Goal: Transaction & Acquisition: Purchase product/service

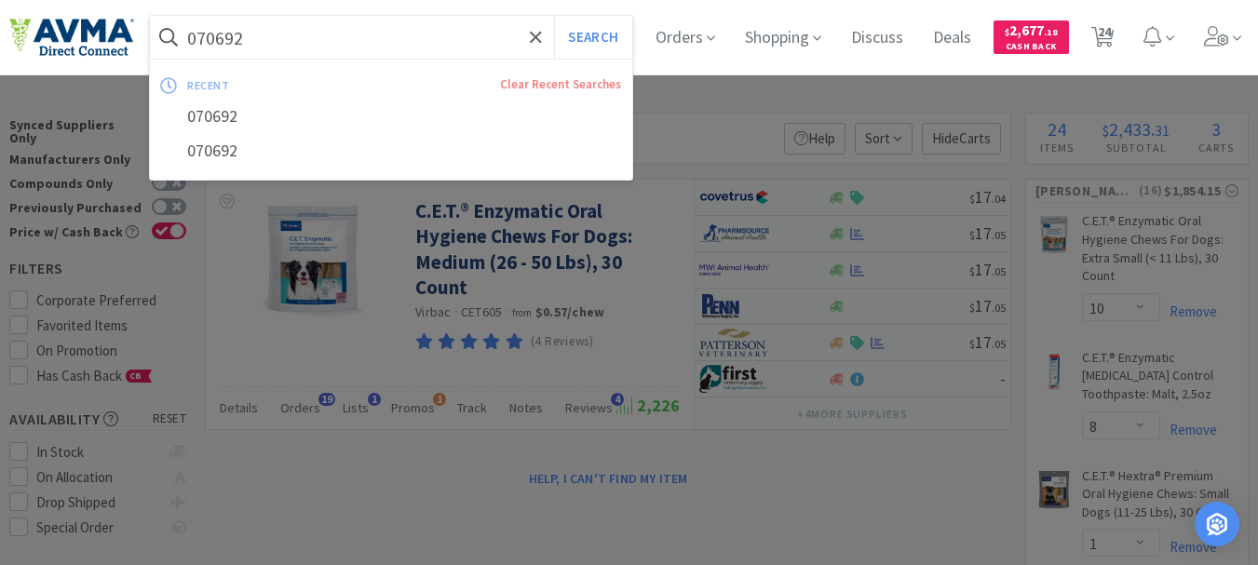
select select "10"
select select "8"
select select "1"
select select "3"
select select "2"
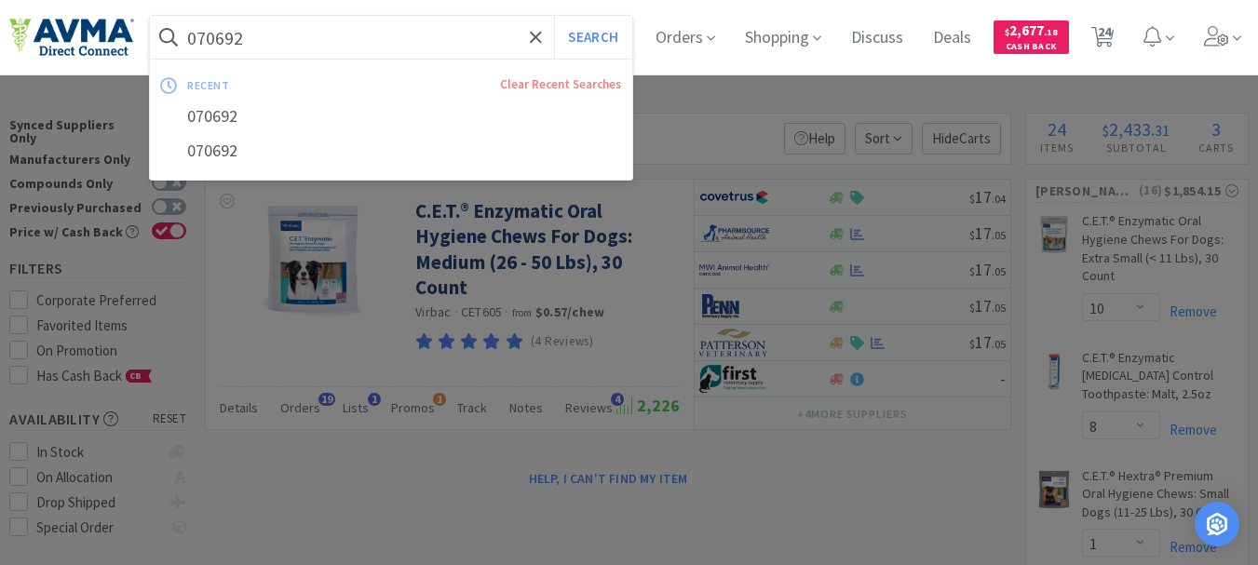
select select "1"
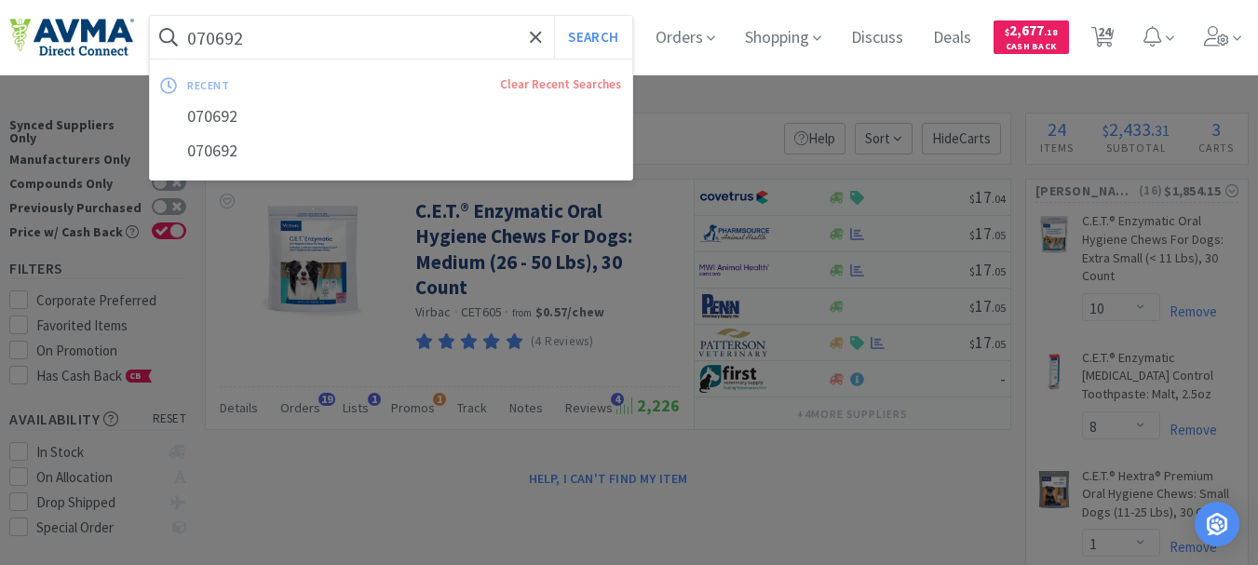
select select "2"
select select "1"
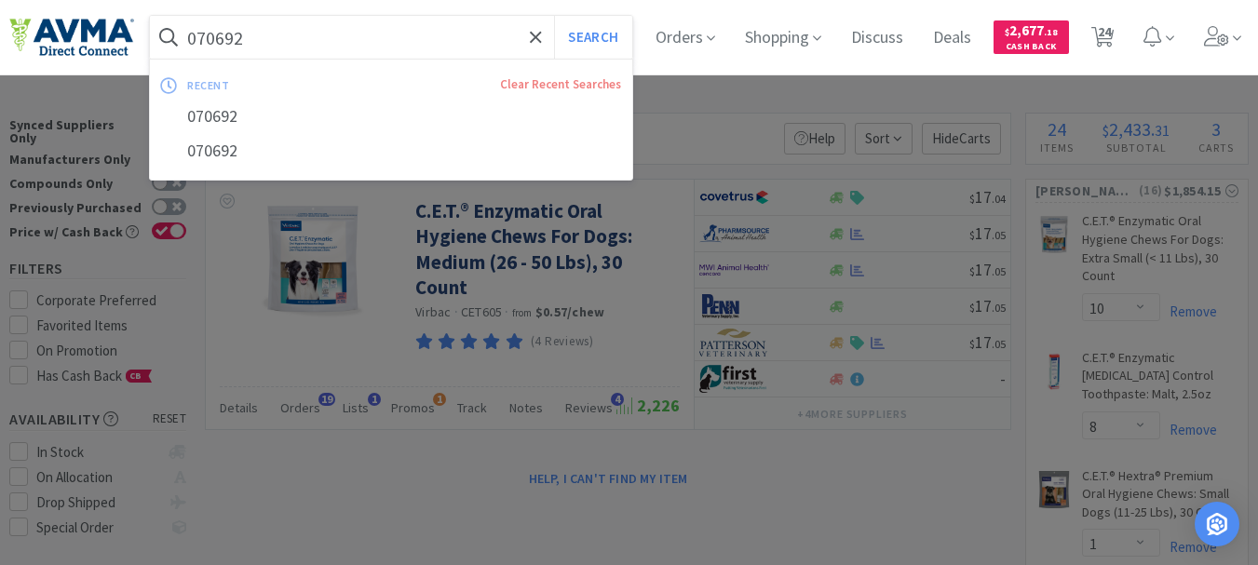
select select "1"
select select "2"
select select "1"
select select "3"
select select "2"
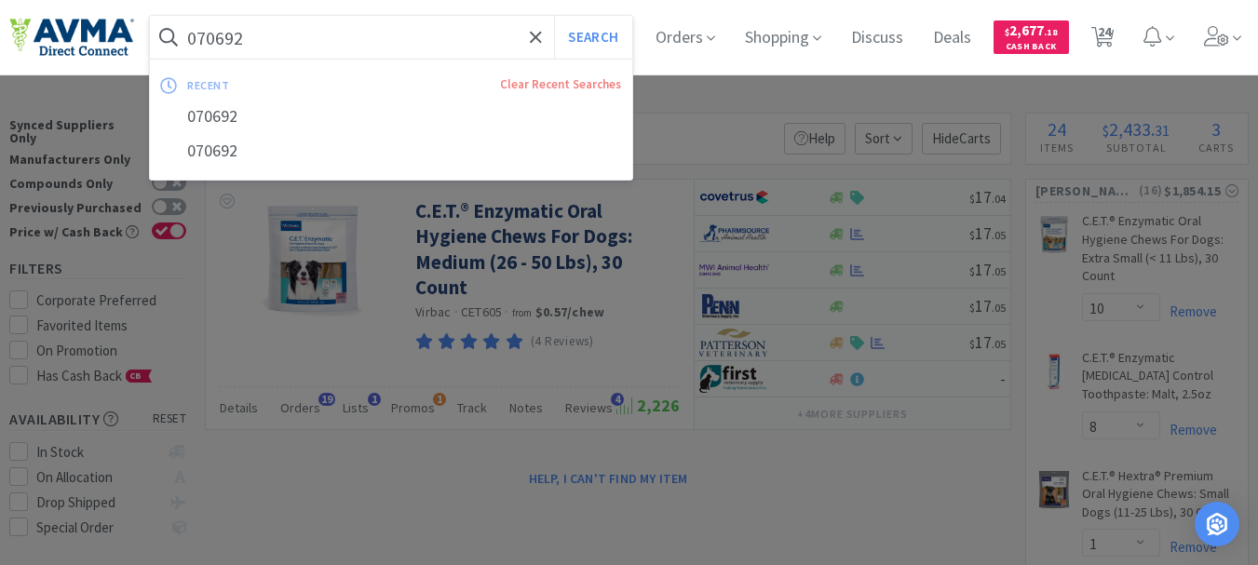
select select "2"
select select "12"
select select "24"
select select "1"
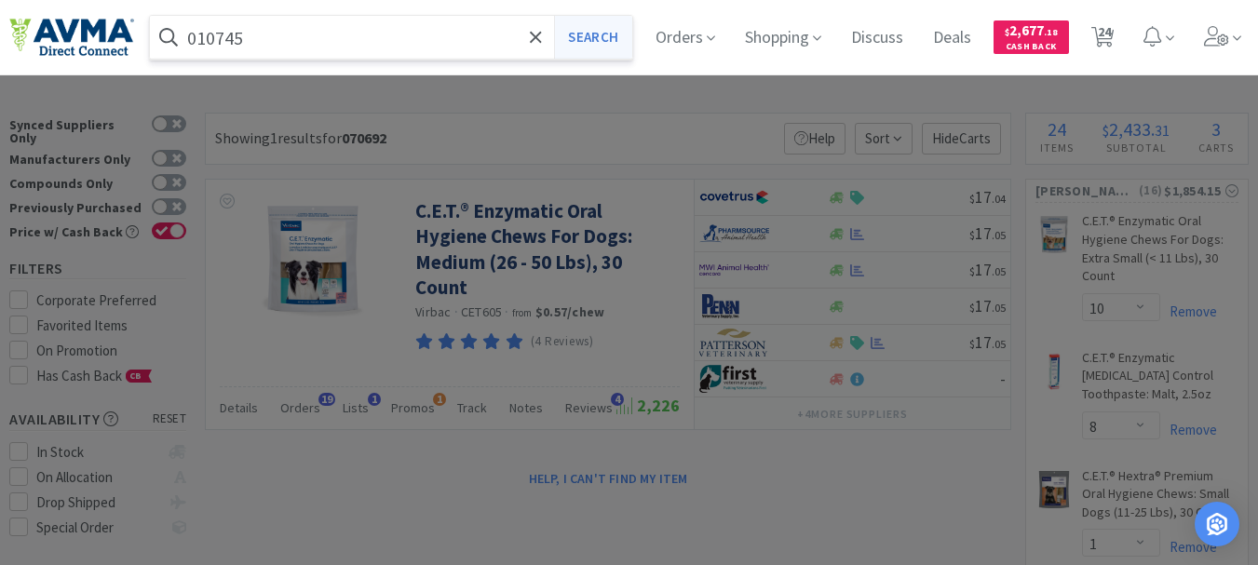
click at [587, 39] on button "Search" at bounding box center [592, 37] width 77 height 43
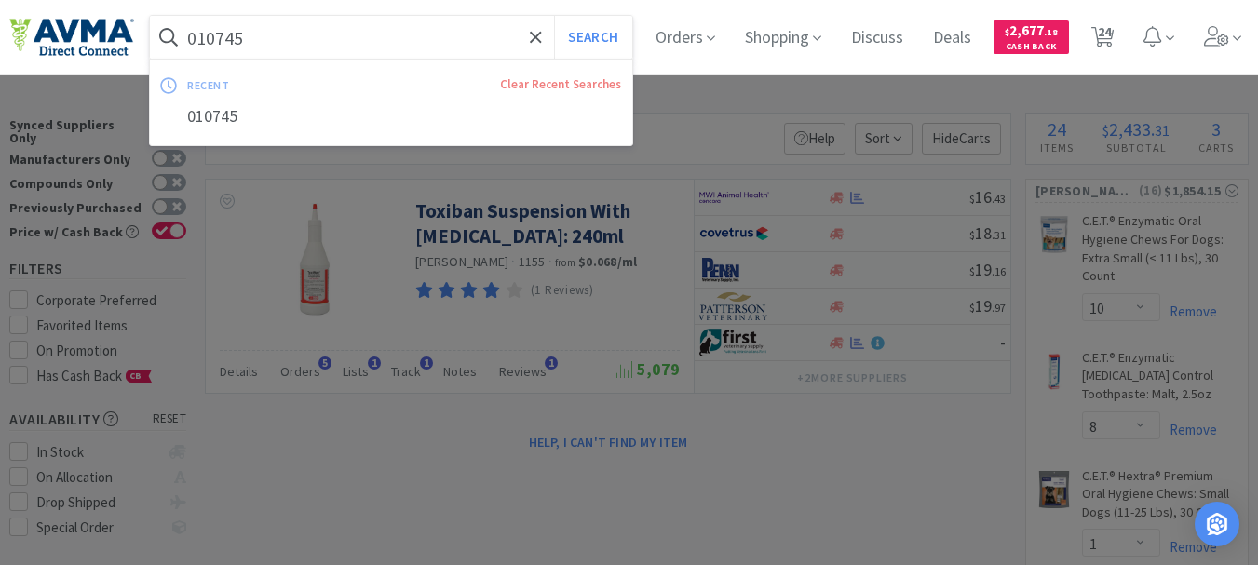
click at [300, 35] on input "010745" at bounding box center [391, 37] width 482 height 43
paste input "06374"
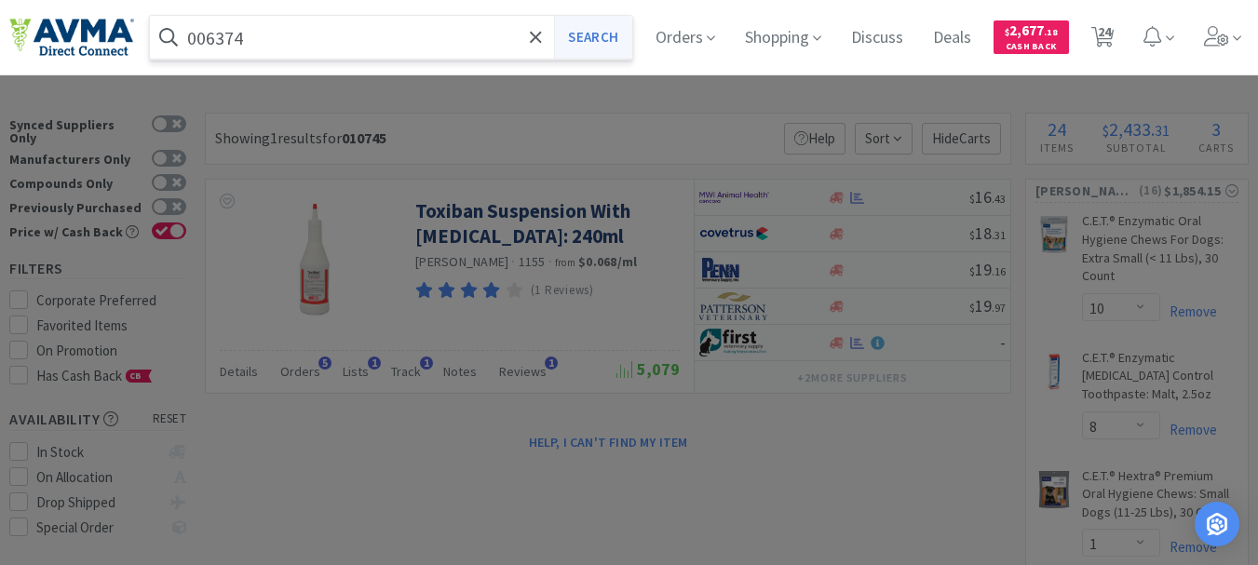
click at [616, 35] on button "Search" at bounding box center [592, 37] width 77 height 43
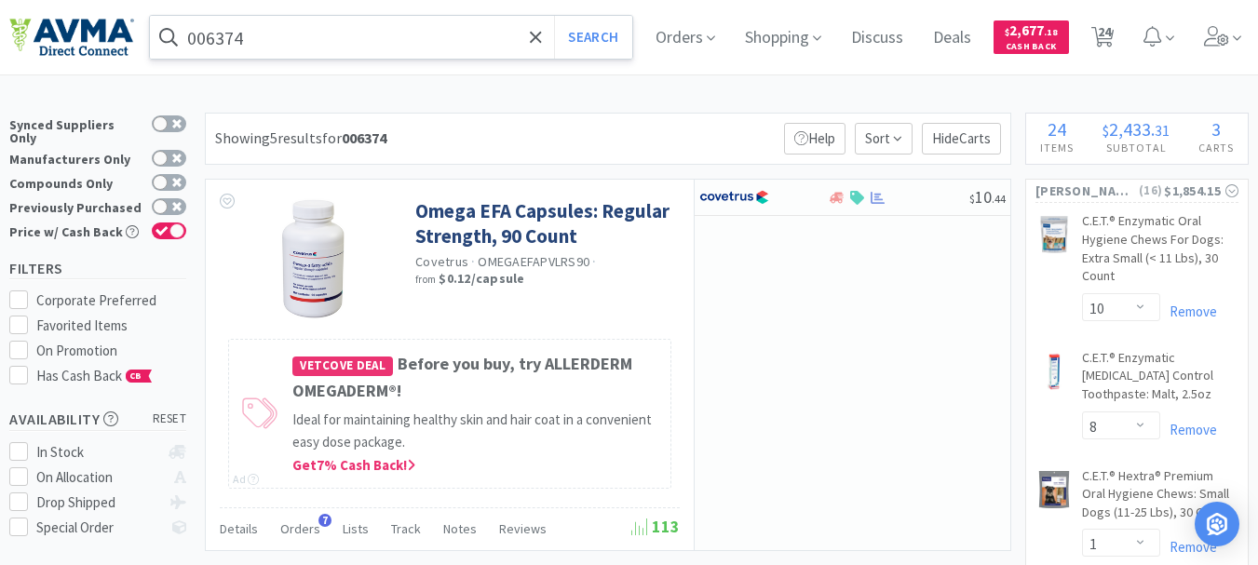
click at [307, 36] on input "006374" at bounding box center [391, 37] width 482 height 43
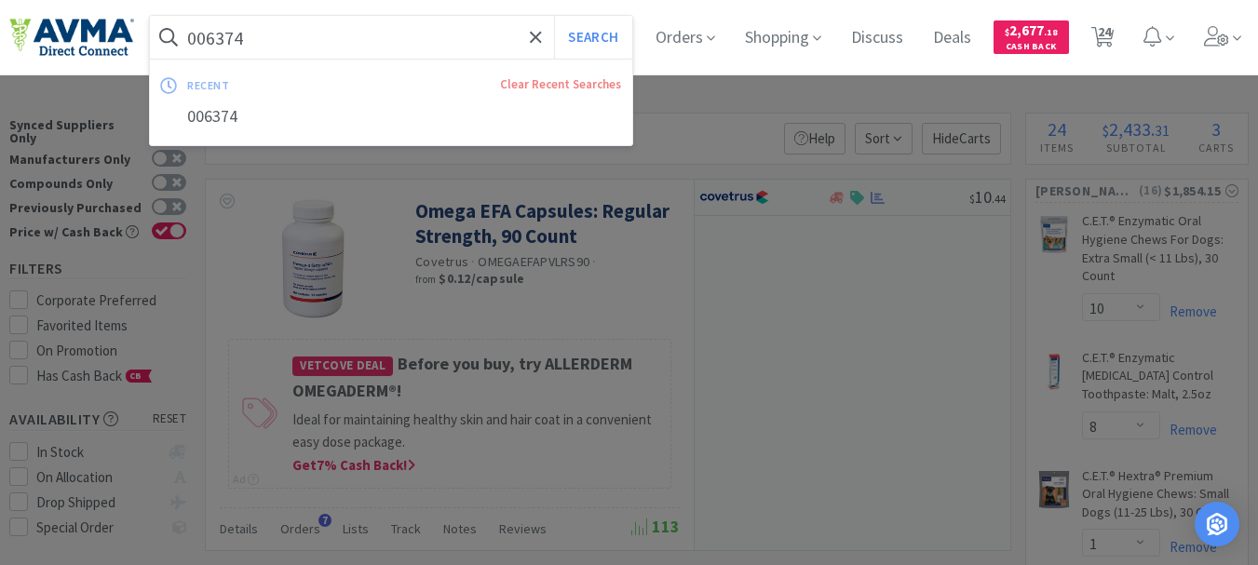
paste input "PVS616"
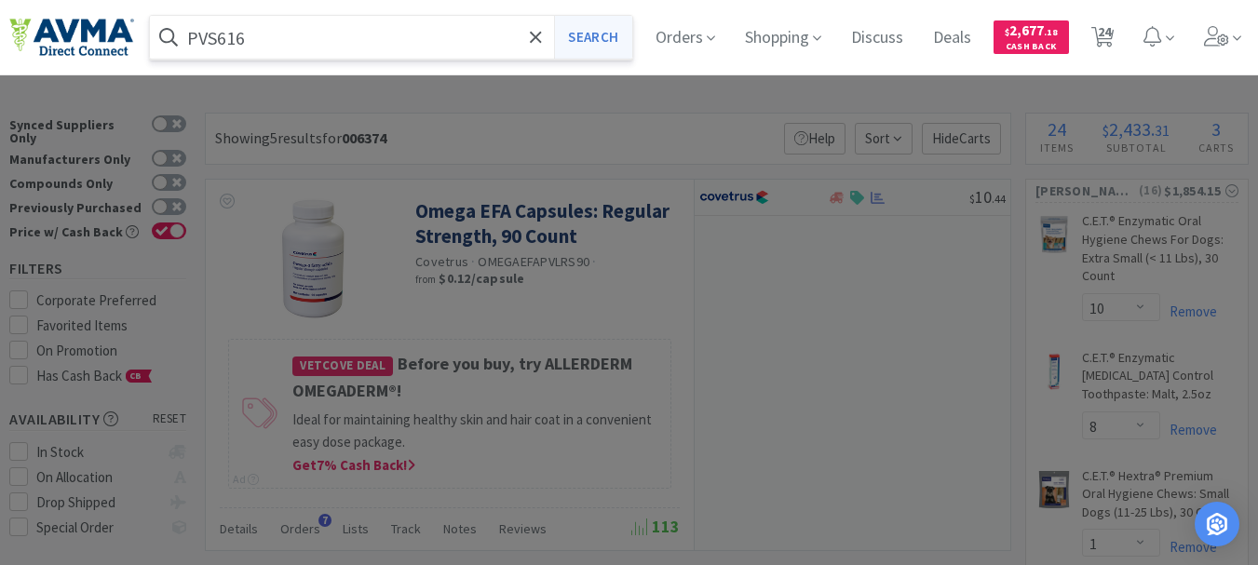
type input "PVS616"
click at [600, 40] on button "Search" at bounding box center [592, 37] width 77 height 43
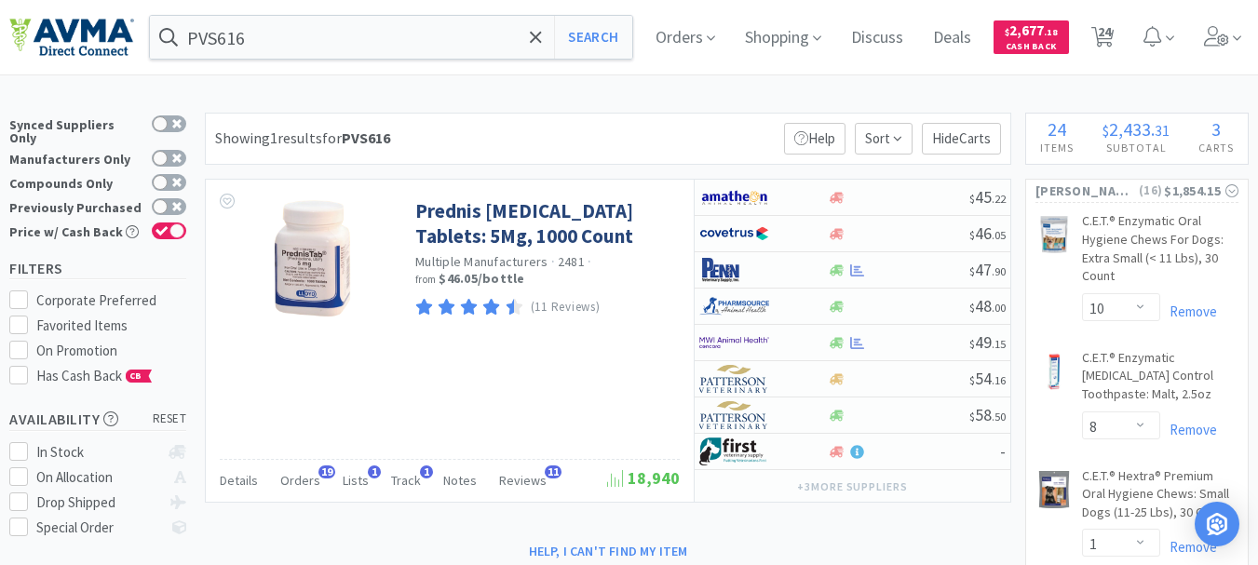
drag, startPoint x: 1113, startPoint y: 28, endPoint x: 989, endPoint y: 98, distance: 142.2
click at [1111, 28] on span "24" at bounding box center [1104, 31] width 13 height 74
select select "10"
select select "8"
select select "1"
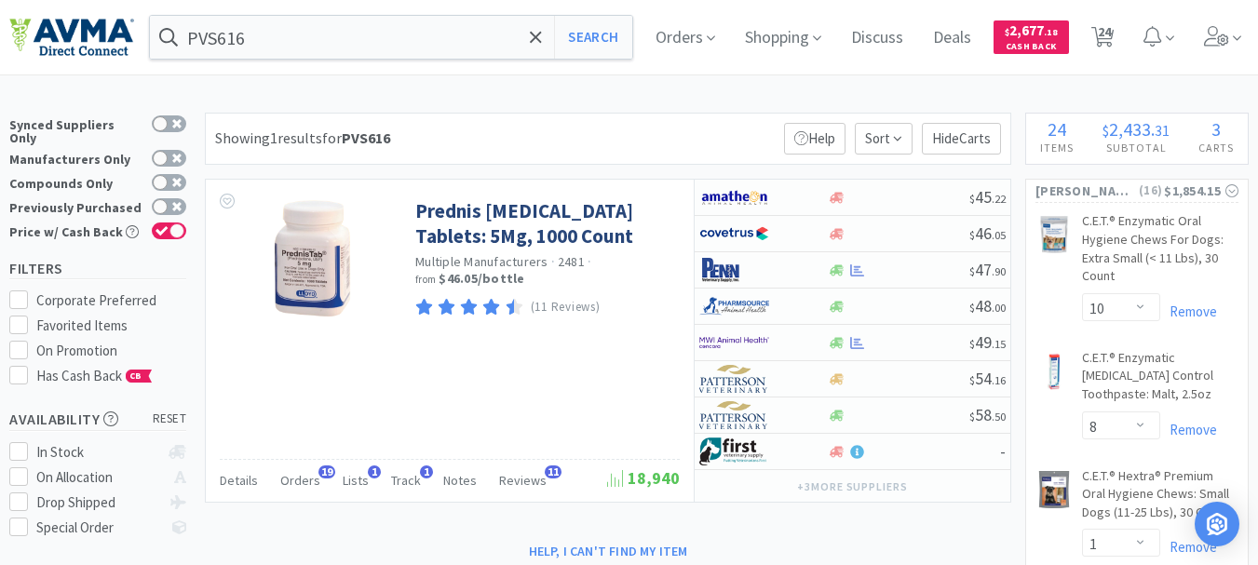
select select "3"
select select "2"
select select "1"
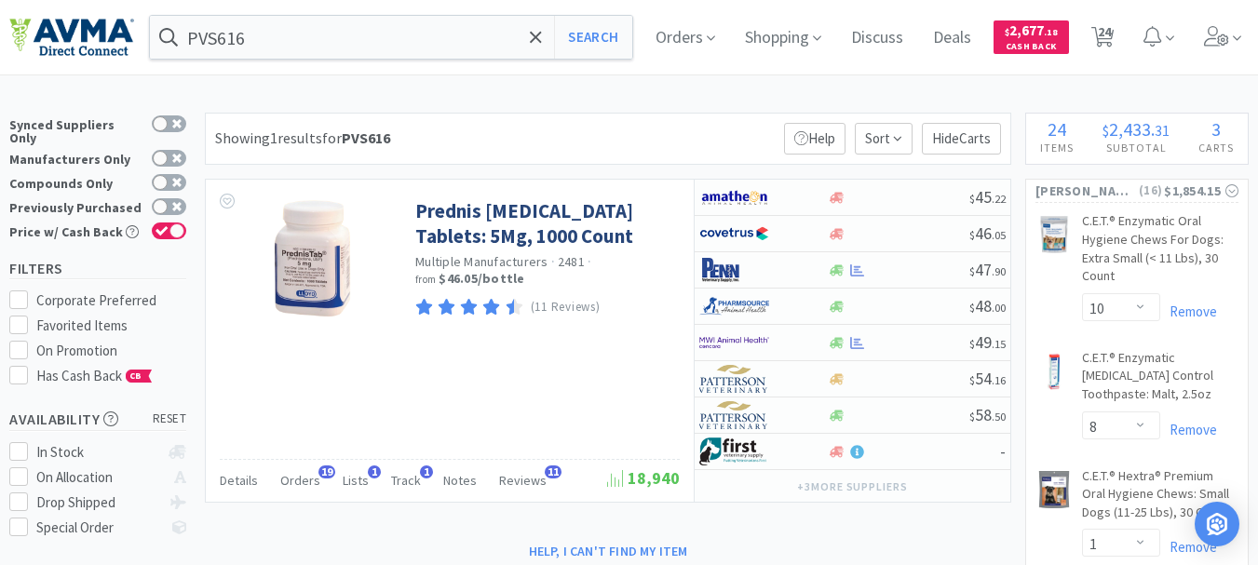
select select "1"
select select "2"
select select "1"
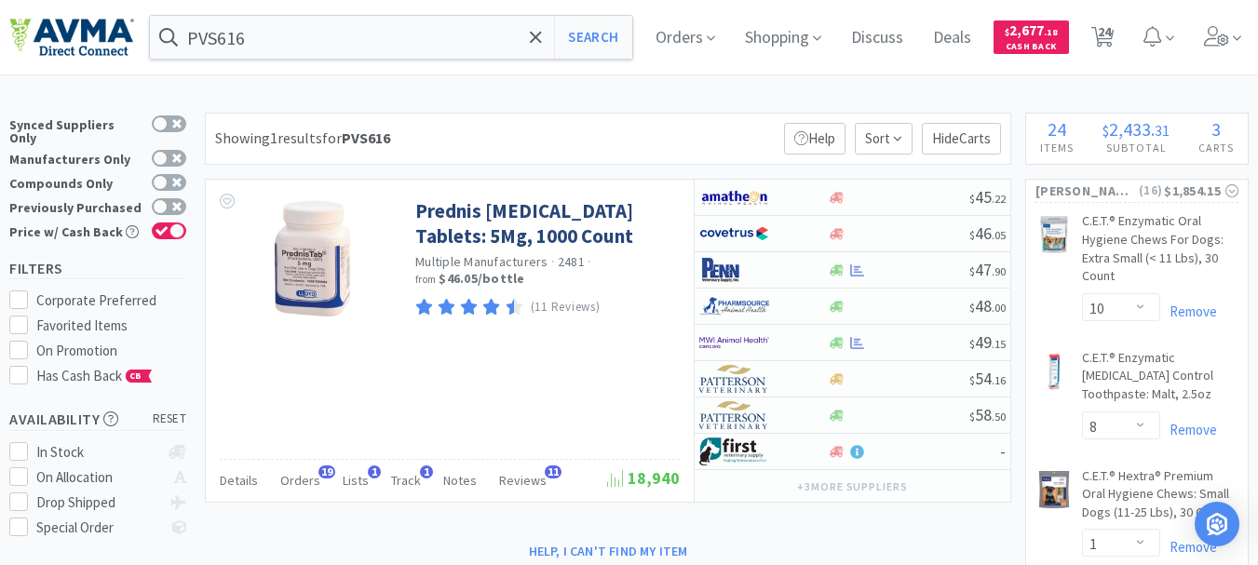
select select "1"
select select "2"
select select "1"
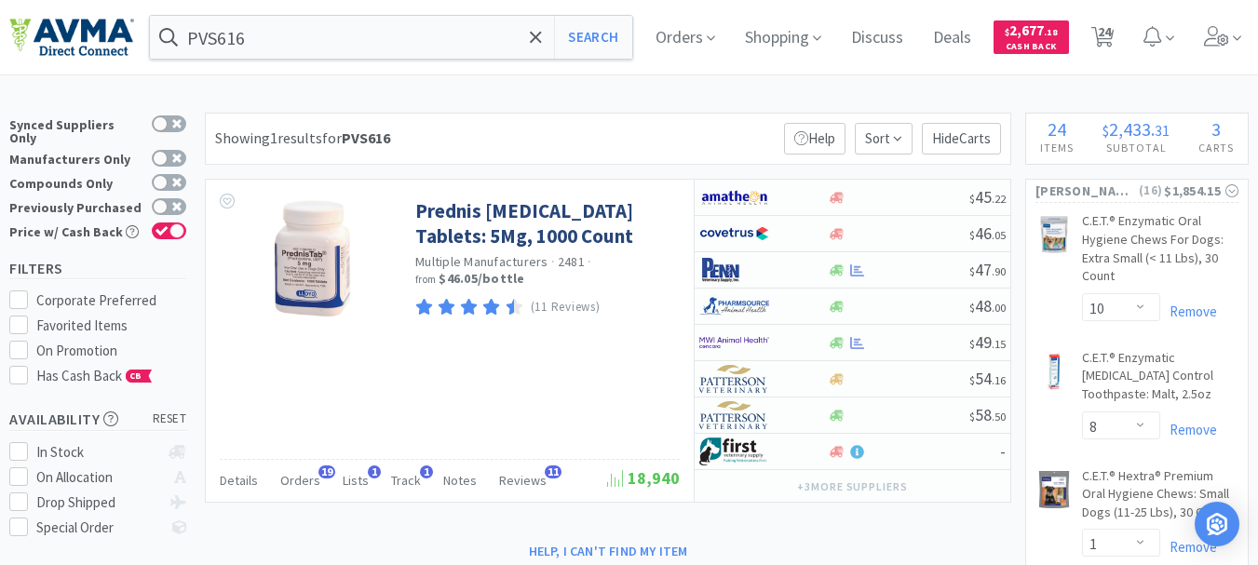
select select "3"
select select "2"
select select "12"
select select "24"
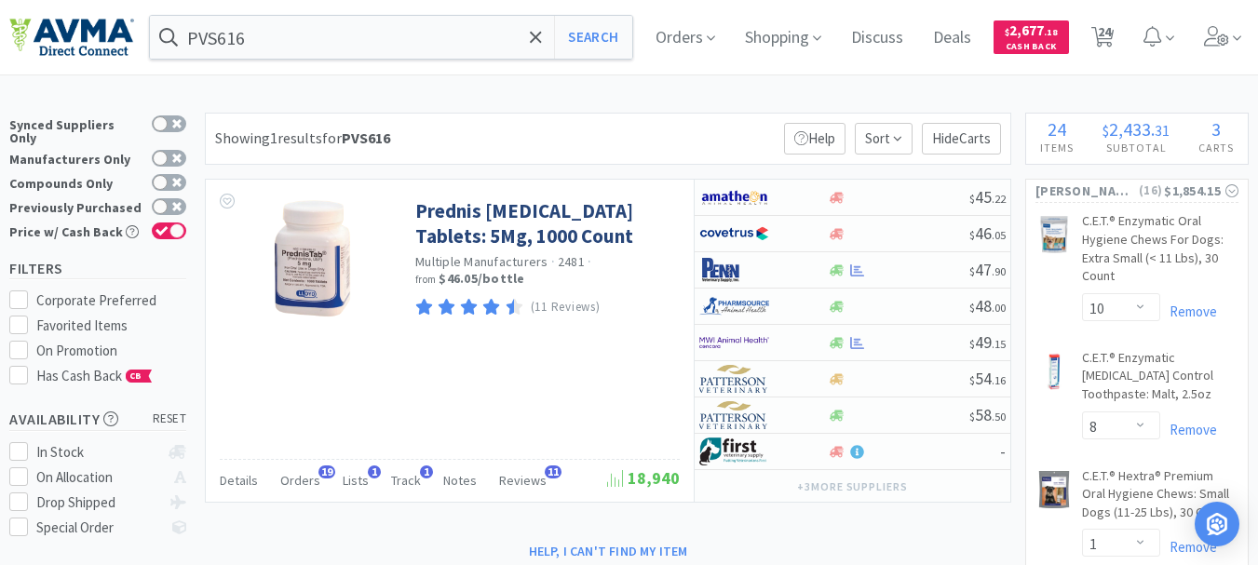
select select "1"
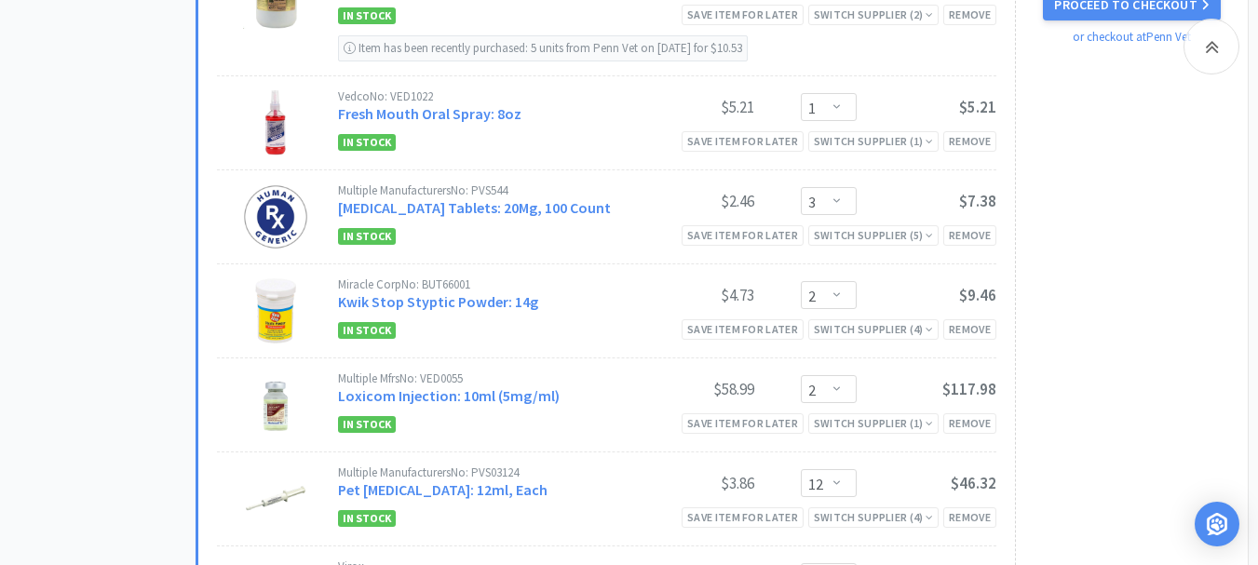
scroll to position [3725, 0]
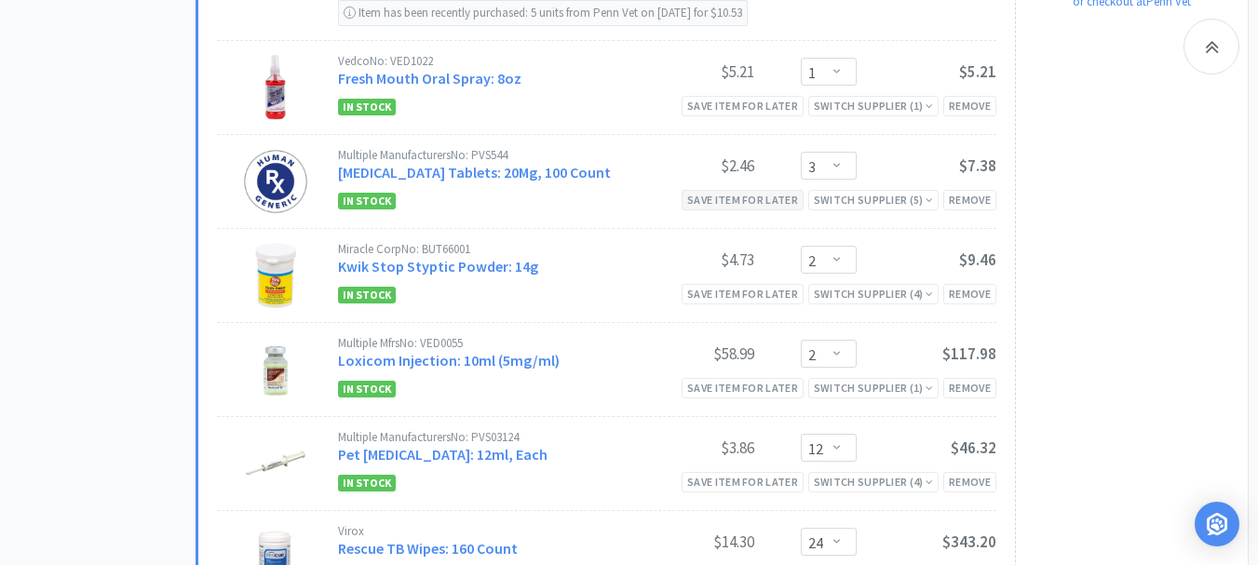
click at [764, 210] on div "Save item for later" at bounding box center [743, 200] width 122 height 20
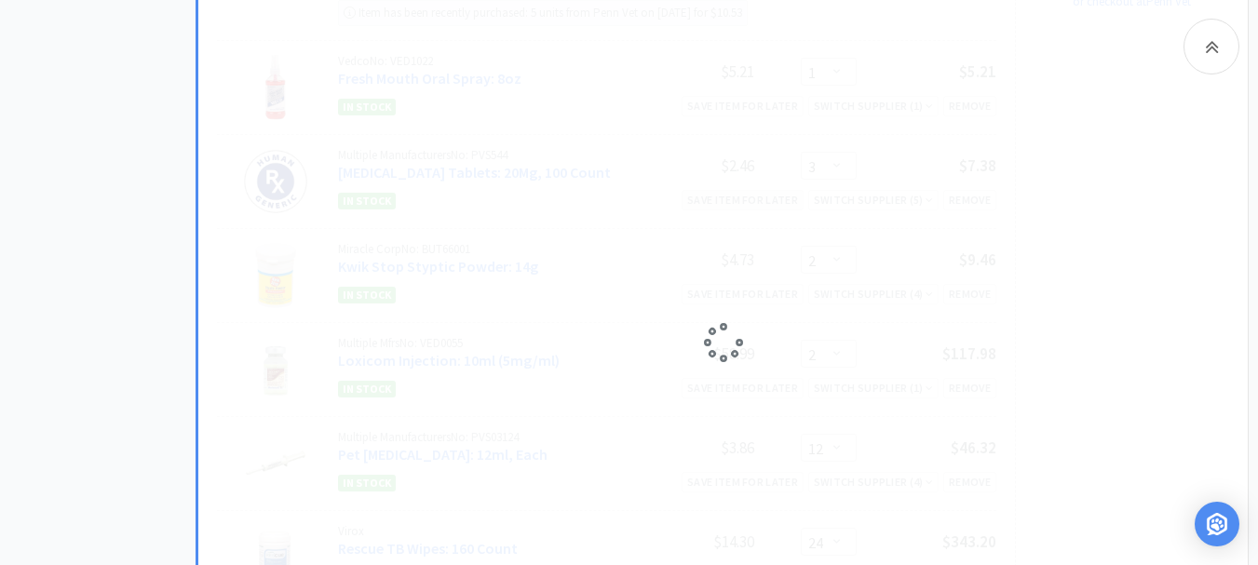
select select "2"
select select "12"
select select "24"
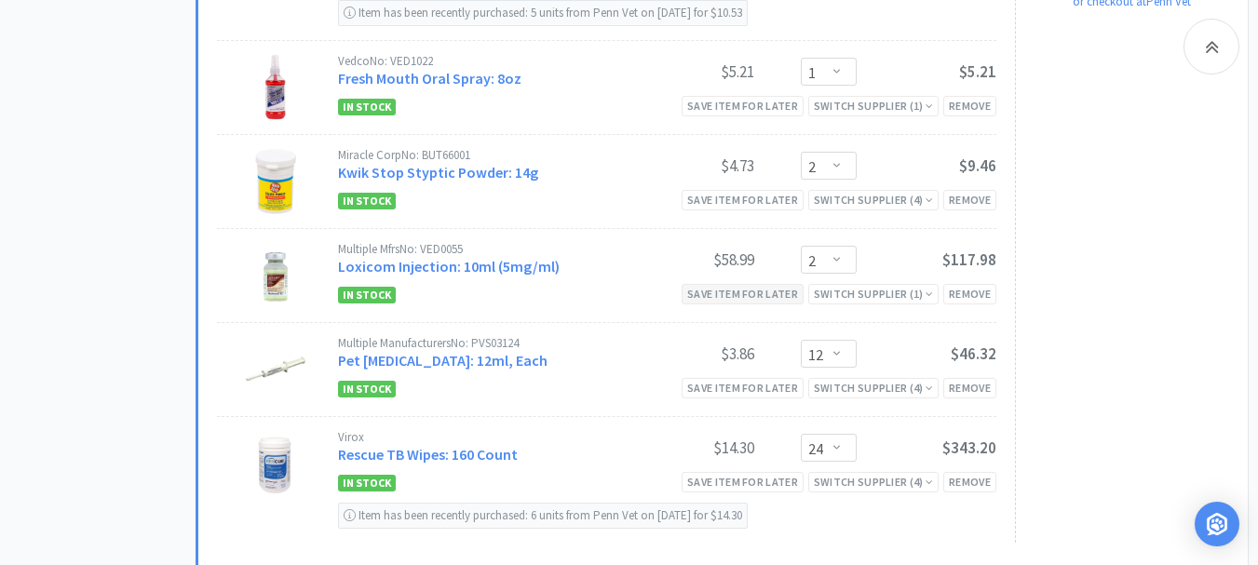
click at [754, 304] on div "Save item for later" at bounding box center [743, 294] width 122 height 20
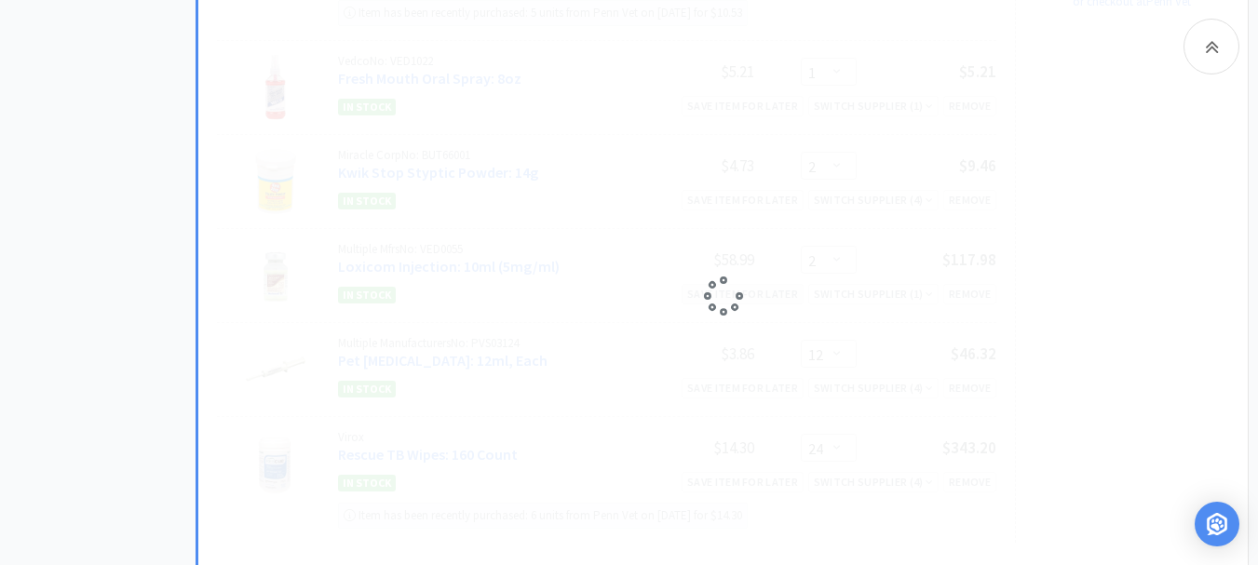
select select "12"
select select "24"
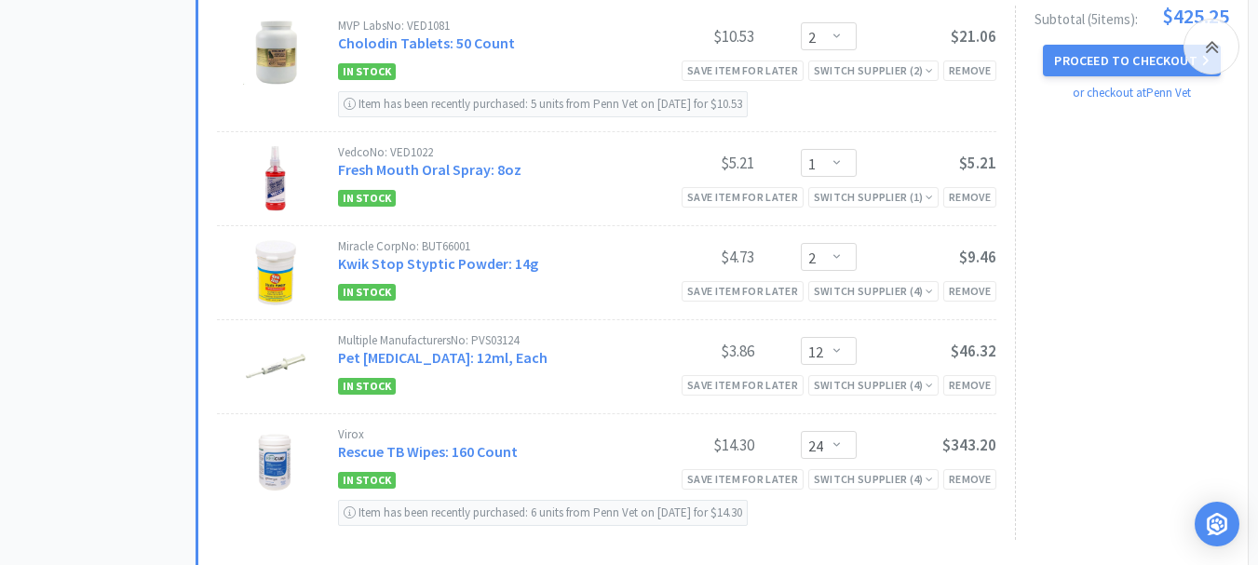
scroll to position [3632, 0]
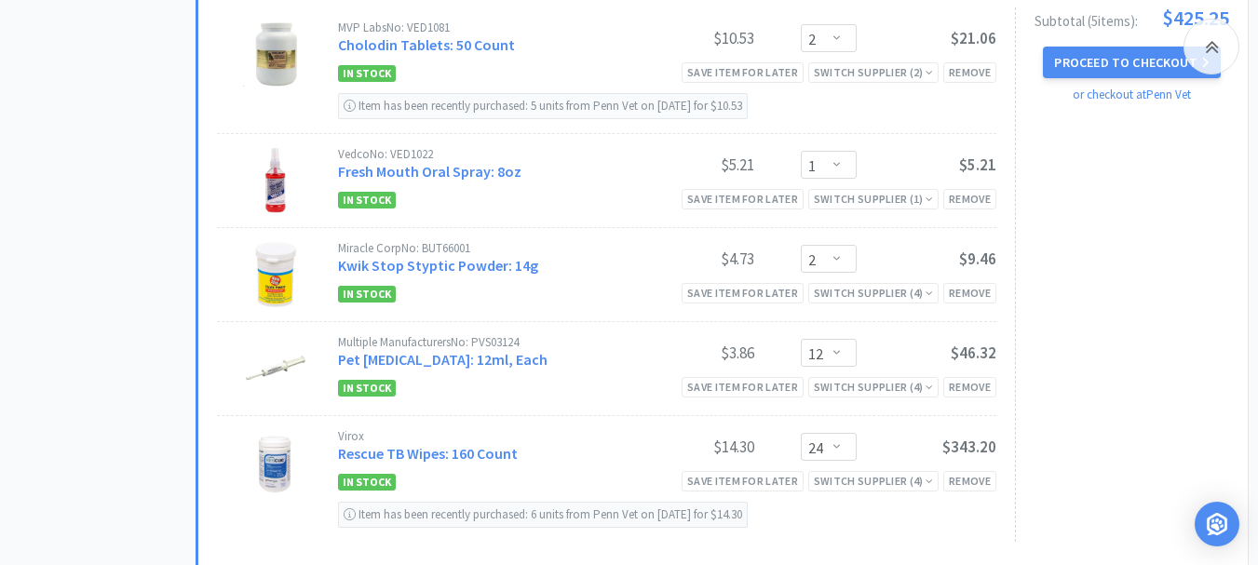
click at [1154, 202] on div "Subtotal ( 5 item s ): $425.25 Proceed to Checkout or checkout at [GEOGRAPHIC_D…" at bounding box center [1122, 274] width 214 height 535
click at [750, 303] on div "Save item for later" at bounding box center [743, 293] width 122 height 20
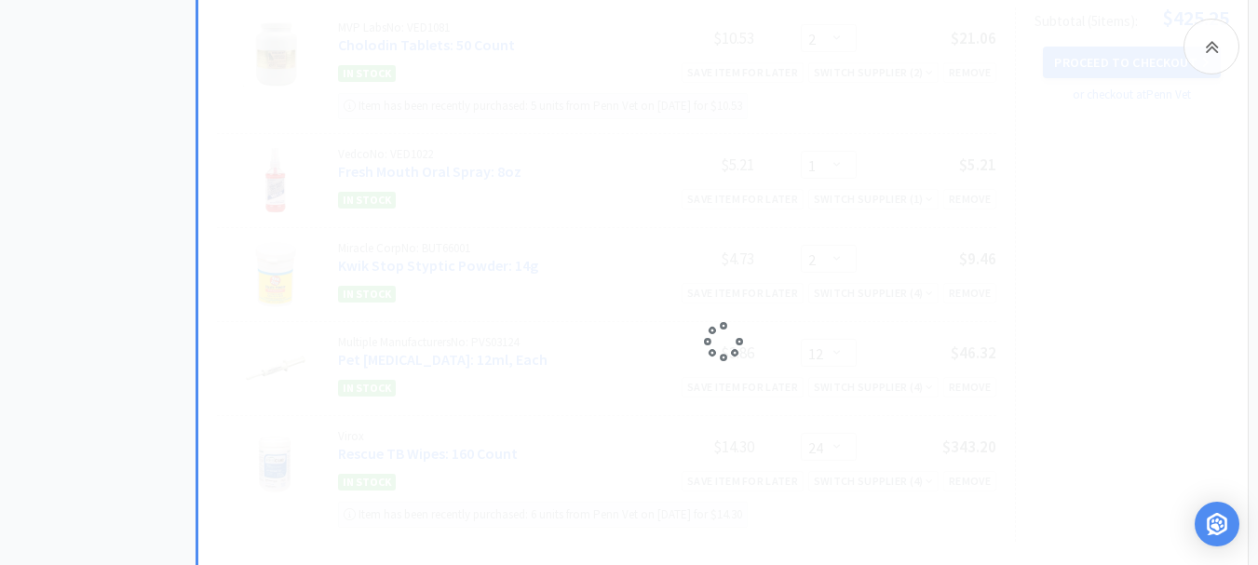
select select "12"
select select "24"
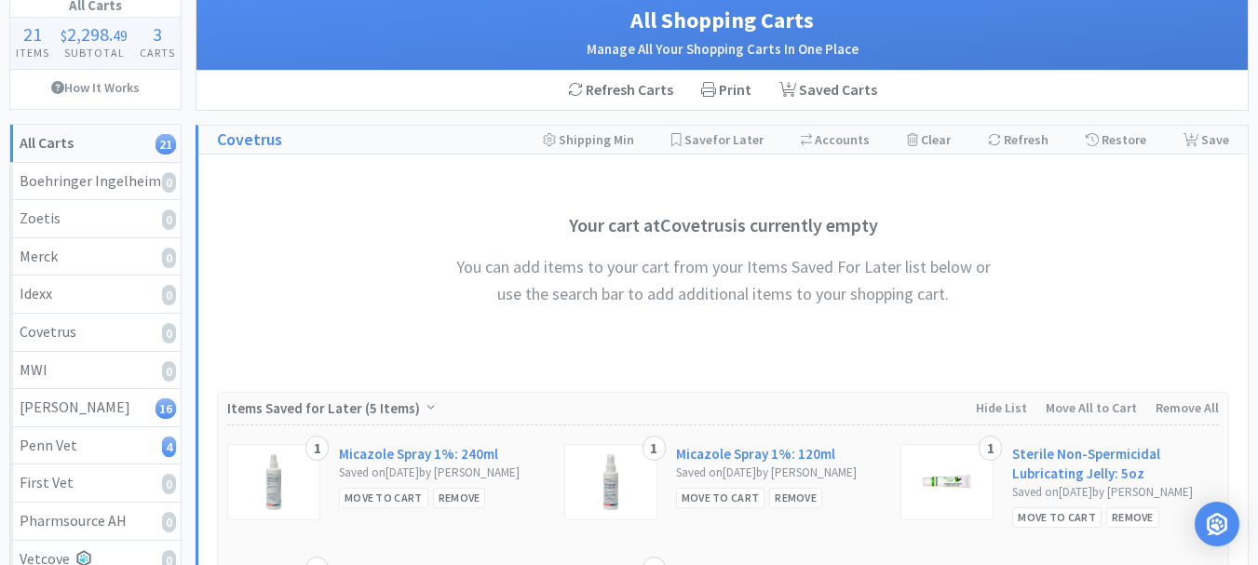
scroll to position [0, 0]
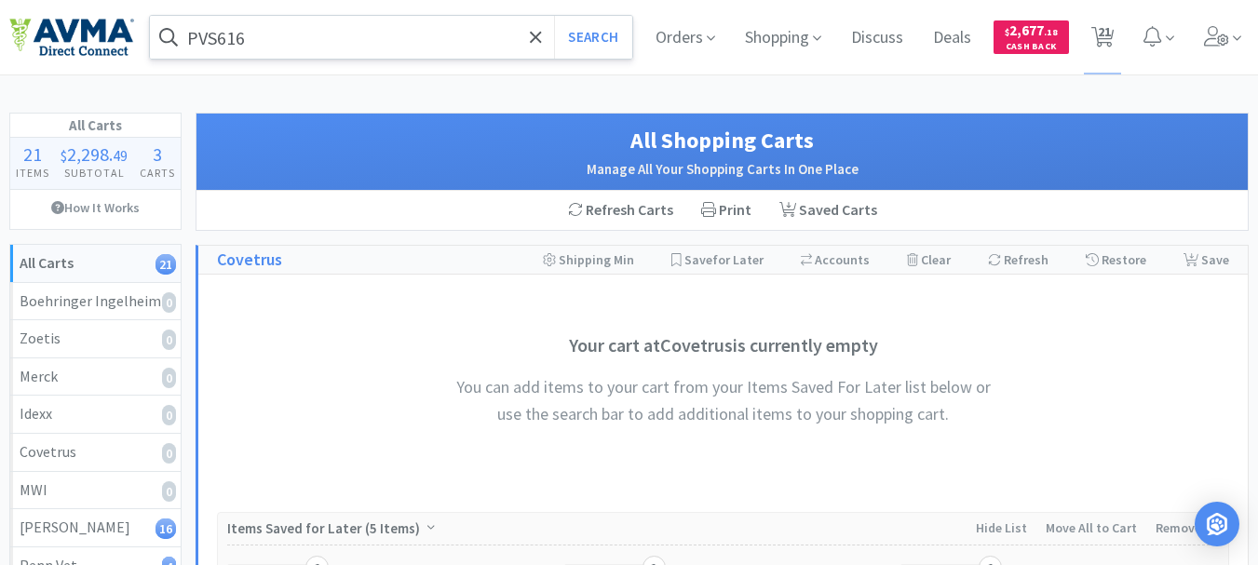
click at [337, 34] on input "PVS616" at bounding box center [391, 37] width 482 height 43
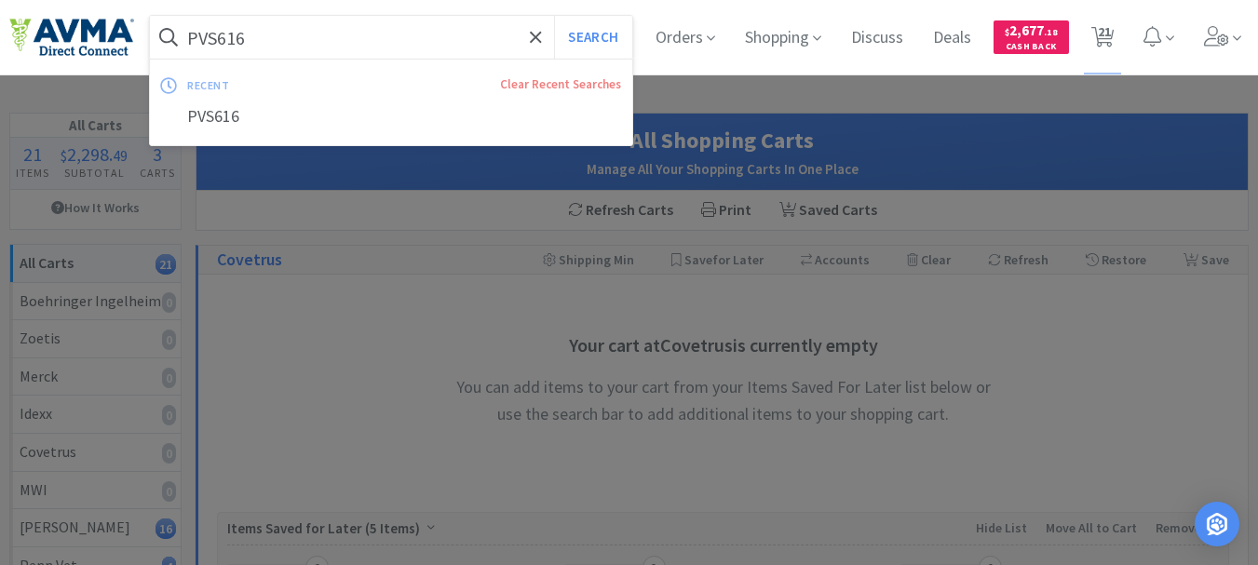
drag, startPoint x: 340, startPoint y: 52, endPoint x: 616, endPoint y: 71, distance: 276.3
click at [475, 59] on div "PVS616 Search recent Clear Recent Searches PVS616" at bounding box center [391, 37] width 482 height 43
click at [602, 40] on button "Search" at bounding box center [592, 37] width 77 height 43
select select "10"
select select "8"
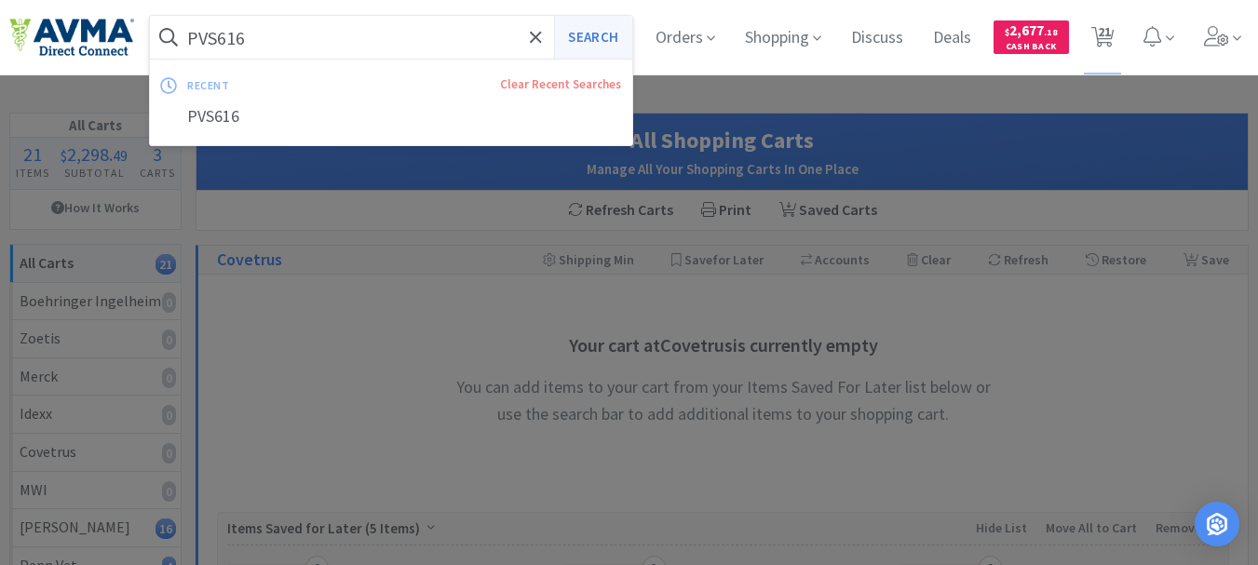
select select "1"
select select "3"
select select "2"
select select "1"
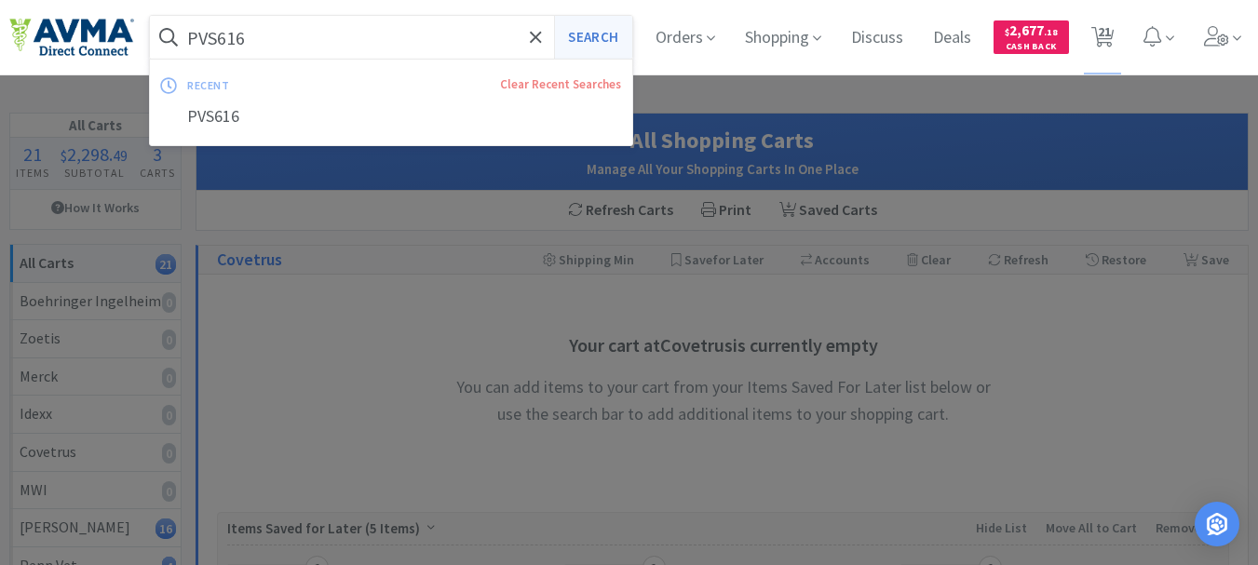
select select "1"
select select "2"
select select "1"
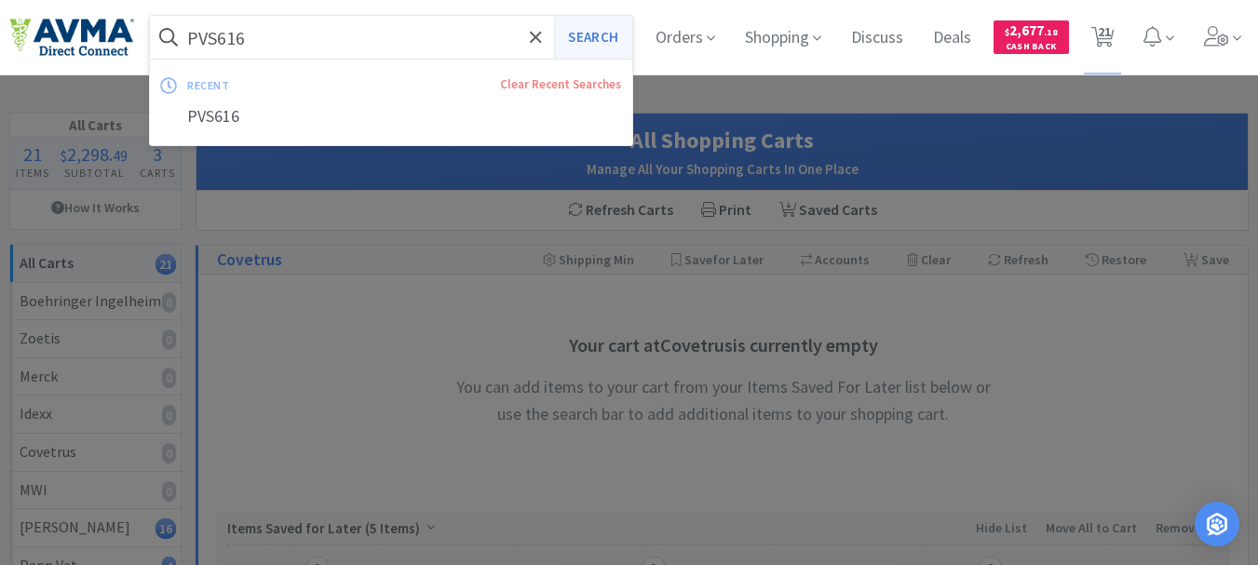
select select "1"
select select "2"
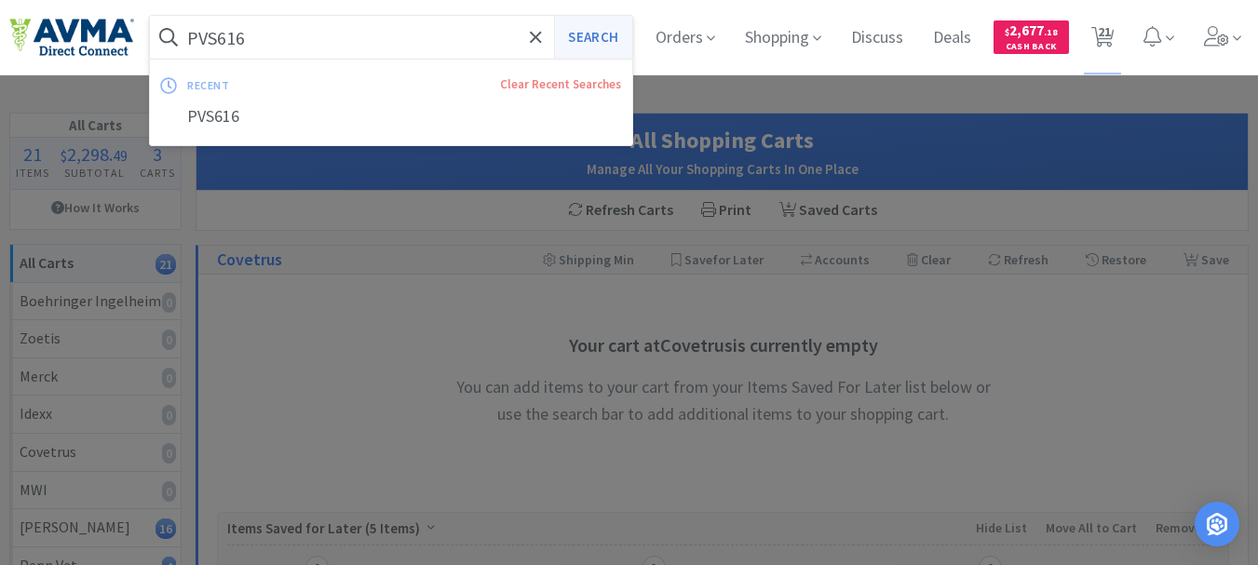
select select "1"
select select "12"
select select "24"
select select "1"
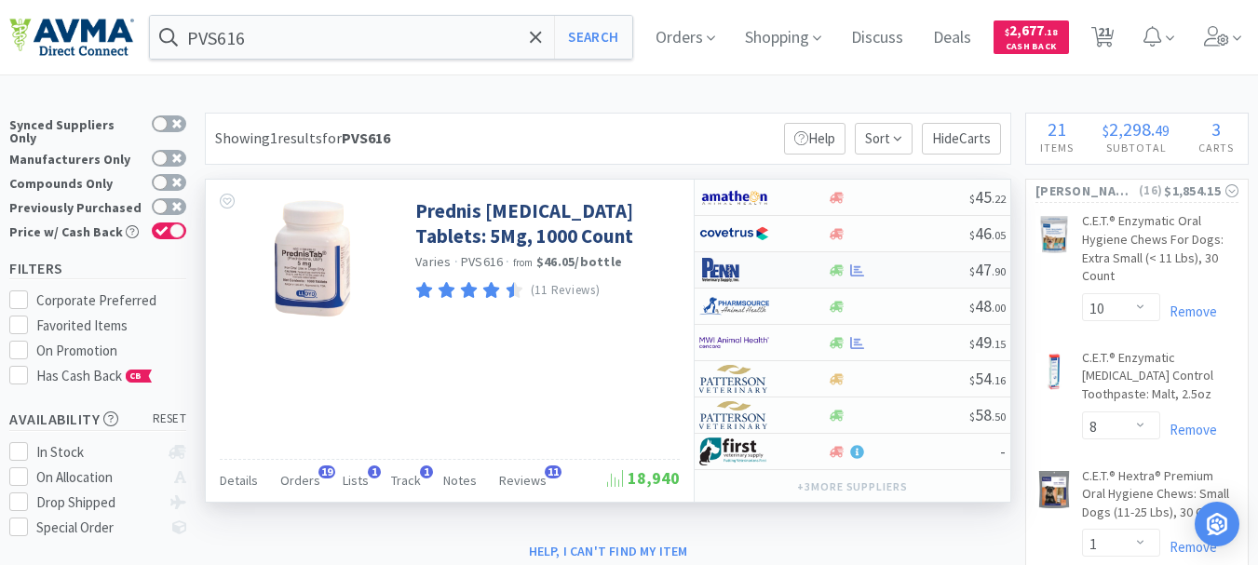
click at [726, 276] on img at bounding box center [734, 270] width 70 height 28
select select "1"
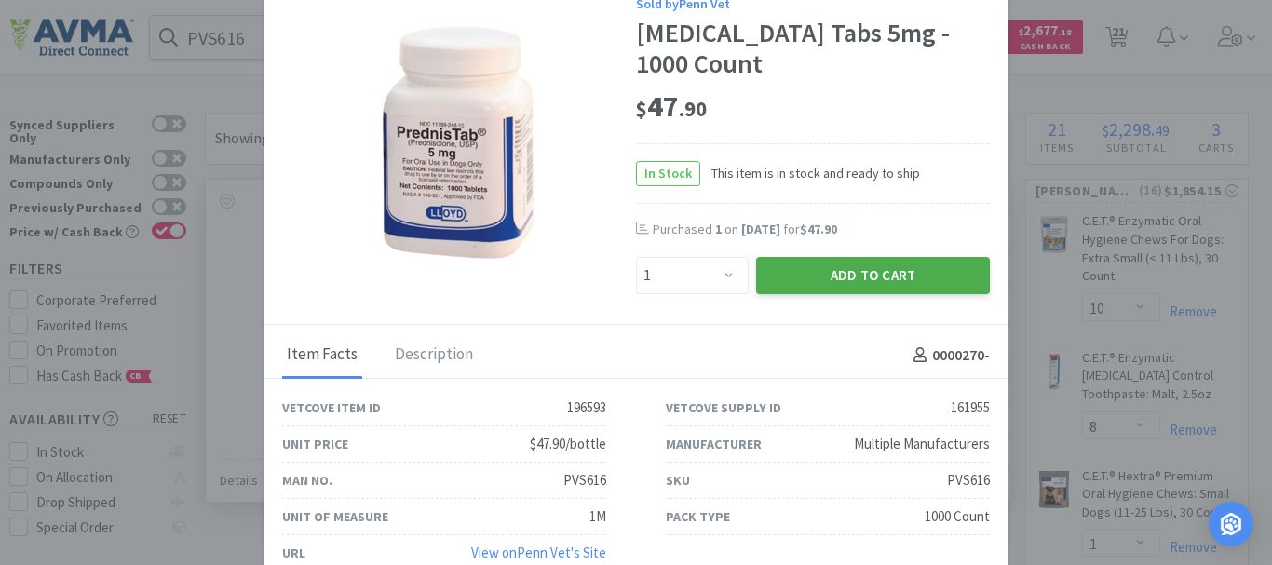
click at [853, 275] on button "Add to Cart" at bounding box center [873, 275] width 234 height 37
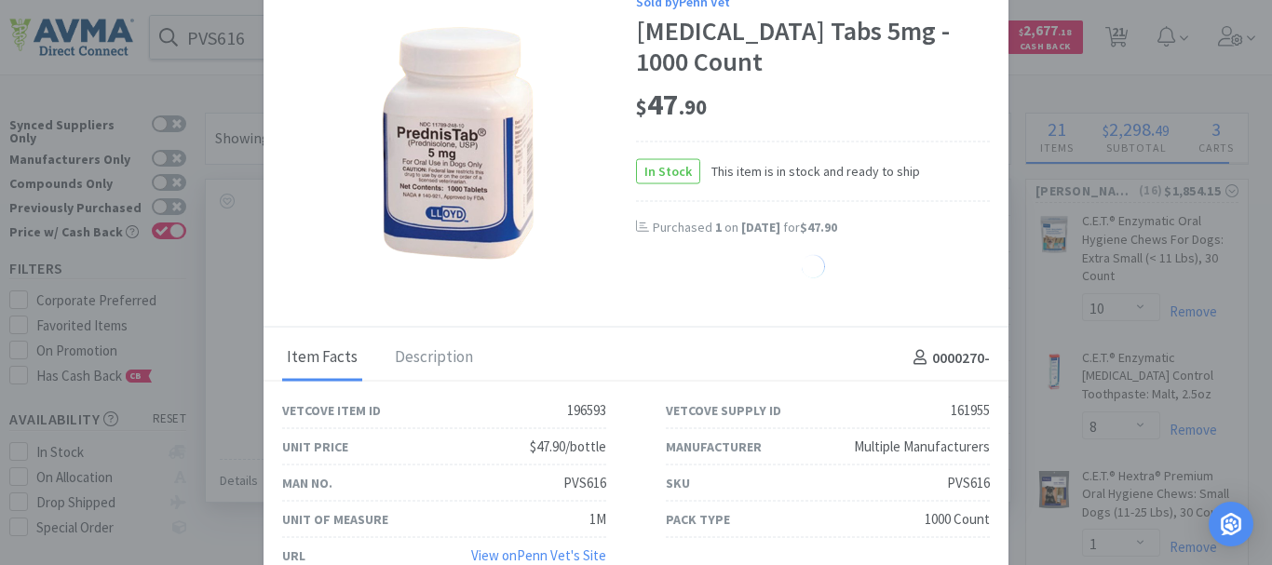
select select "1"
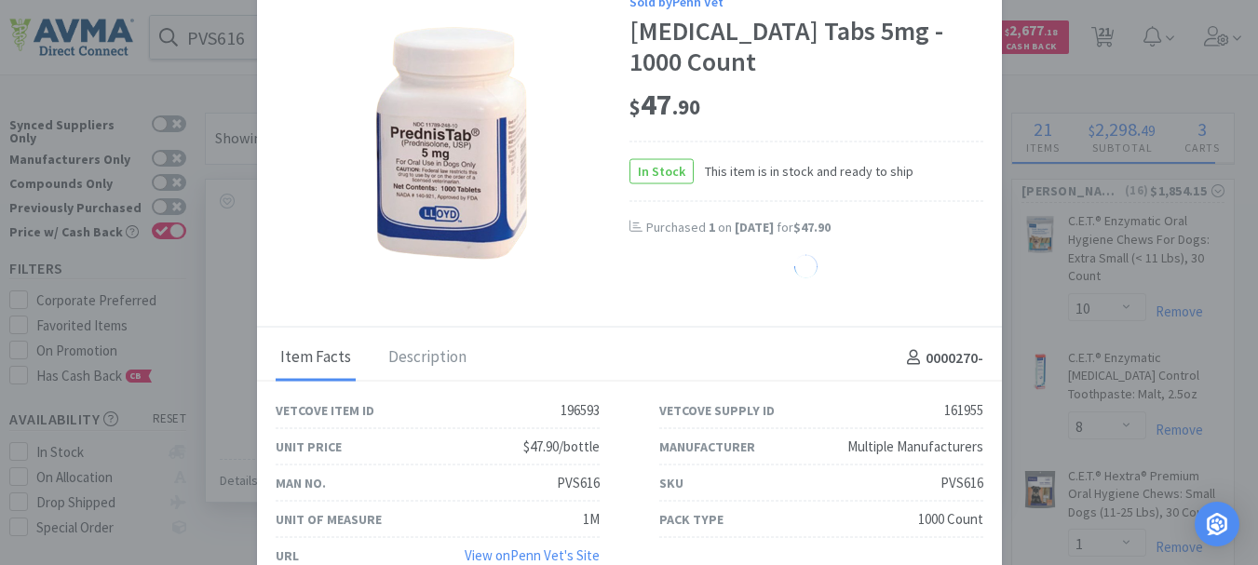
select select "24"
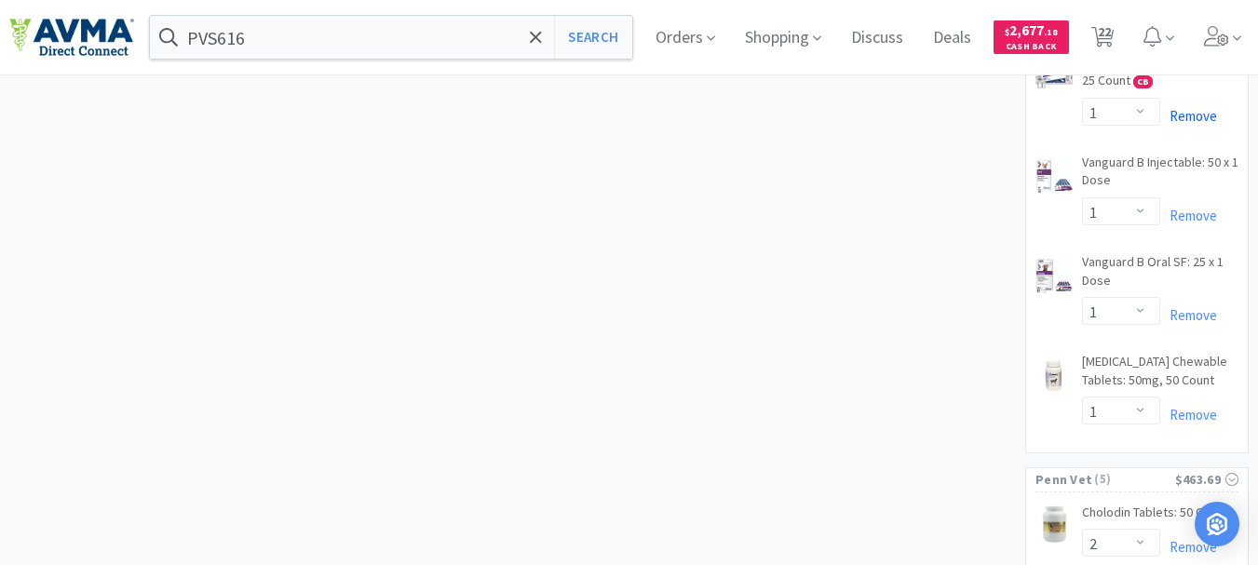
scroll to position [1397, 0]
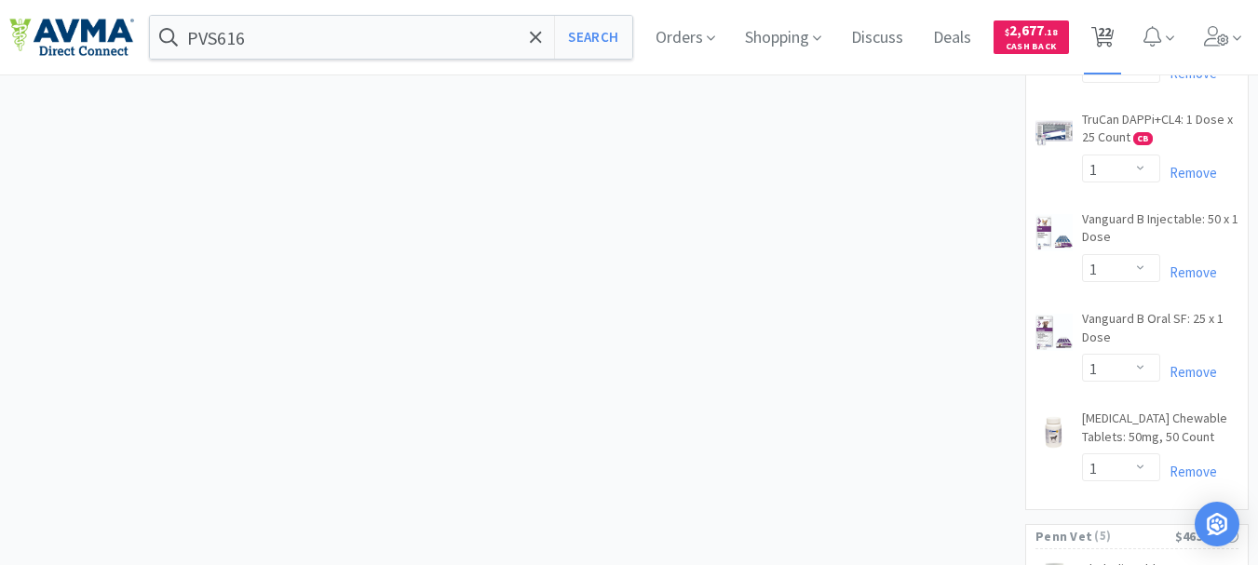
click at [1111, 37] on span "22" at bounding box center [1104, 31] width 13 height 74
select select "10"
select select "8"
select select "1"
select select "3"
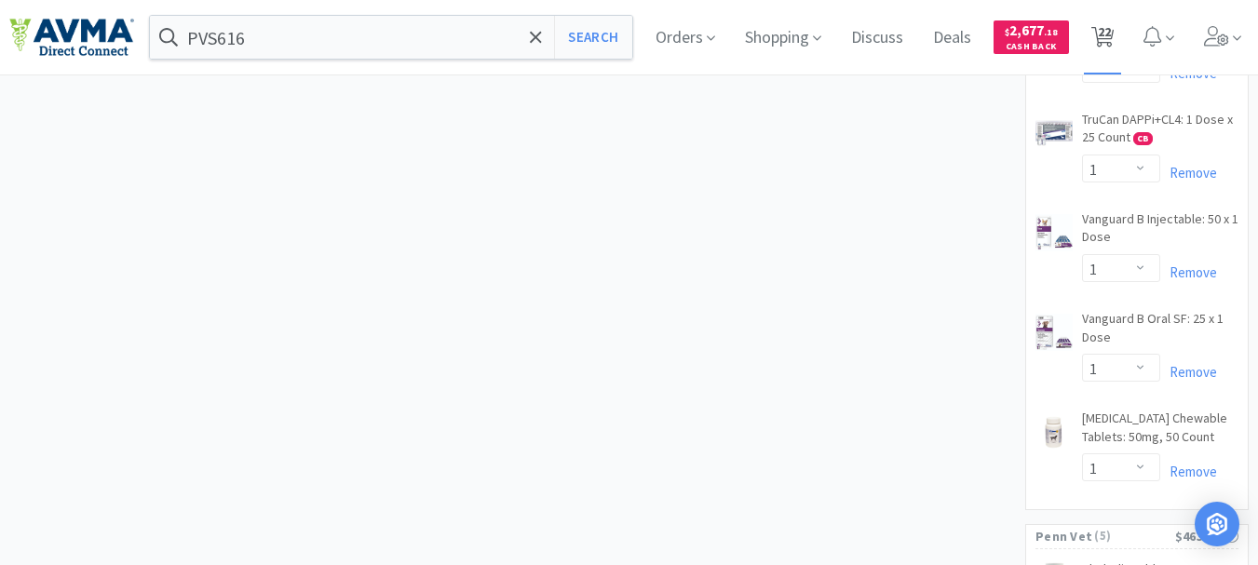
select select "2"
select select "1"
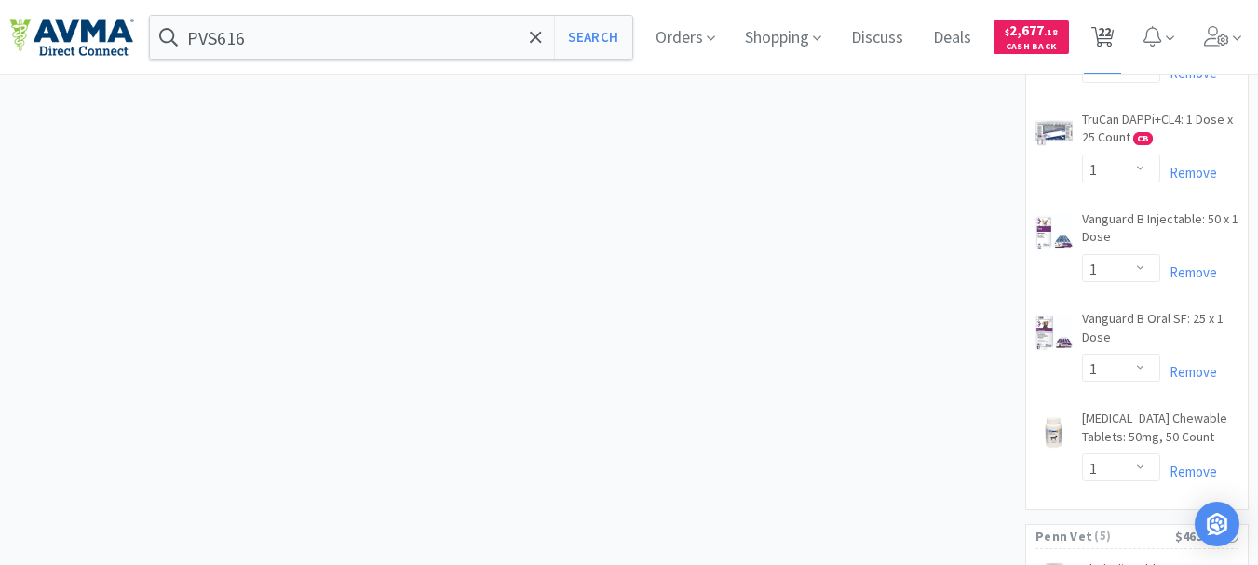
select select "1"
select select "2"
select select "1"
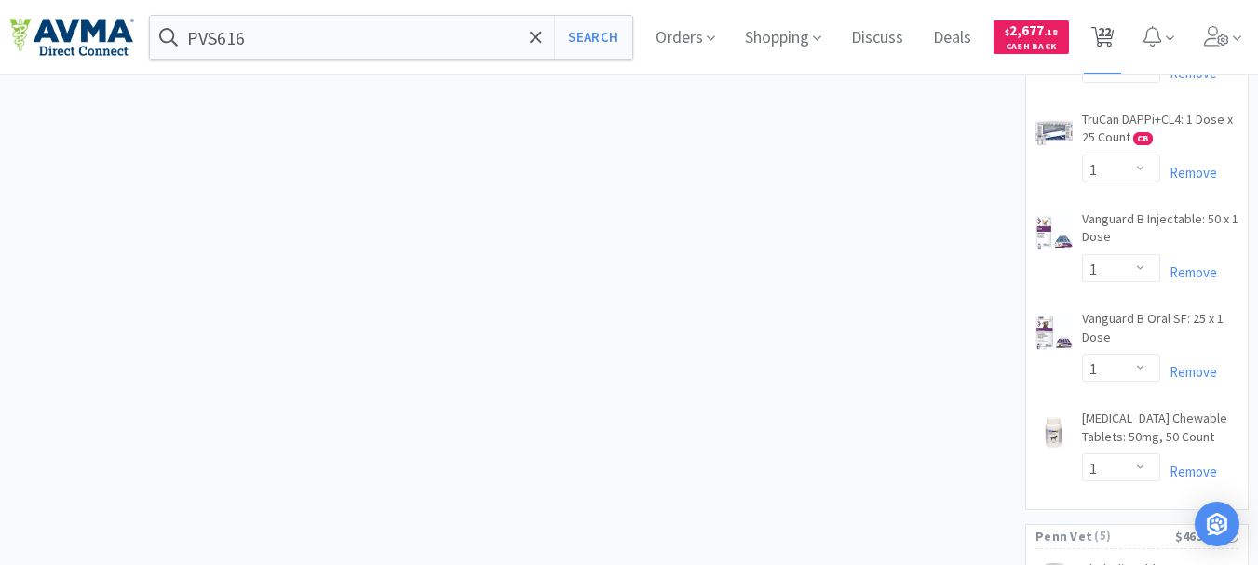
select select "1"
select select "2"
select select "1"
select select "12"
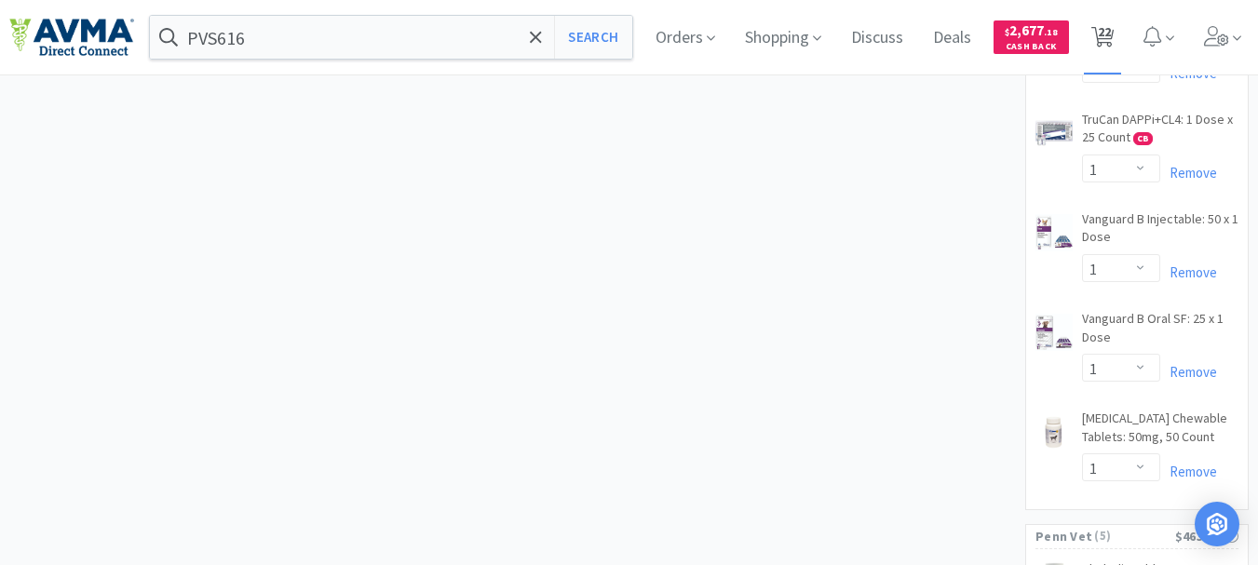
select select "1"
select select "24"
select select "1"
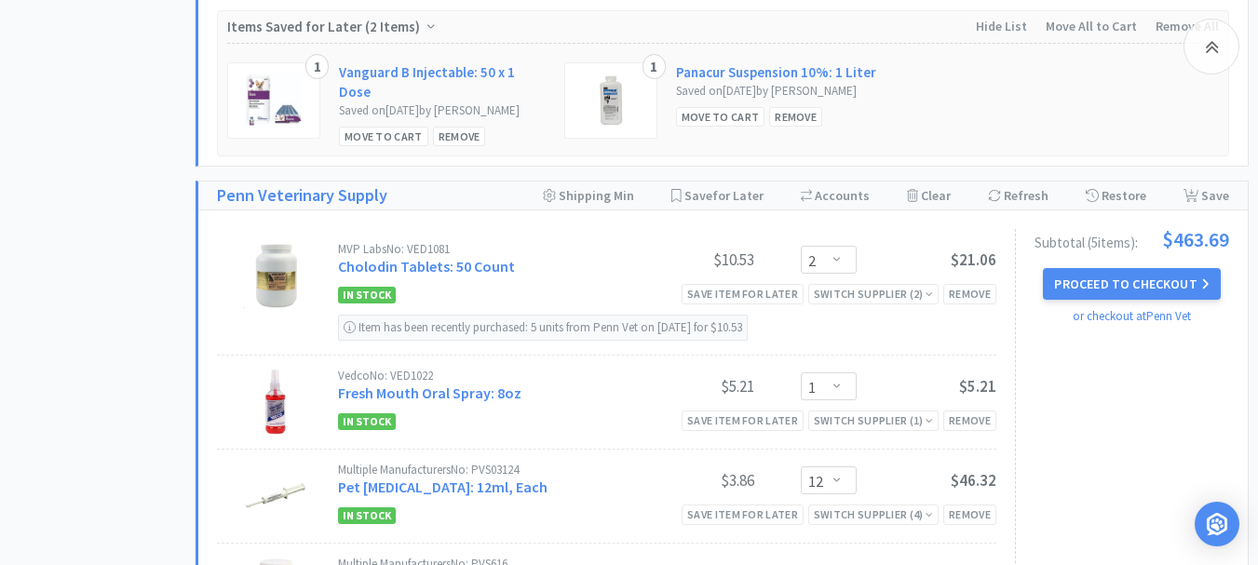
scroll to position [3445, 0]
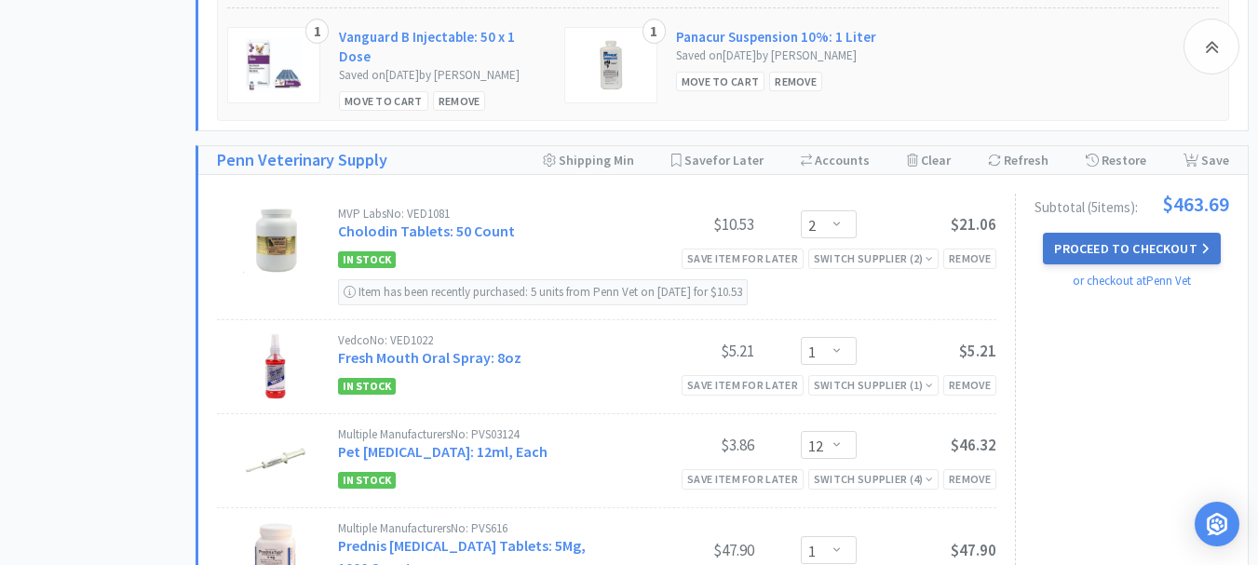
click at [1106, 260] on button "Proceed to Checkout" at bounding box center [1131, 249] width 177 height 32
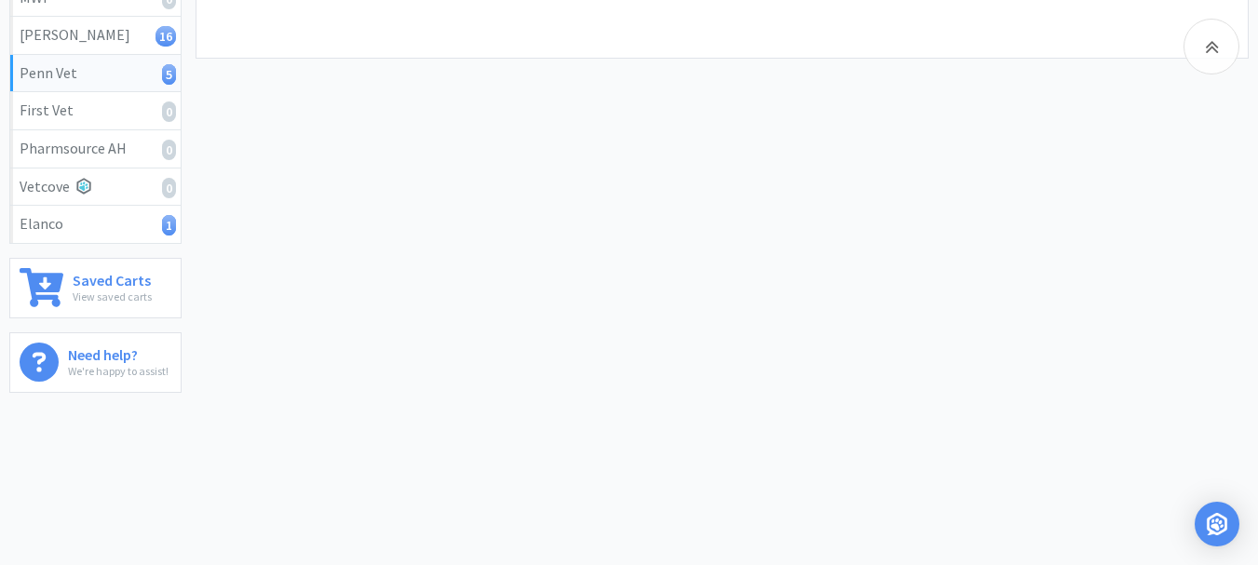
scroll to position [493, 0]
select select "V0537"
select select "U001"
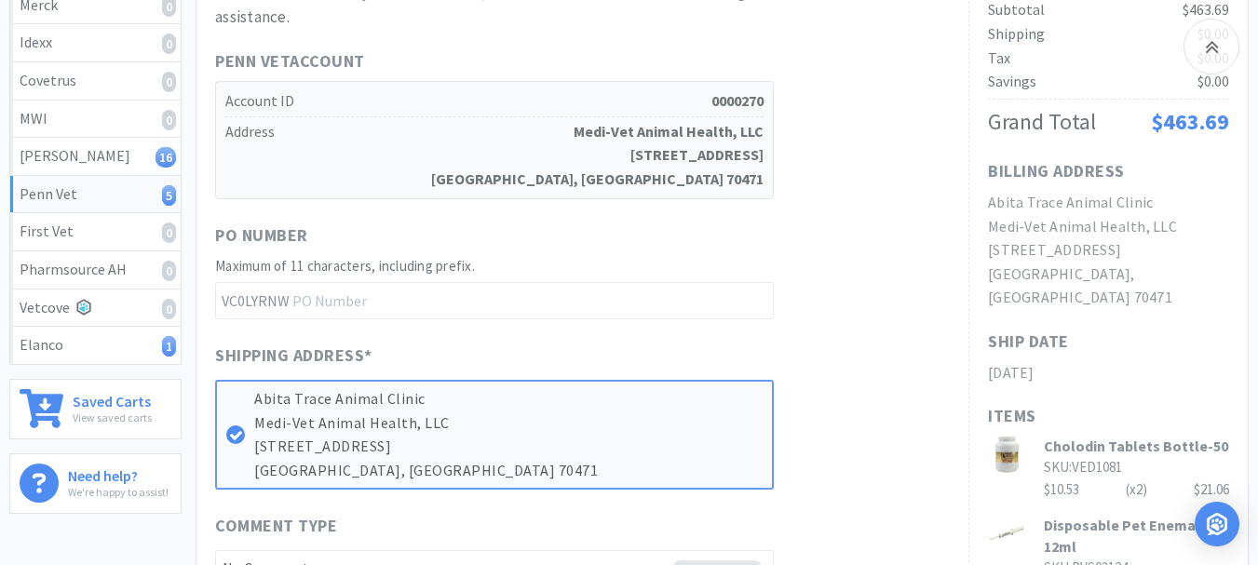
scroll to position [372, 0]
drag, startPoint x: 394, startPoint y: 307, endPoint x: 408, endPoint y: 302, distance: 15.0
click at [394, 307] on input "text" at bounding box center [494, 299] width 559 height 37
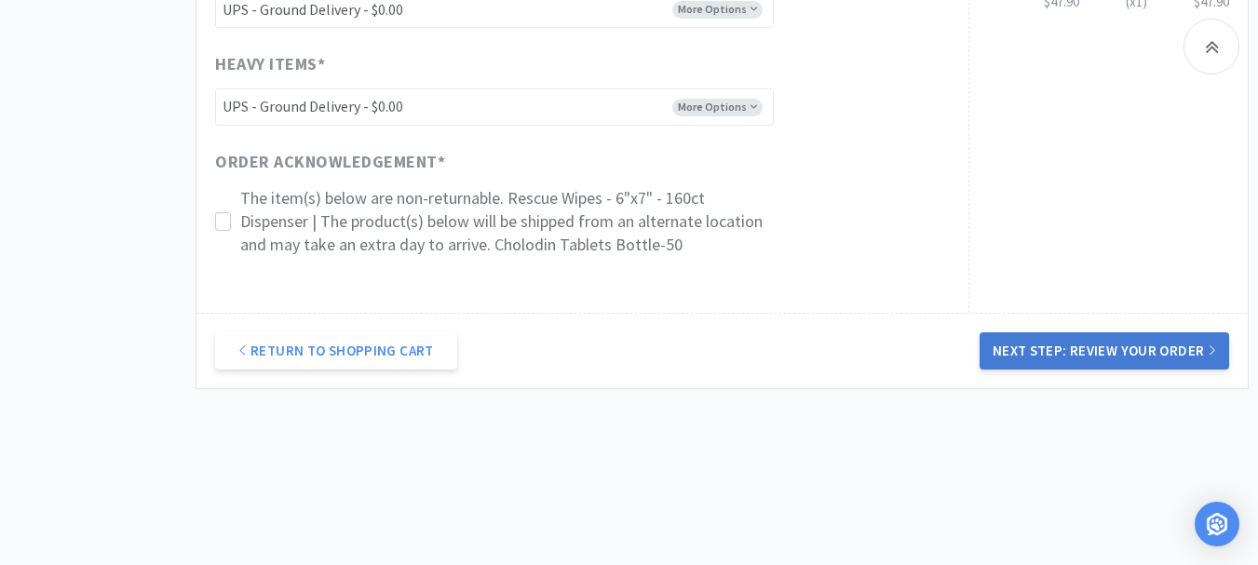
scroll to position [1255, 0]
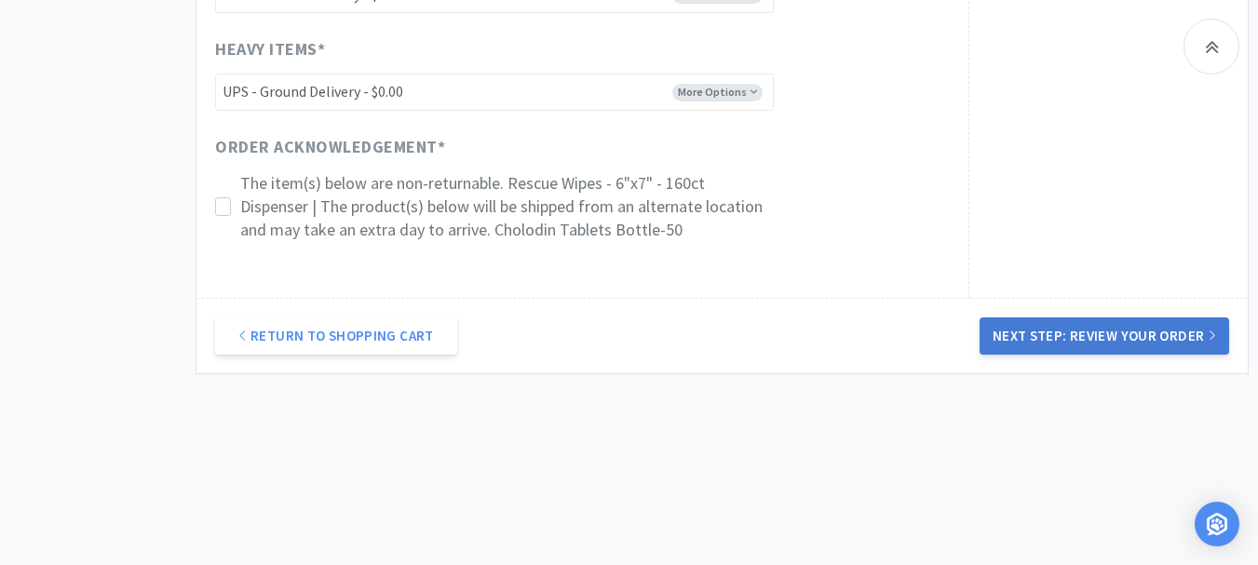
type input "52266"
click at [1066, 338] on button "Next Step: Review Your Order" at bounding box center [1105, 336] width 250 height 37
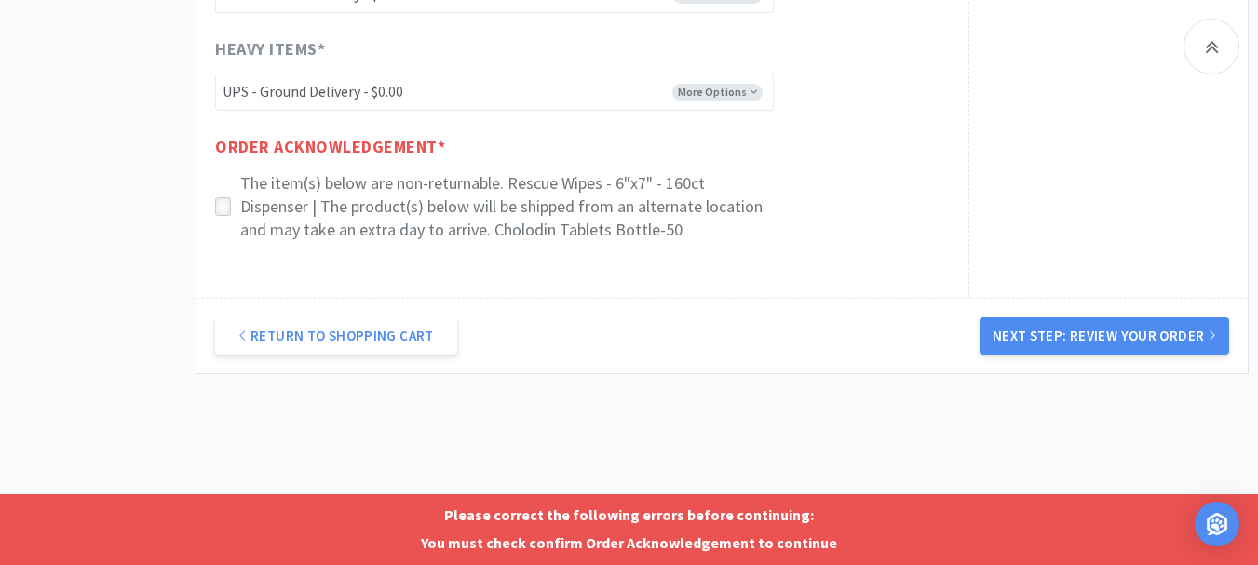
click at [223, 209] on icon at bounding box center [223, 207] width 14 height 14
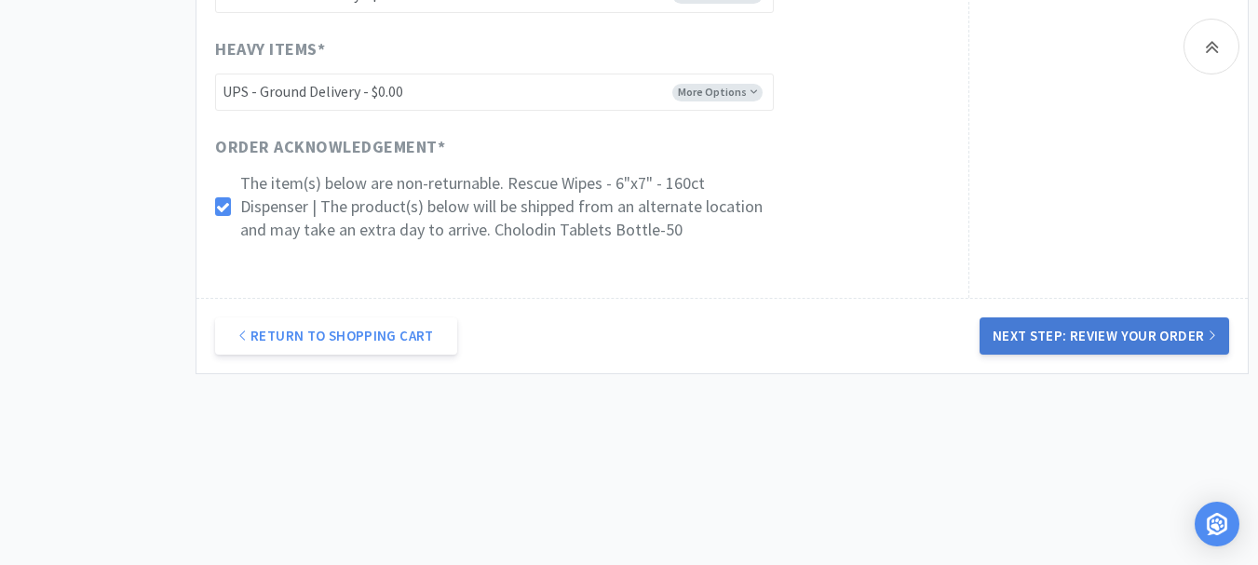
click at [1049, 337] on button "Next Step: Review Your Order" at bounding box center [1105, 336] width 250 height 37
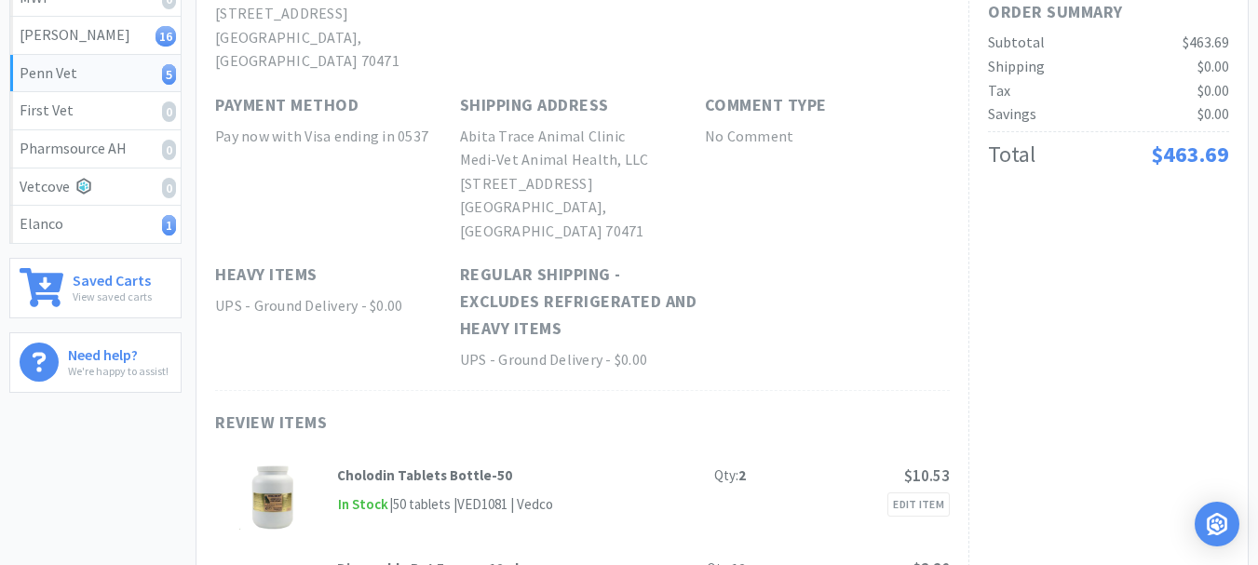
scroll to position [0, 0]
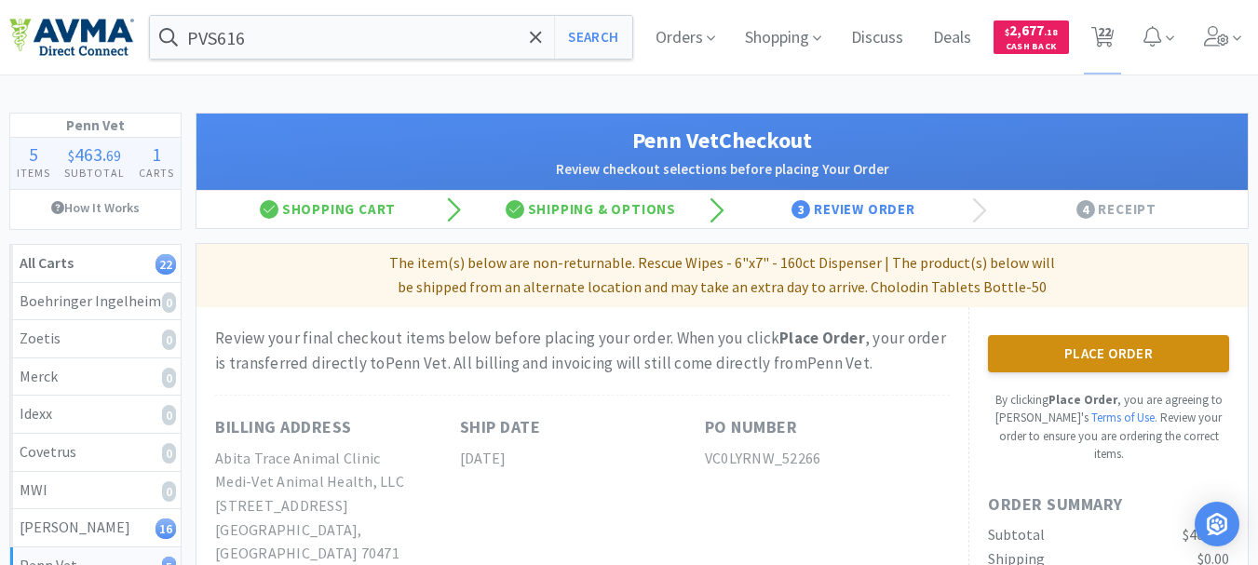
click at [1113, 359] on button "Place Order" at bounding box center [1108, 353] width 241 height 37
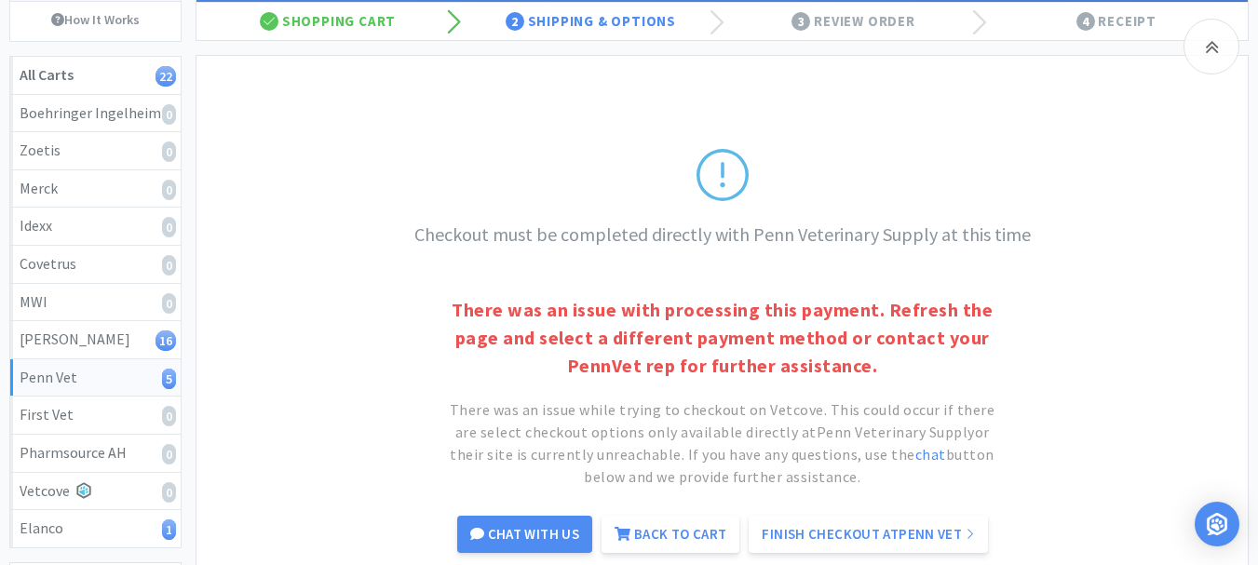
scroll to position [186, 0]
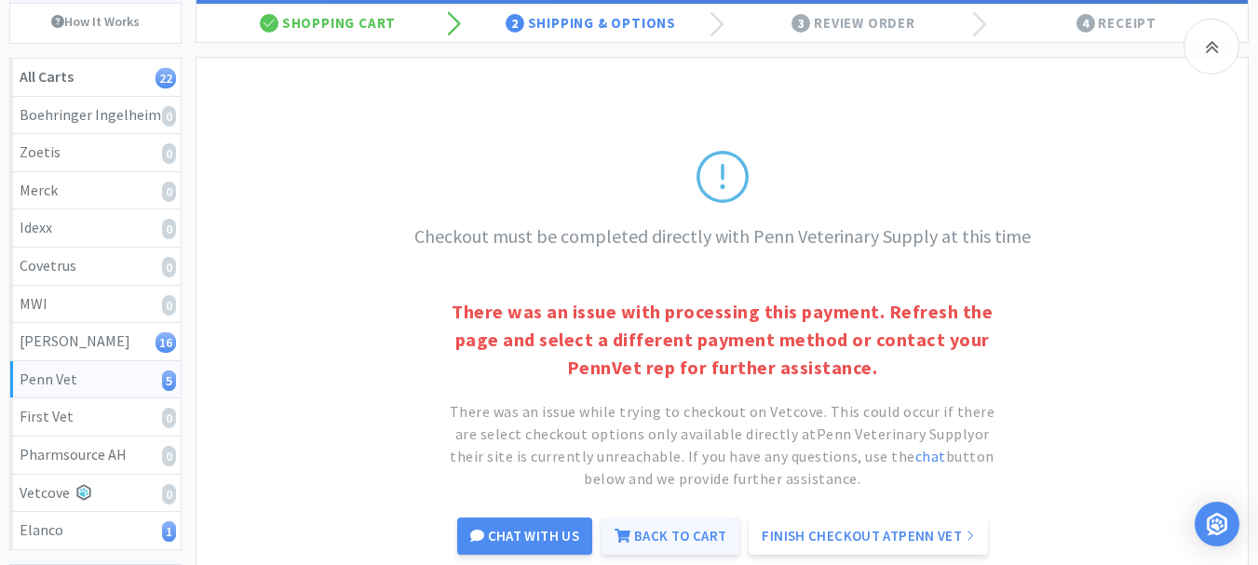
click at [676, 540] on link "Back to Cart" at bounding box center [671, 536] width 138 height 37
select select "10"
select select "8"
select select "1"
select select "3"
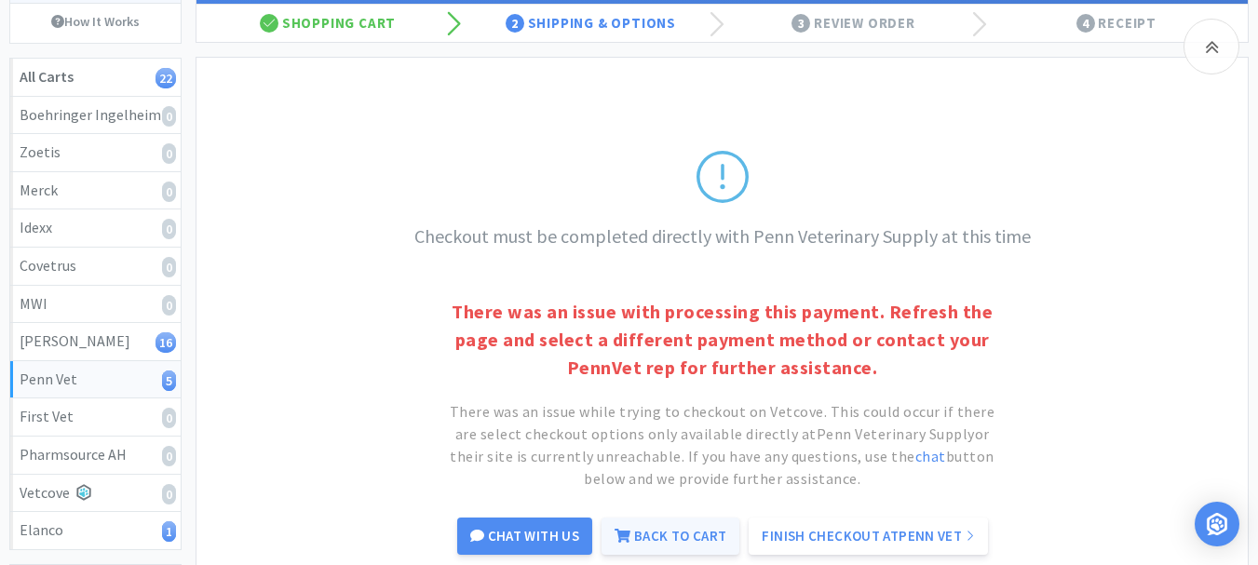
select select "2"
select select "1"
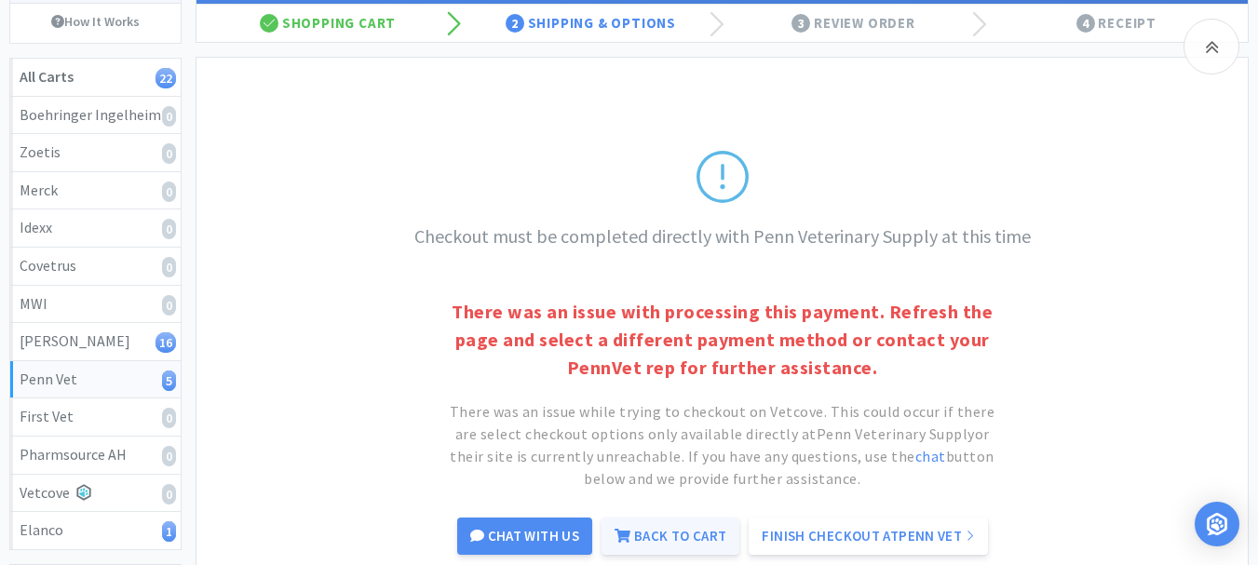
select select "1"
select select "2"
select select "1"
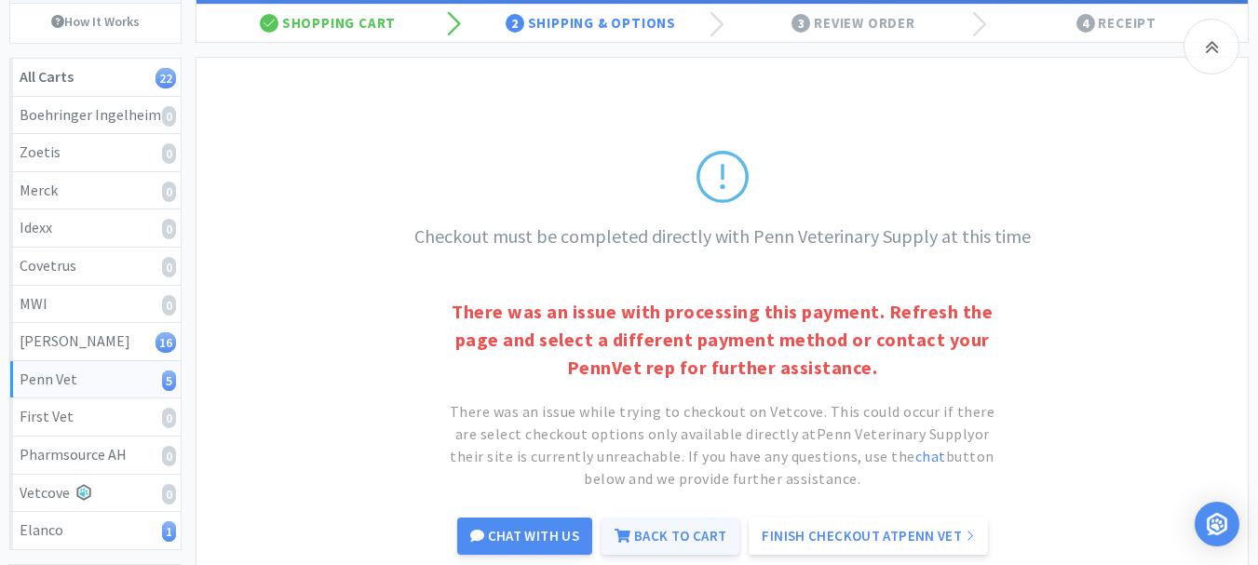
select select "1"
select select "2"
select select "1"
select select "12"
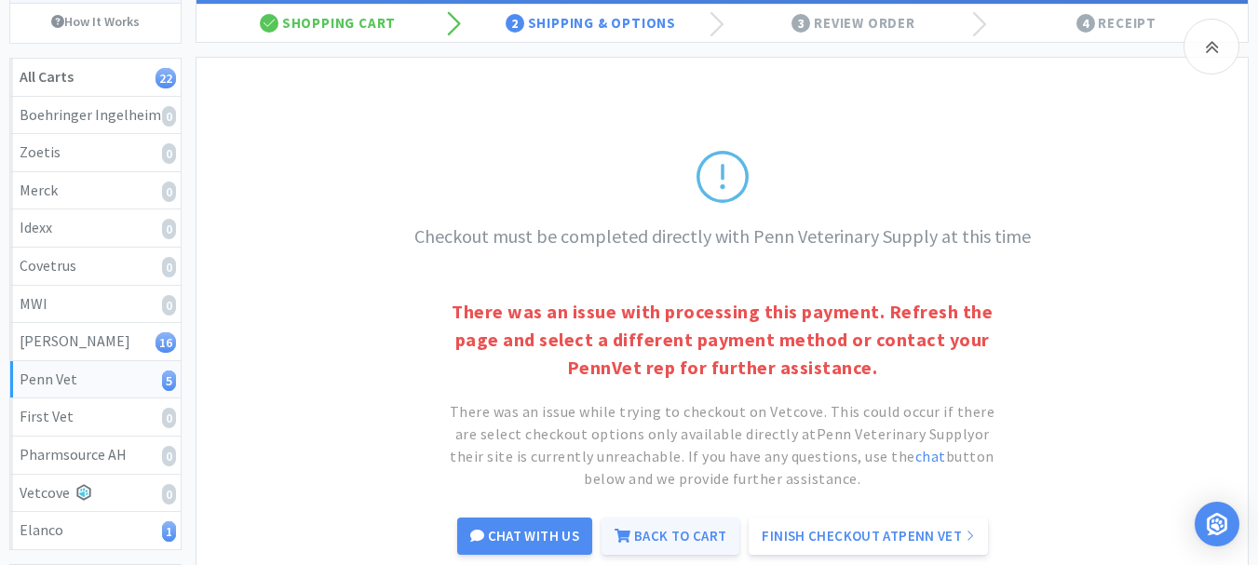
select select "1"
select select "24"
select select "1"
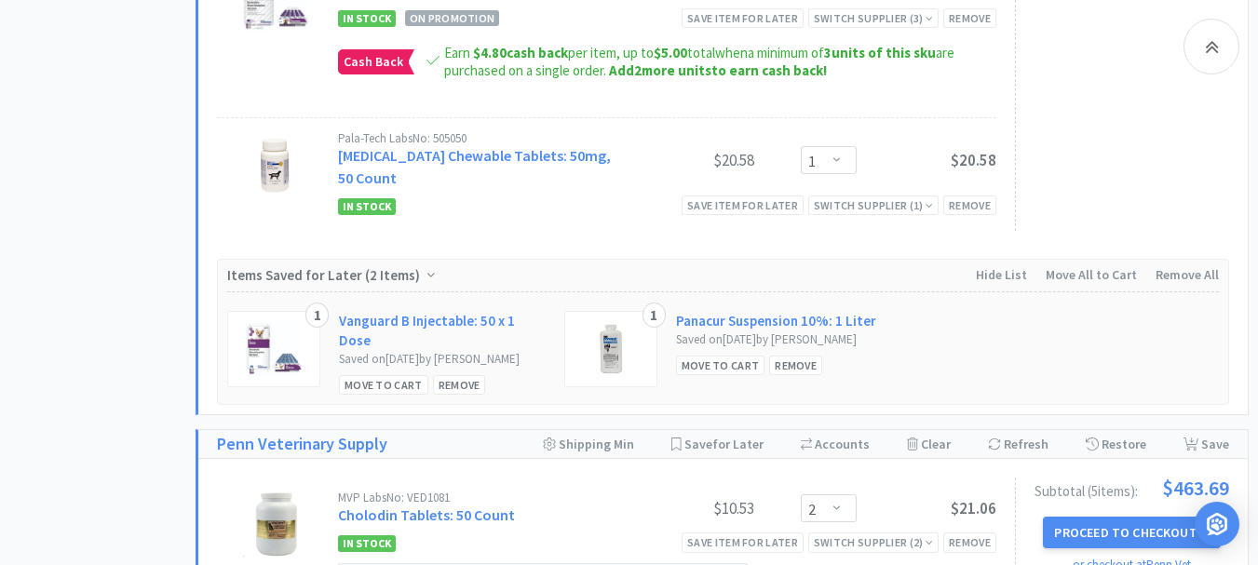
scroll to position [3352, 0]
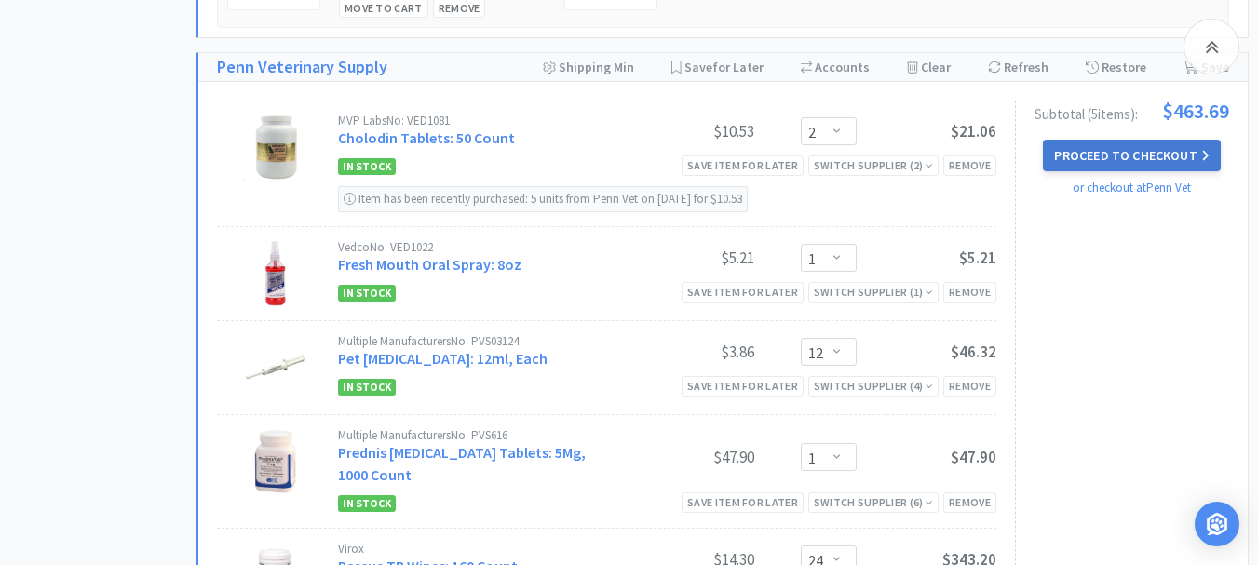
click at [1141, 163] on button "Proceed to Checkout" at bounding box center [1131, 156] width 177 height 32
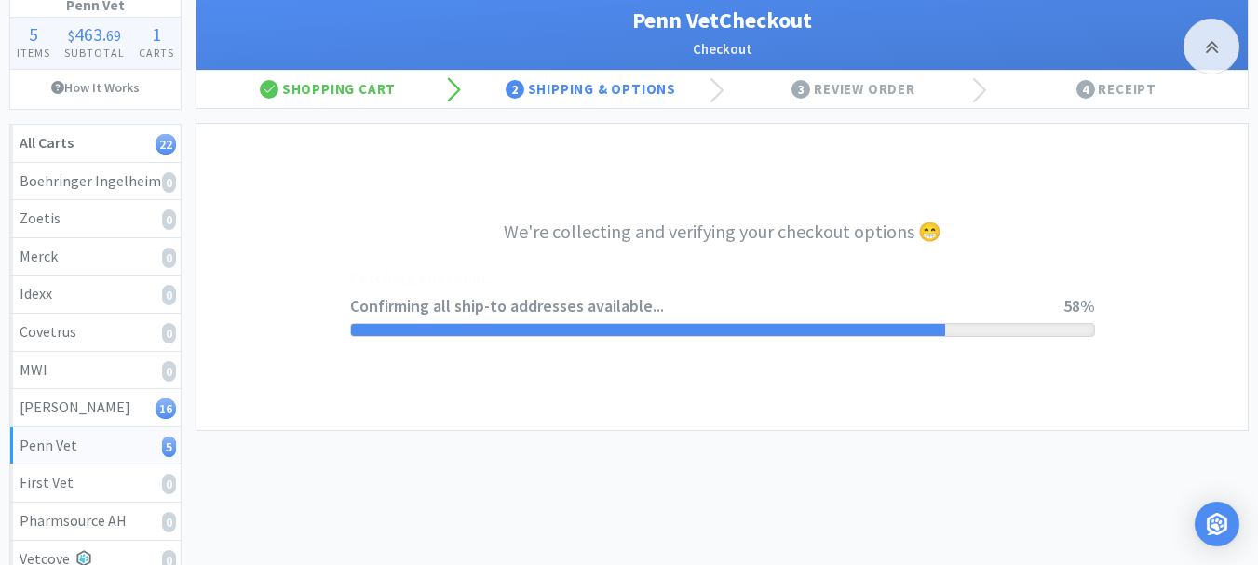
scroll to position [27, 0]
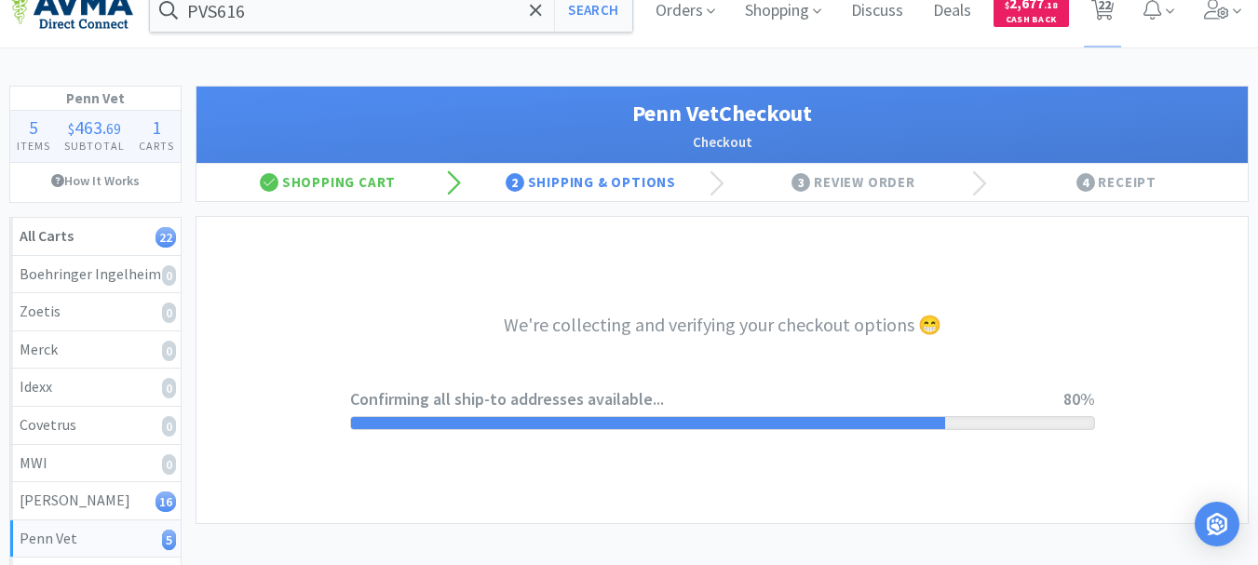
select select "V0537"
select select "U001"
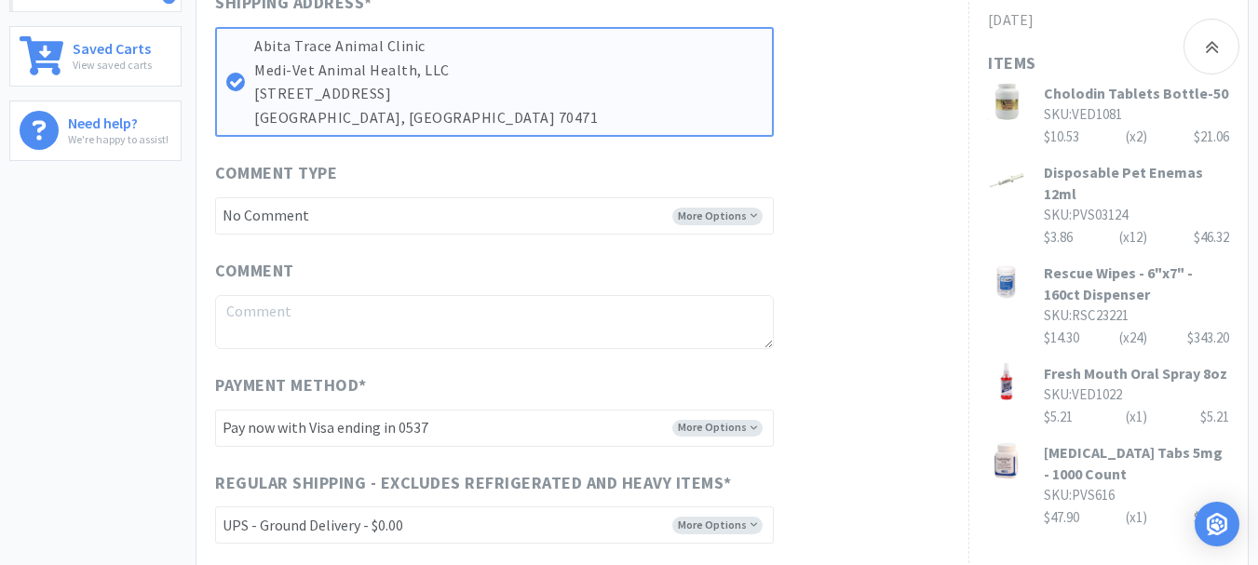
scroll to position [838, 0]
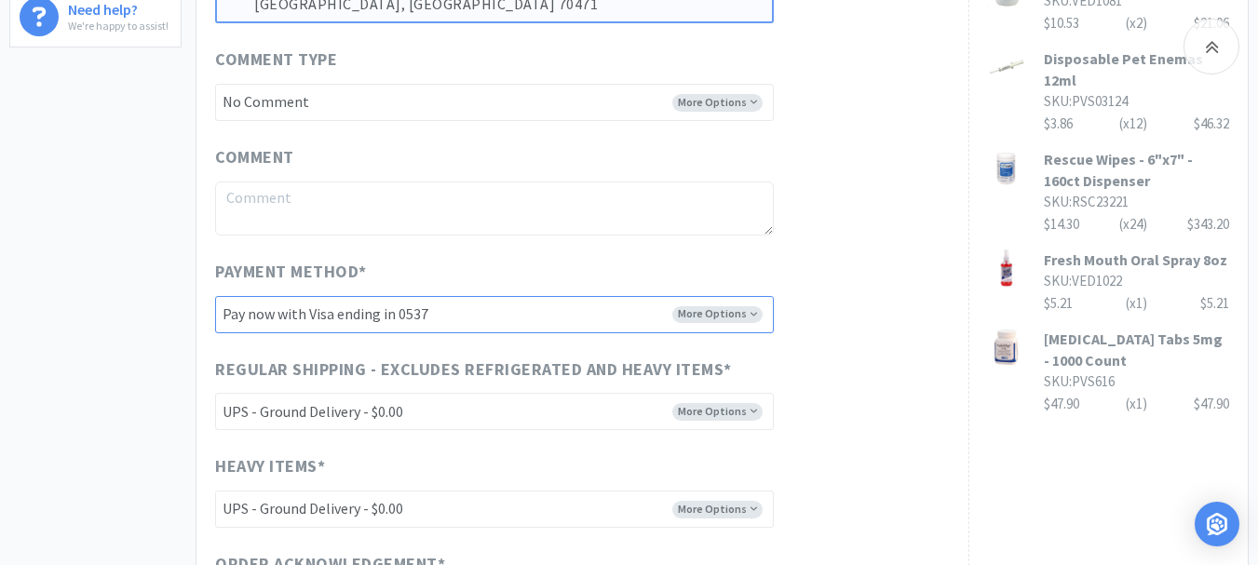
click at [713, 314] on select "-------- Pay now with Visa ending in 0537 Pay now with Visa ending in 4277 Pay …" at bounding box center [494, 314] width 559 height 37
select select "V5253"
click at [215, 296] on select "-------- Pay now with Visa ending in 0537 Pay now with Visa ending in 4277 Pay …" at bounding box center [494, 314] width 559 height 37
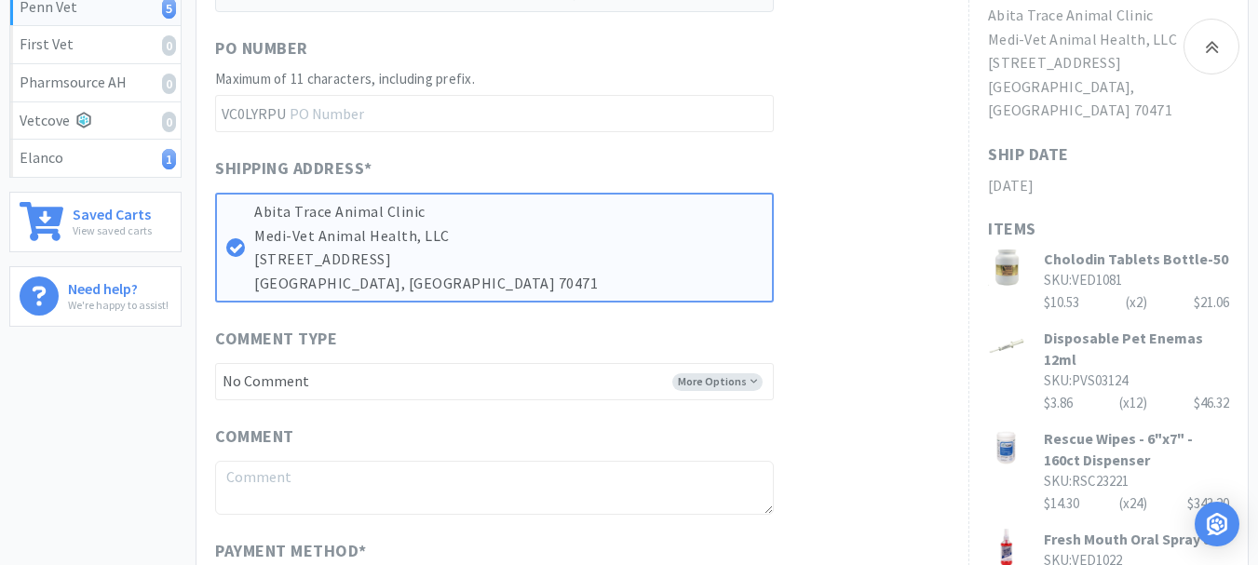
scroll to position [372, 0]
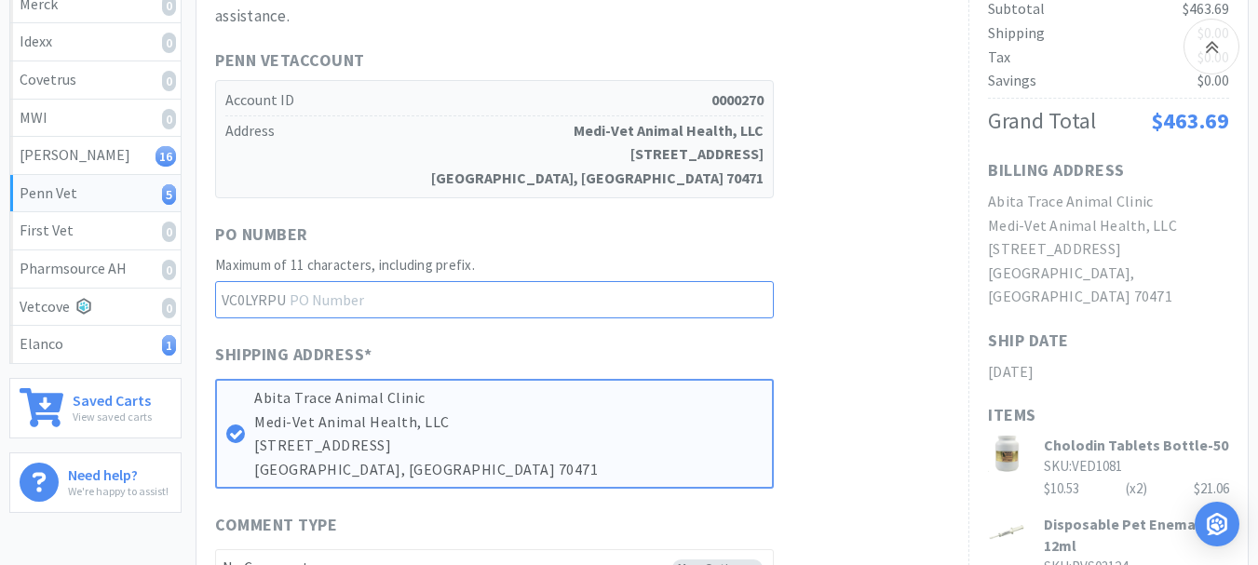
click at [387, 291] on input "text" at bounding box center [494, 299] width 559 height 37
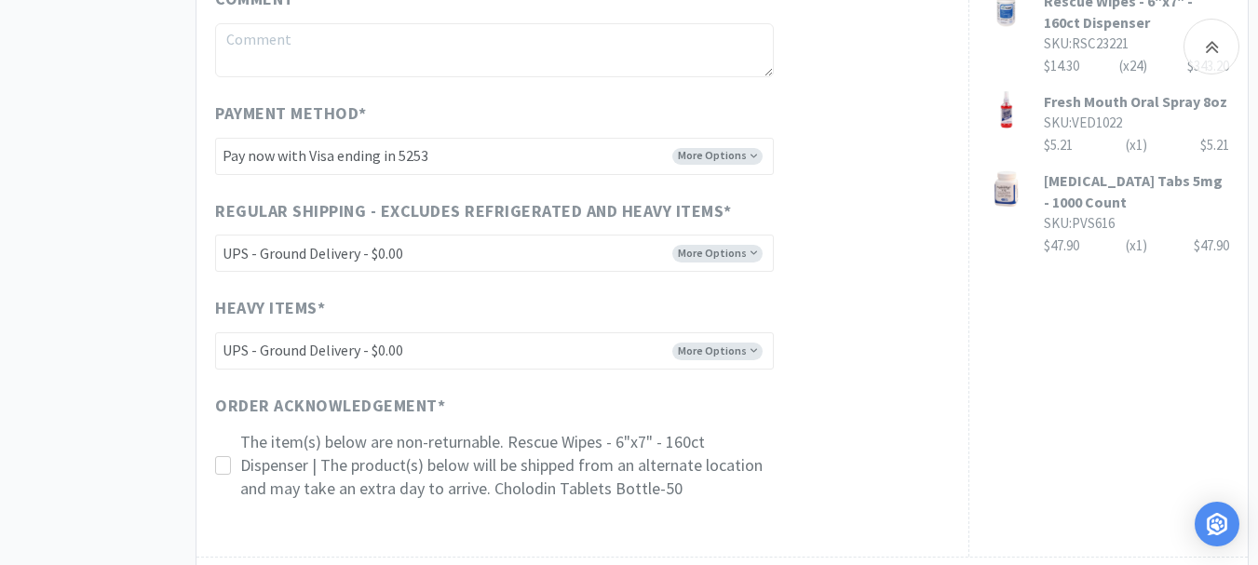
scroll to position [1024, 0]
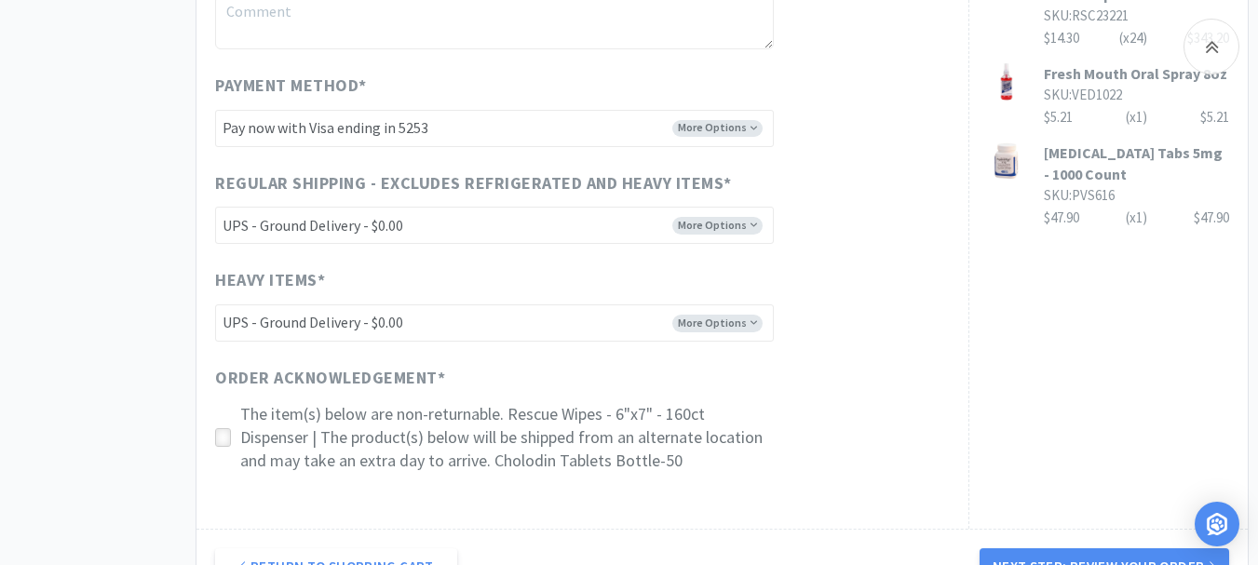
type input "52266"
click at [223, 440] on icon at bounding box center [223, 438] width 14 height 14
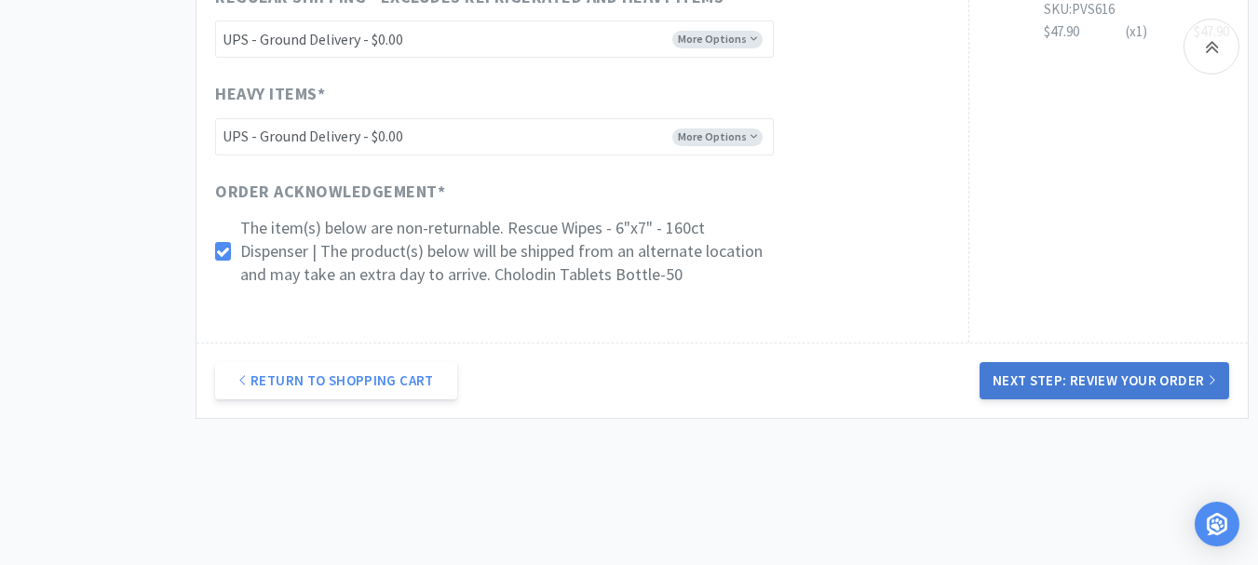
click at [1098, 381] on button "Next Step: Review Your Order" at bounding box center [1105, 380] width 250 height 37
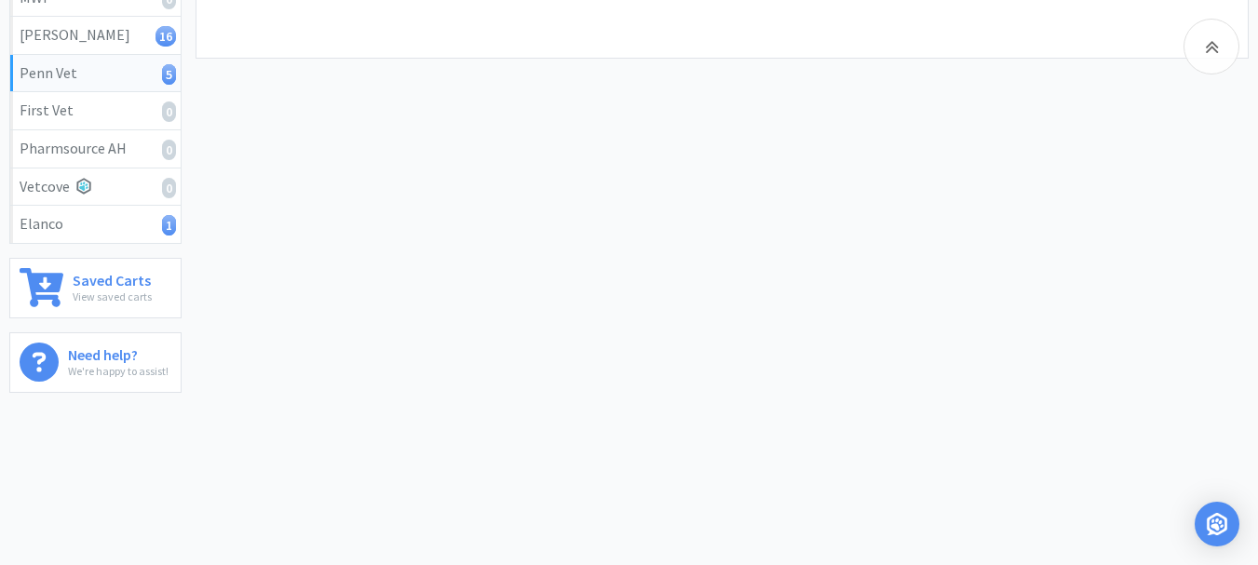
scroll to position [0, 0]
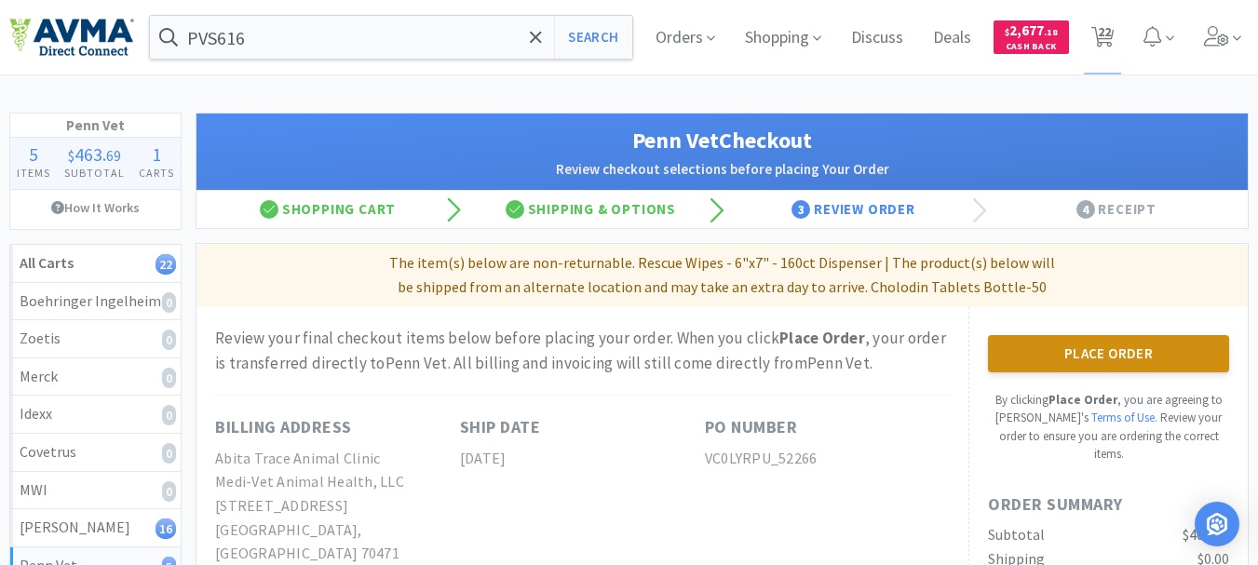
click at [1132, 340] on button "Place Order" at bounding box center [1108, 353] width 241 height 37
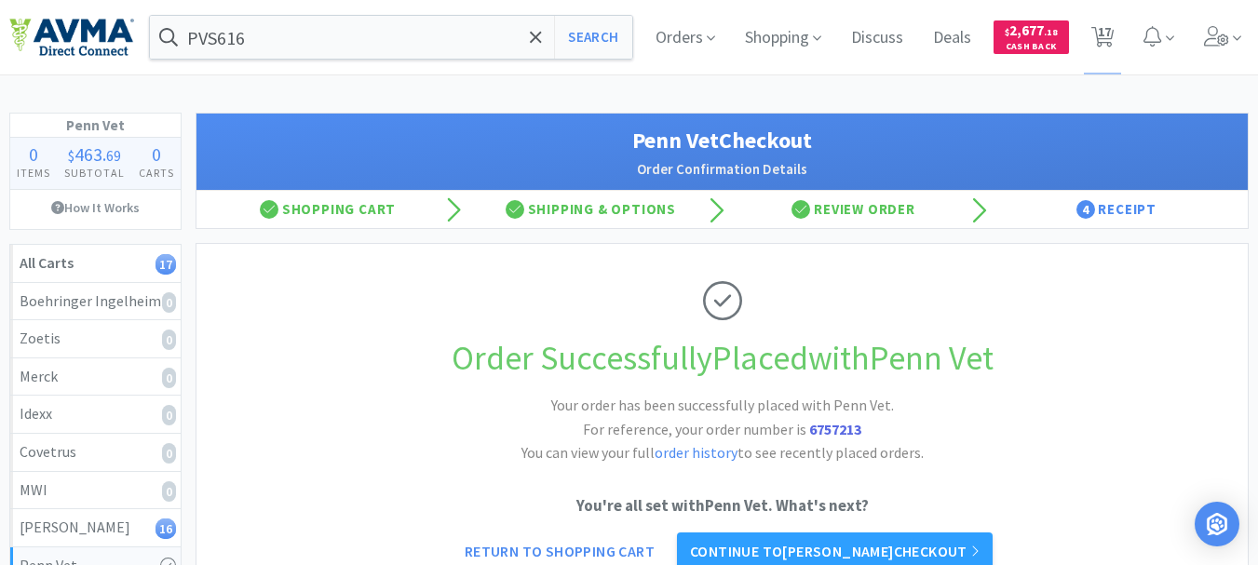
click at [833, 423] on strong "6757213" at bounding box center [835, 429] width 52 height 19
copy strong "6757213"
click at [1109, 28] on span "17" at bounding box center [1104, 31] width 13 height 74
select select "10"
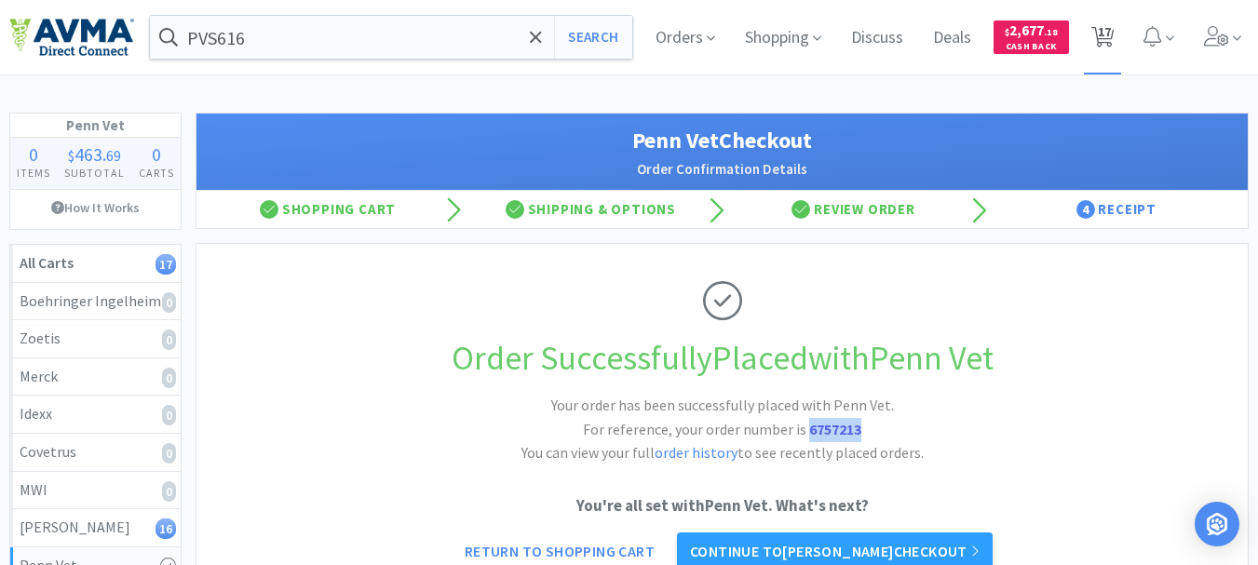
select select "8"
select select "1"
select select "3"
select select "2"
select select "1"
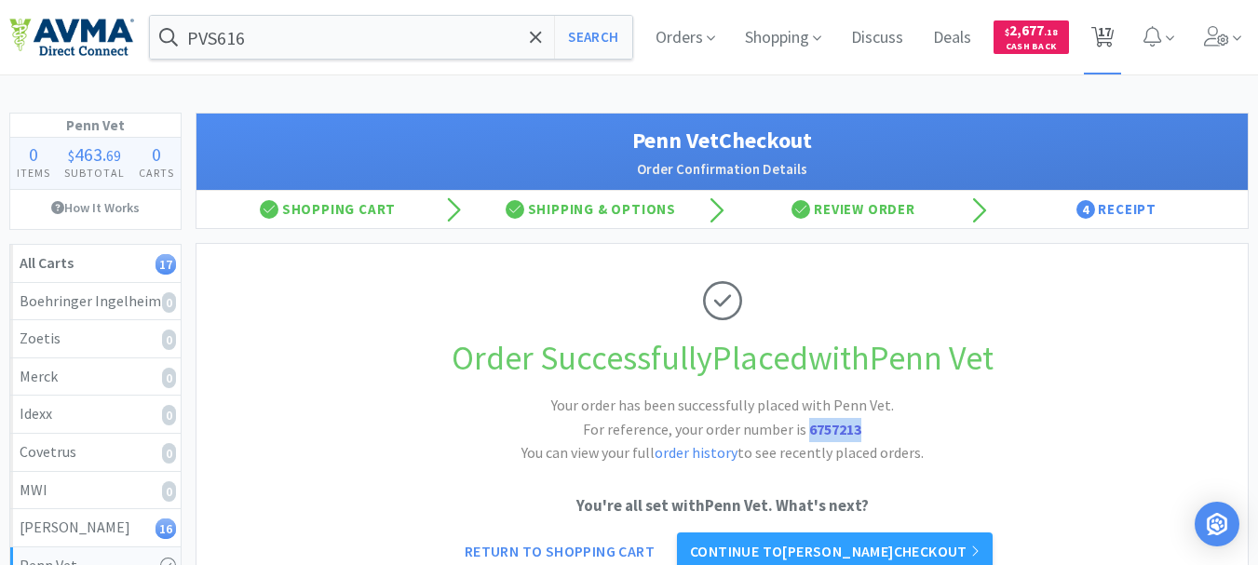
select select "1"
select select "2"
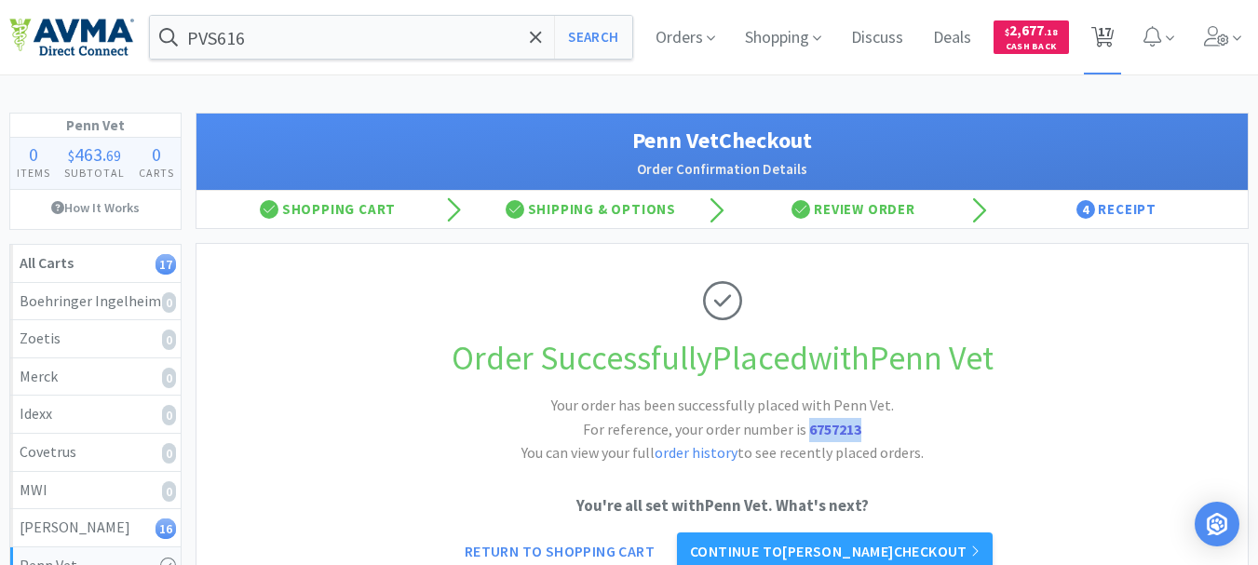
select select "1"
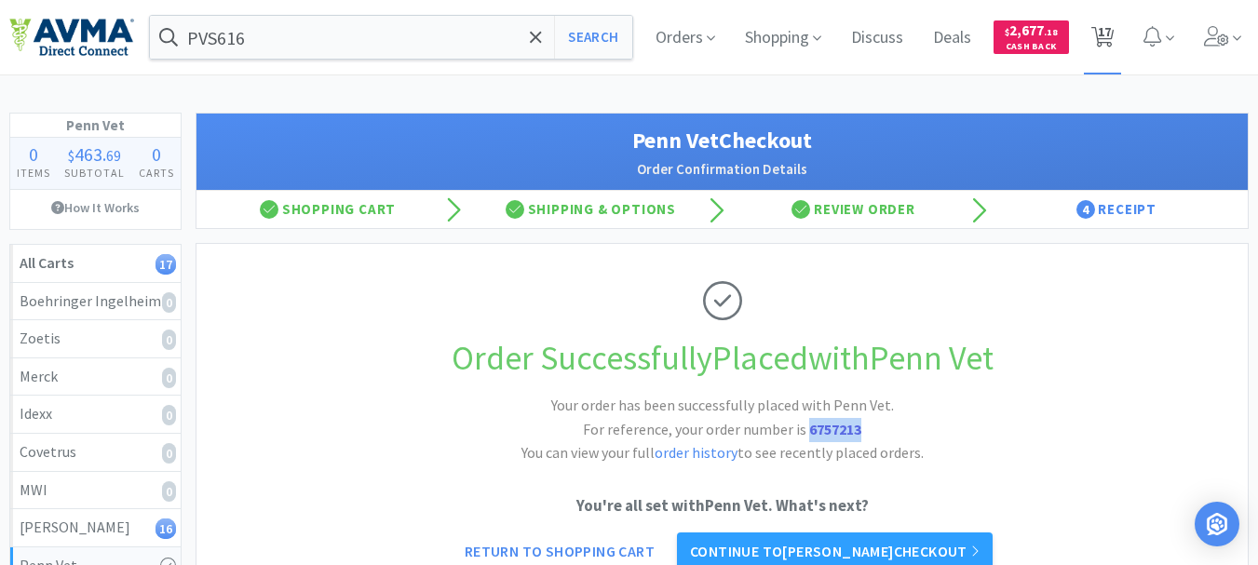
select select "1"
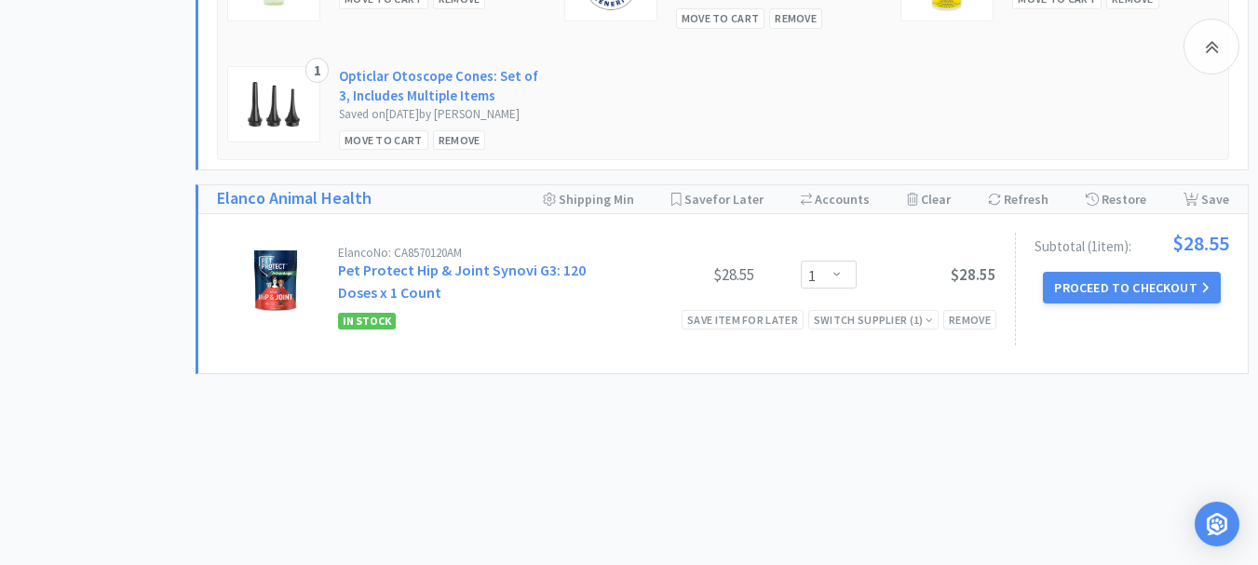
scroll to position [4000, 0]
click at [1130, 291] on button "Proceed to Checkout" at bounding box center [1131, 288] width 177 height 32
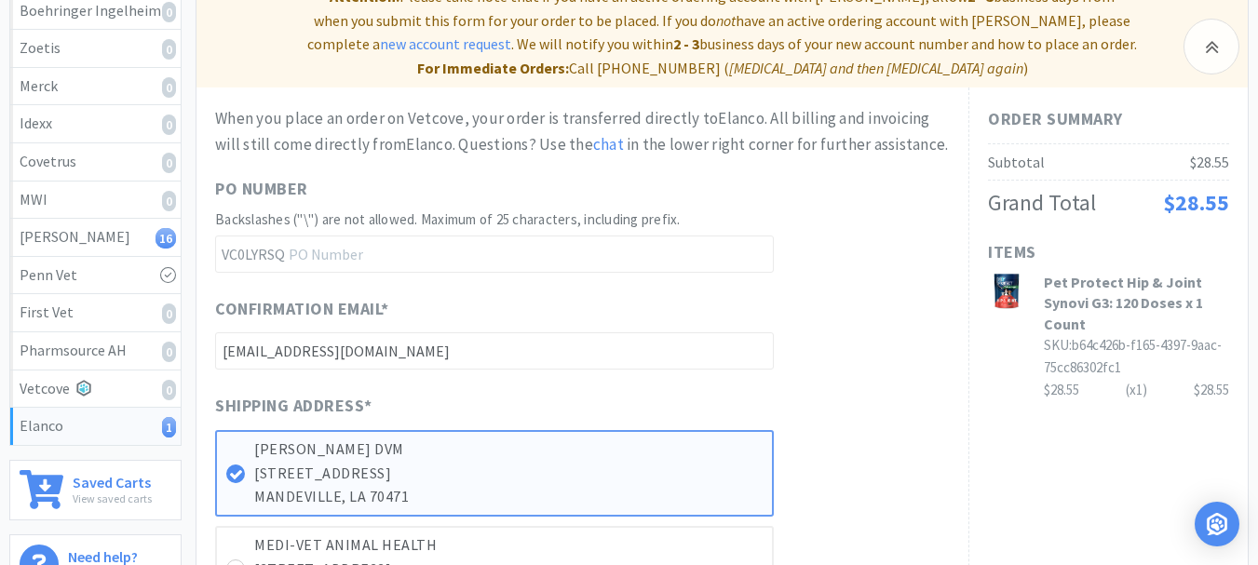
scroll to position [279, 0]
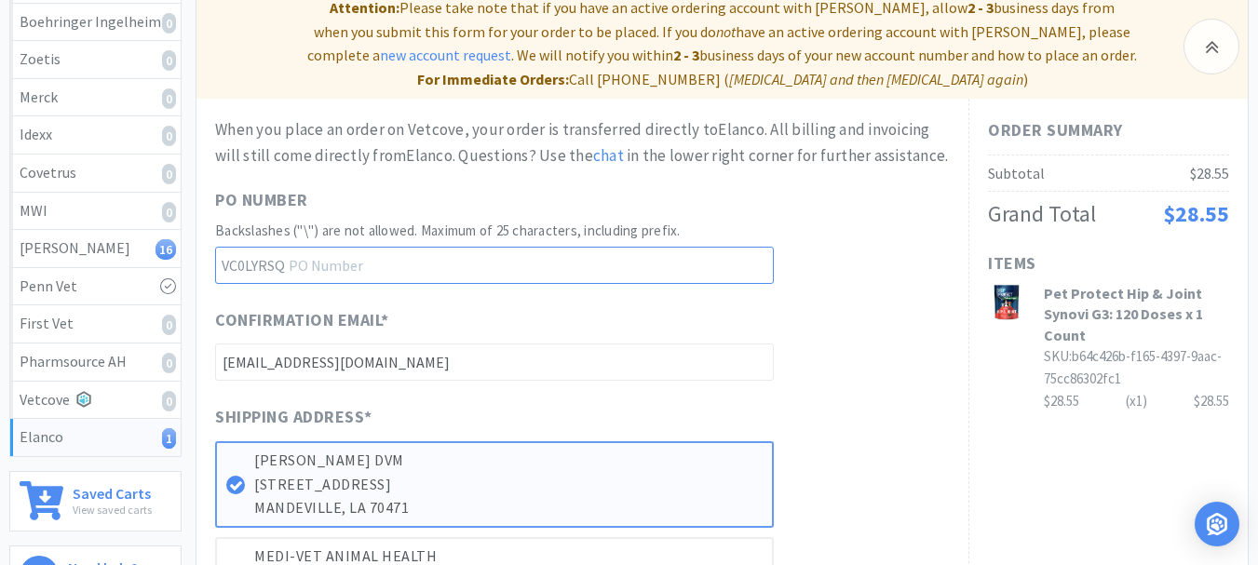
click at [446, 260] on input "text" at bounding box center [494, 265] width 559 height 37
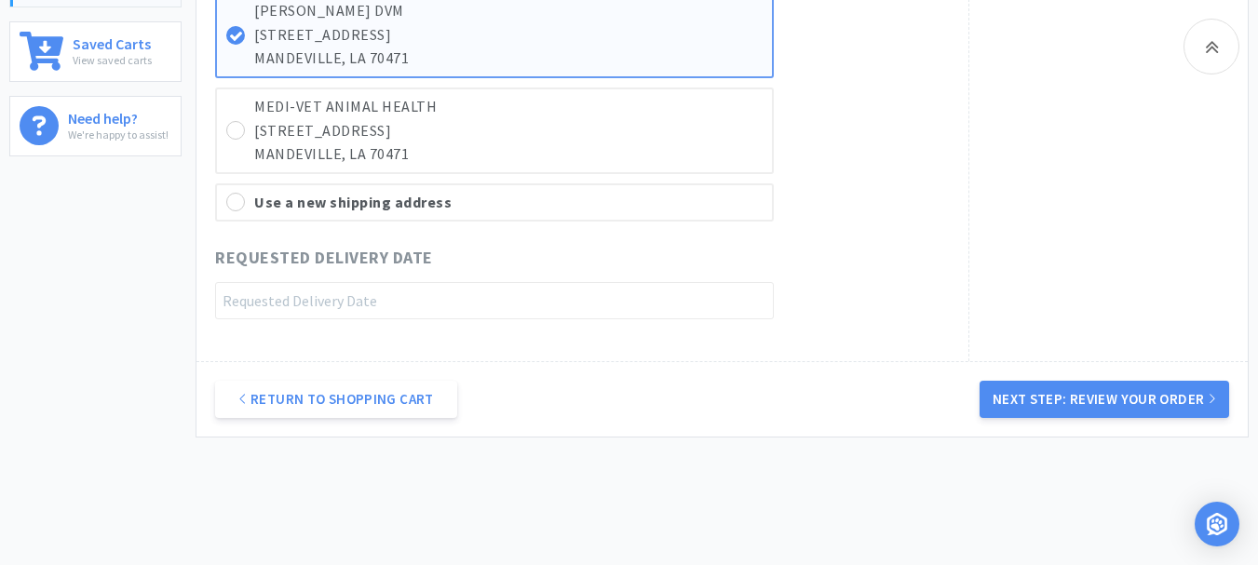
scroll to position [745, 0]
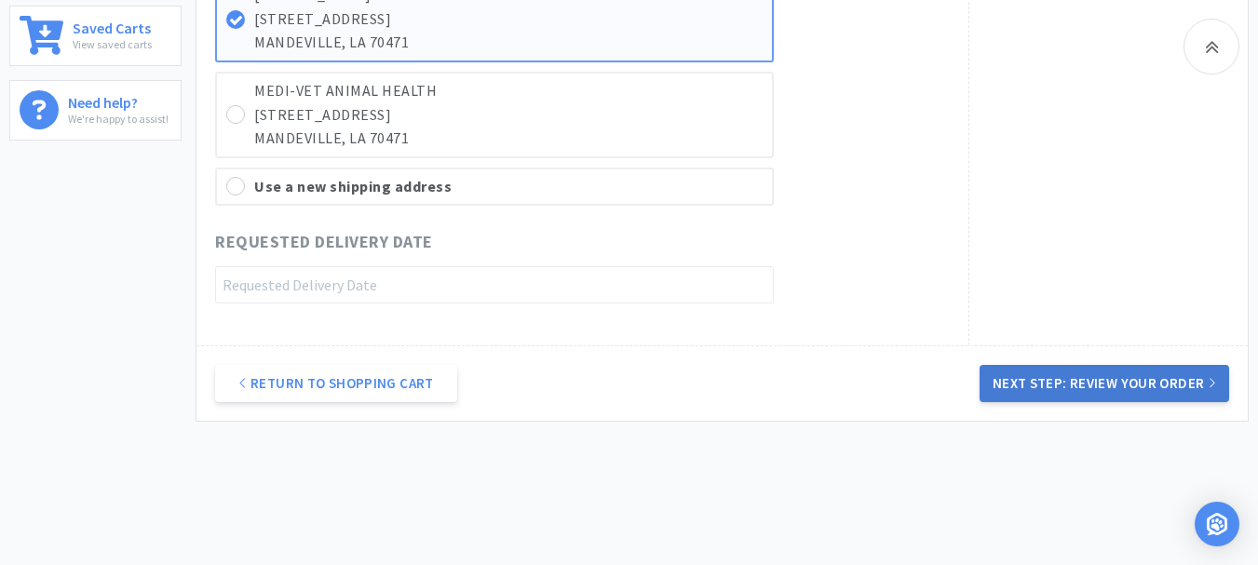
type input "52270"
click at [1105, 381] on button "Next Step: Review Your Order" at bounding box center [1105, 383] width 250 height 37
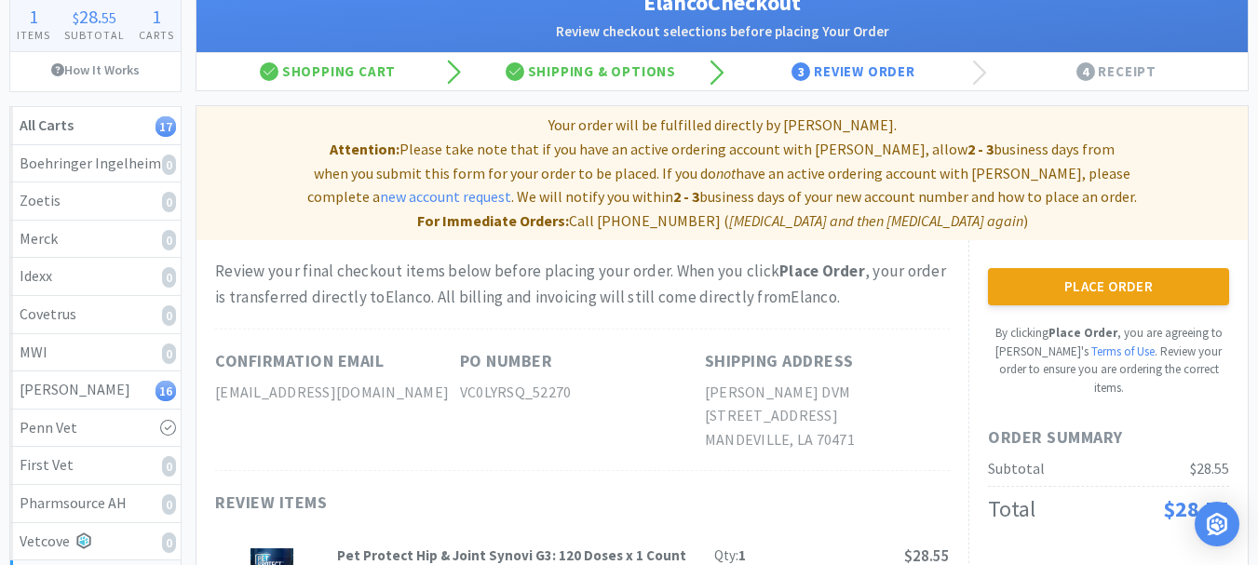
scroll to position [186, 0]
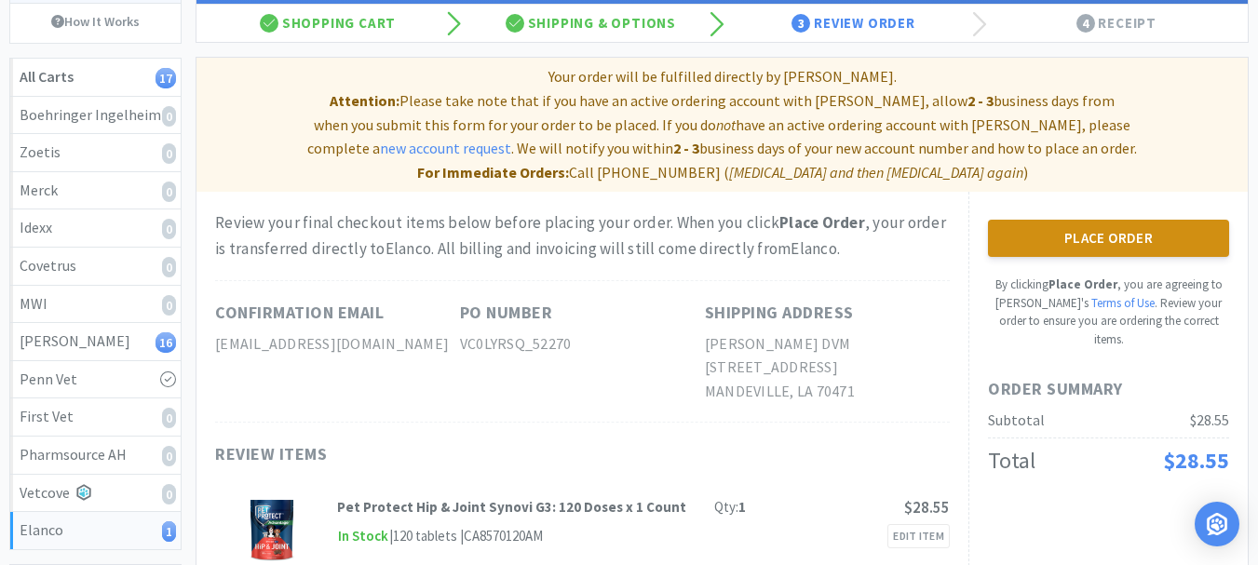
click at [1070, 239] on button "Place Order" at bounding box center [1108, 238] width 241 height 37
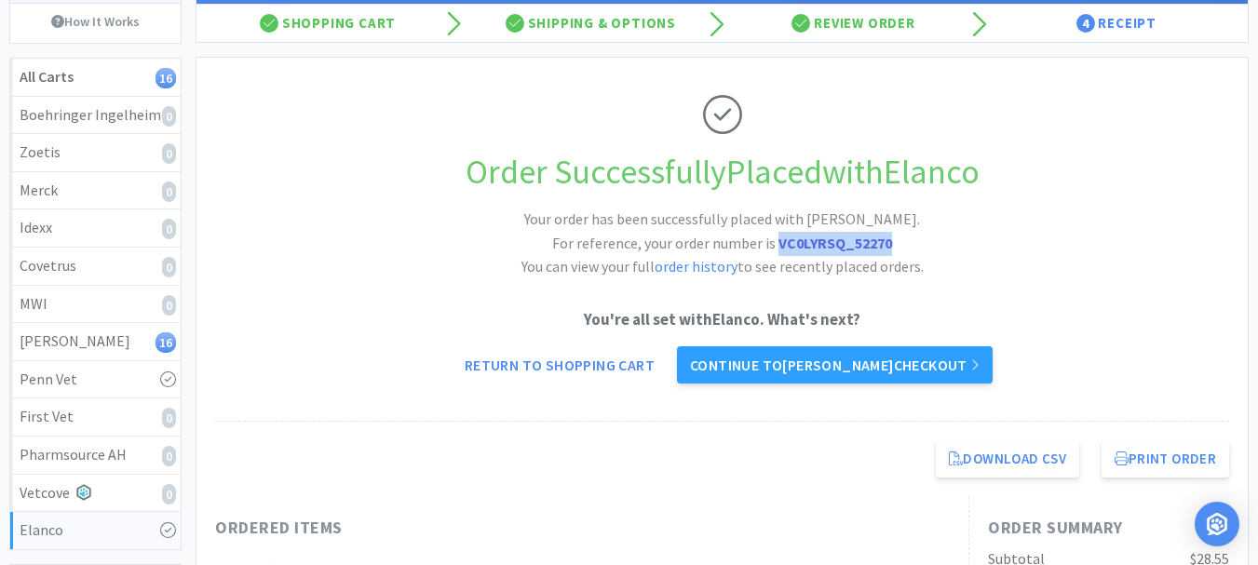
drag, startPoint x: 876, startPoint y: 245, endPoint x: 777, endPoint y: 252, distance: 99.9
click at [777, 252] on h2 "Your order has been successfully placed with [PERSON_NAME]. For reference, your…" at bounding box center [722, 244] width 559 height 72
copy strong "VC0LYRSQ_52270"
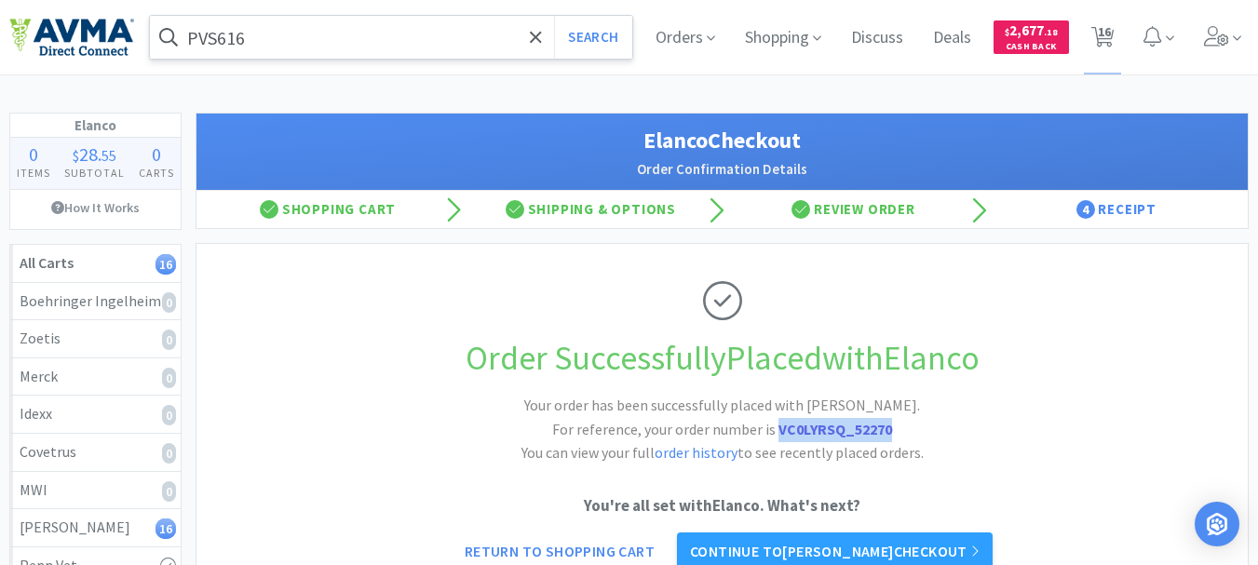
click at [264, 38] on input "PVS616" at bounding box center [391, 37] width 482 height 43
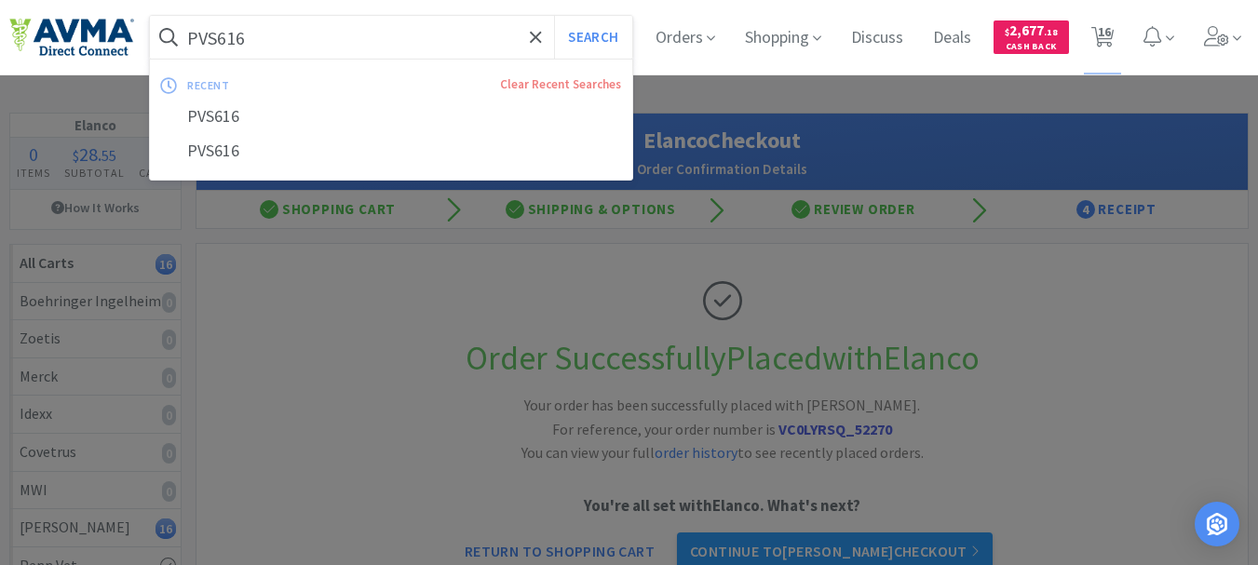
paste input "031511"
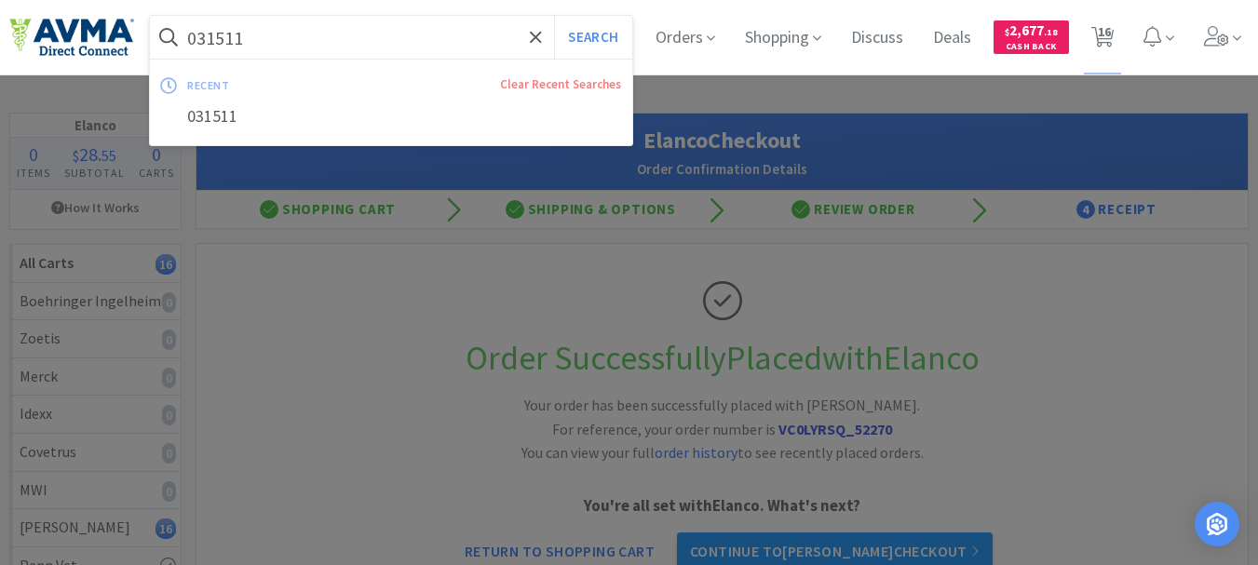
drag, startPoint x: 264, startPoint y: 36, endPoint x: 487, endPoint y: 45, distance: 223.6
click at [479, 44] on input "031511" at bounding box center [391, 37] width 482 height 43
type input "031511"
click at [595, 33] on button "Search" at bounding box center [592, 37] width 77 height 43
select select "10"
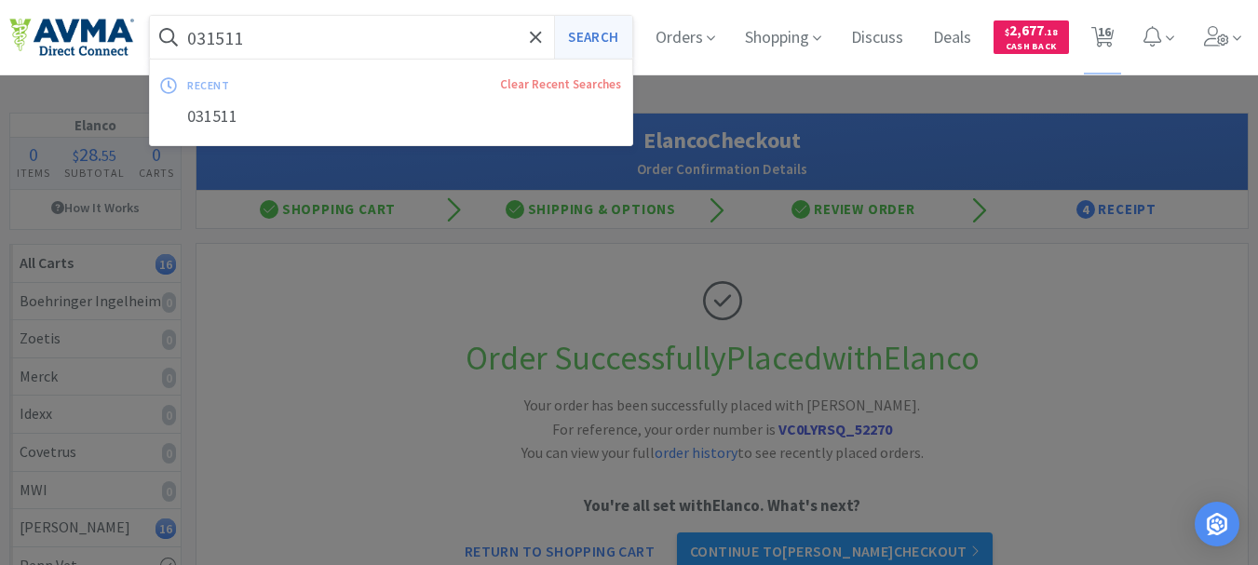
select select "8"
select select "1"
select select "3"
select select "2"
select select "1"
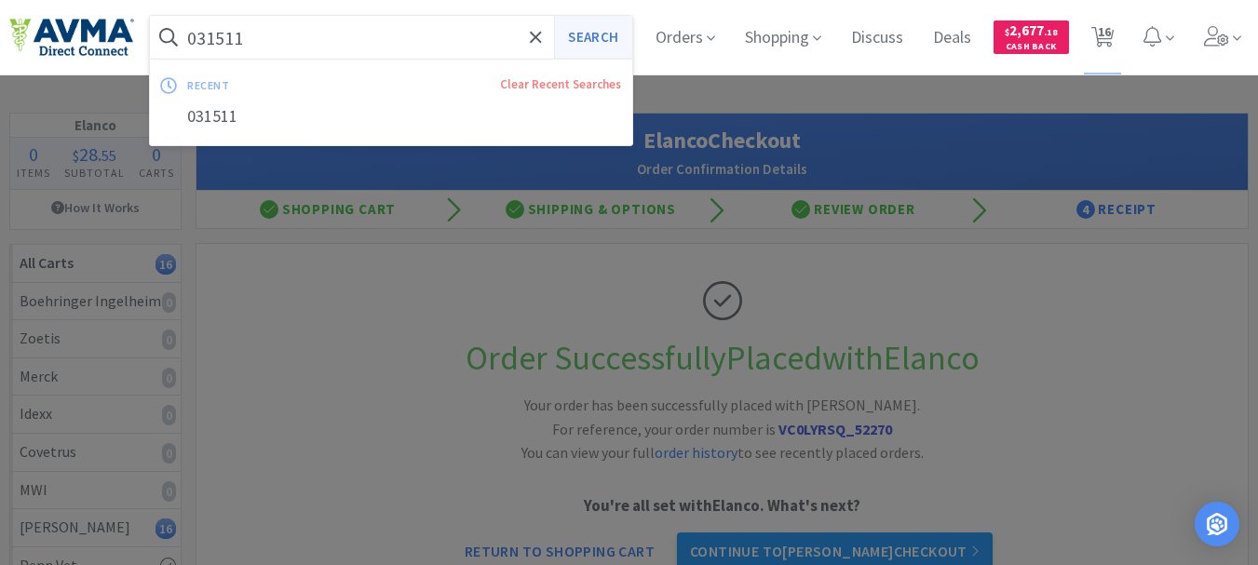
select select "1"
select select "2"
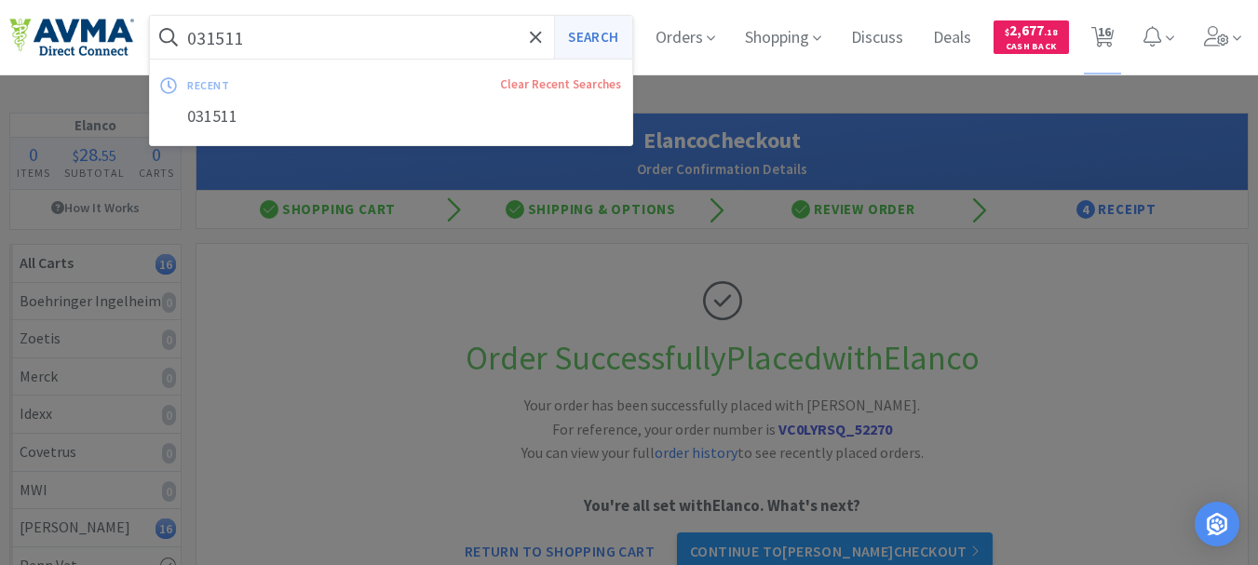
select select "1"
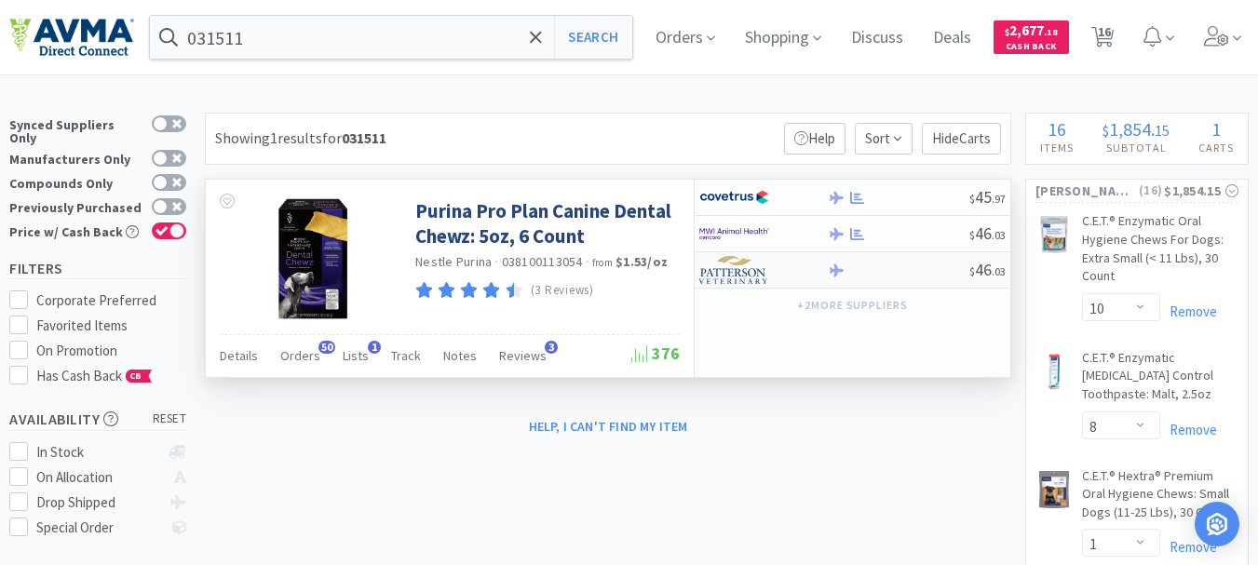
click at [731, 276] on img at bounding box center [734, 270] width 70 height 28
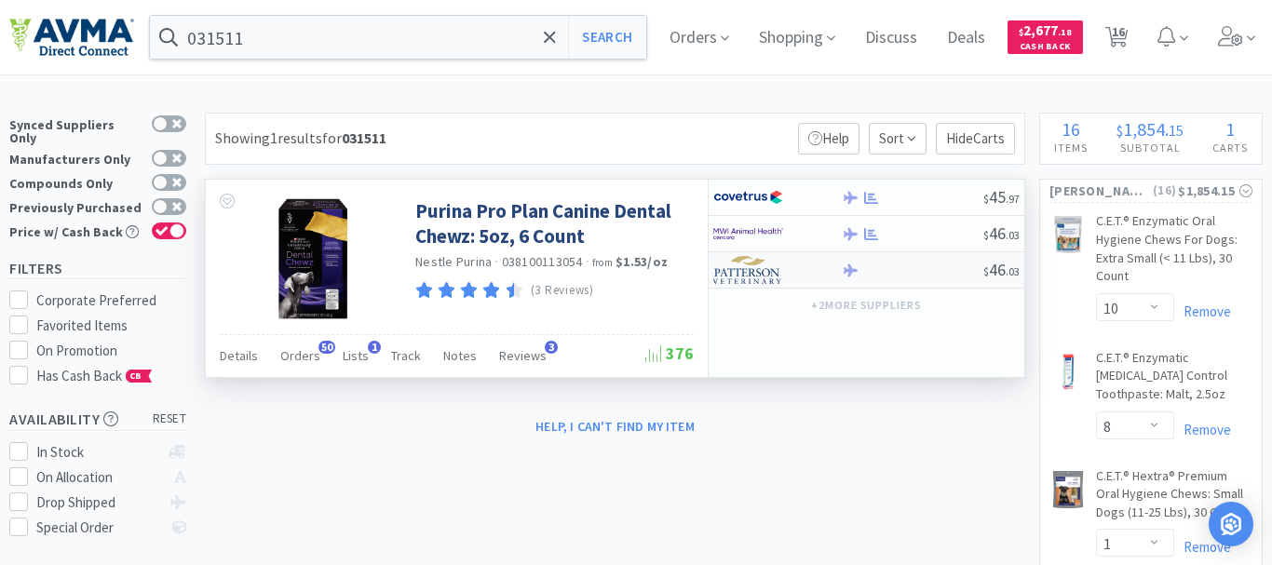
select select "1"
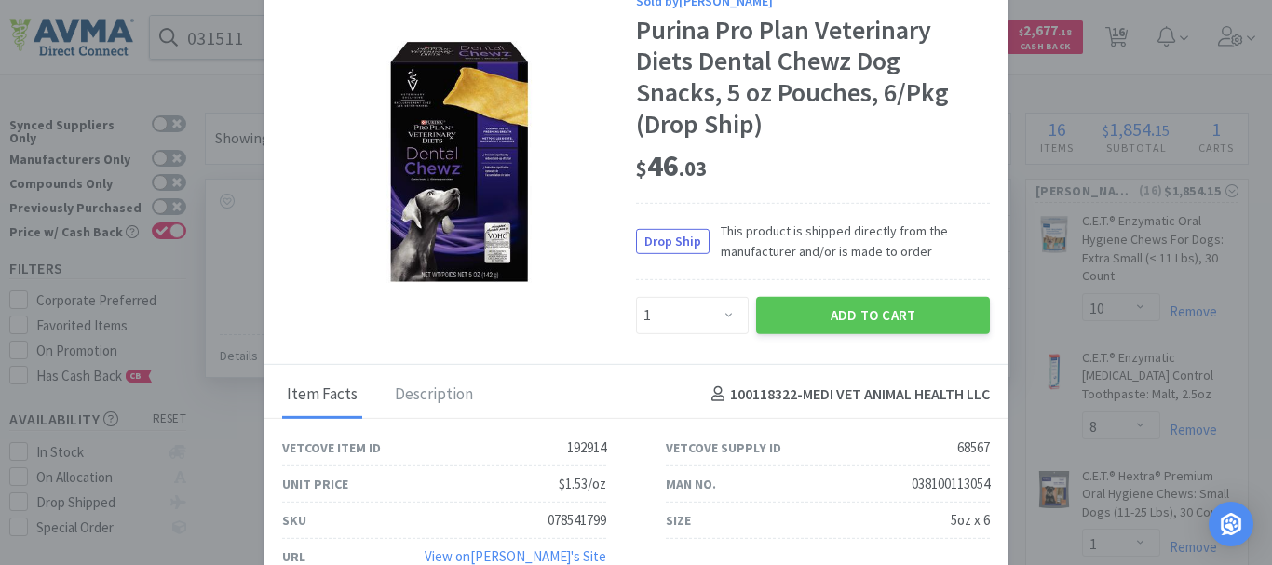
click at [579, 520] on div "078541799" at bounding box center [577, 520] width 59 height 22
copy div "078541799"
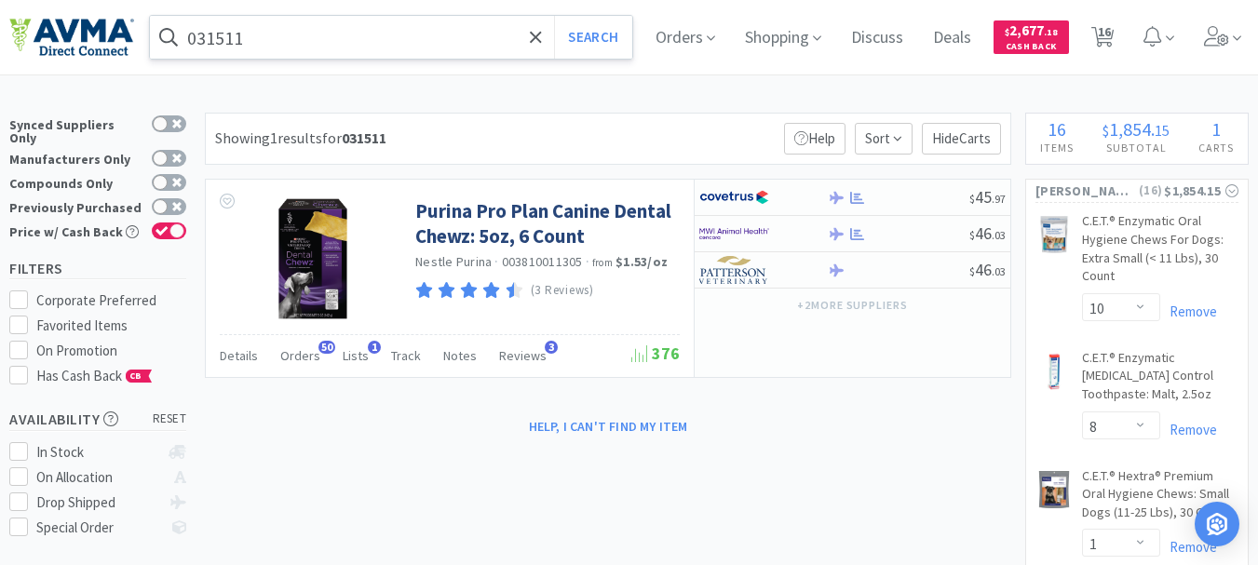
click at [322, 35] on input "031511" at bounding box center [391, 37] width 482 height 43
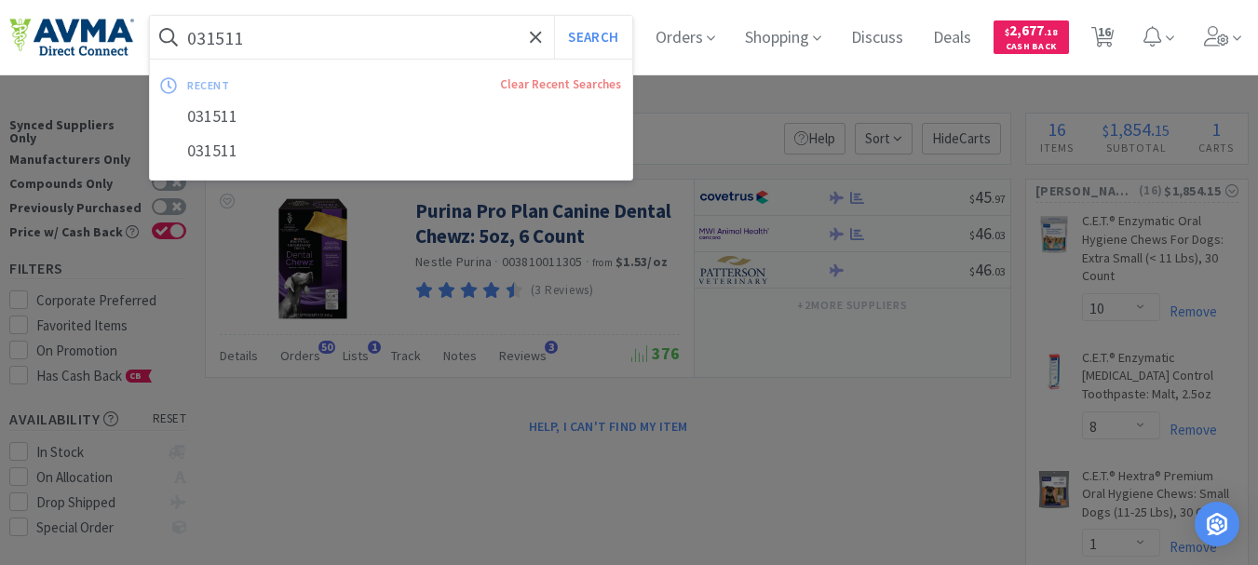
paste input "58720"
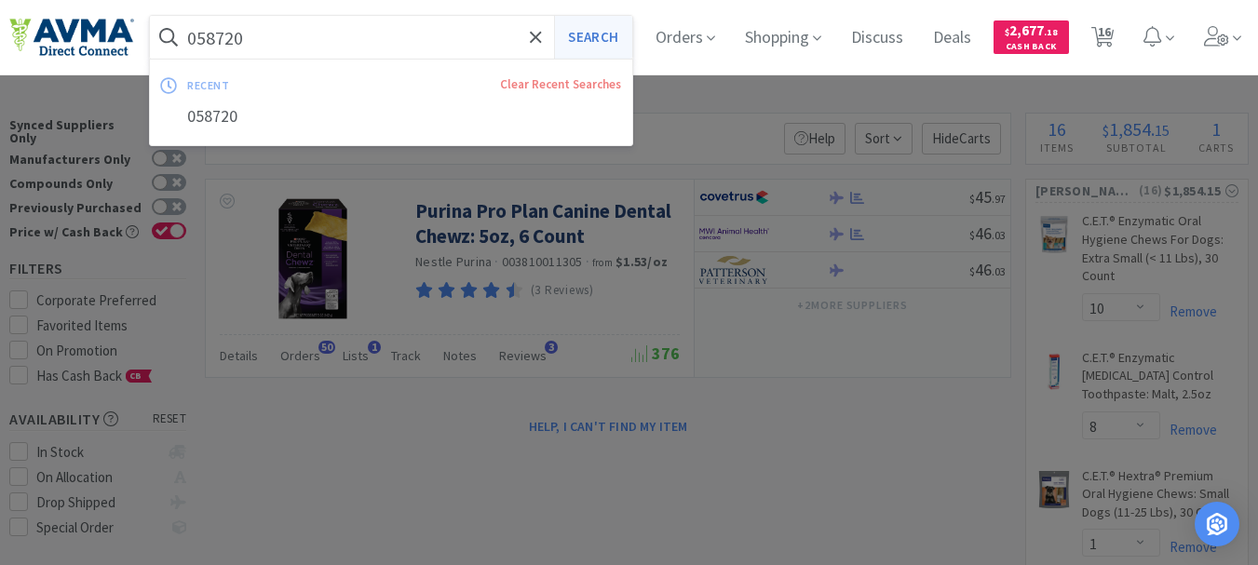
click at [605, 36] on button "Search" at bounding box center [592, 37] width 77 height 43
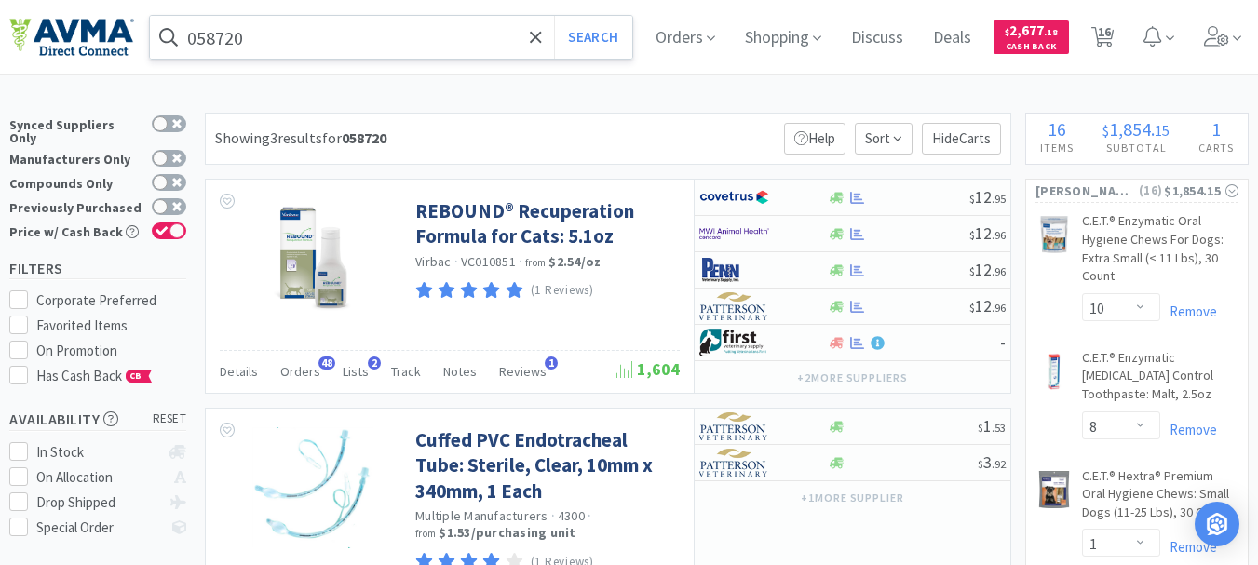
click at [253, 43] on input "058720" at bounding box center [391, 37] width 482 height 43
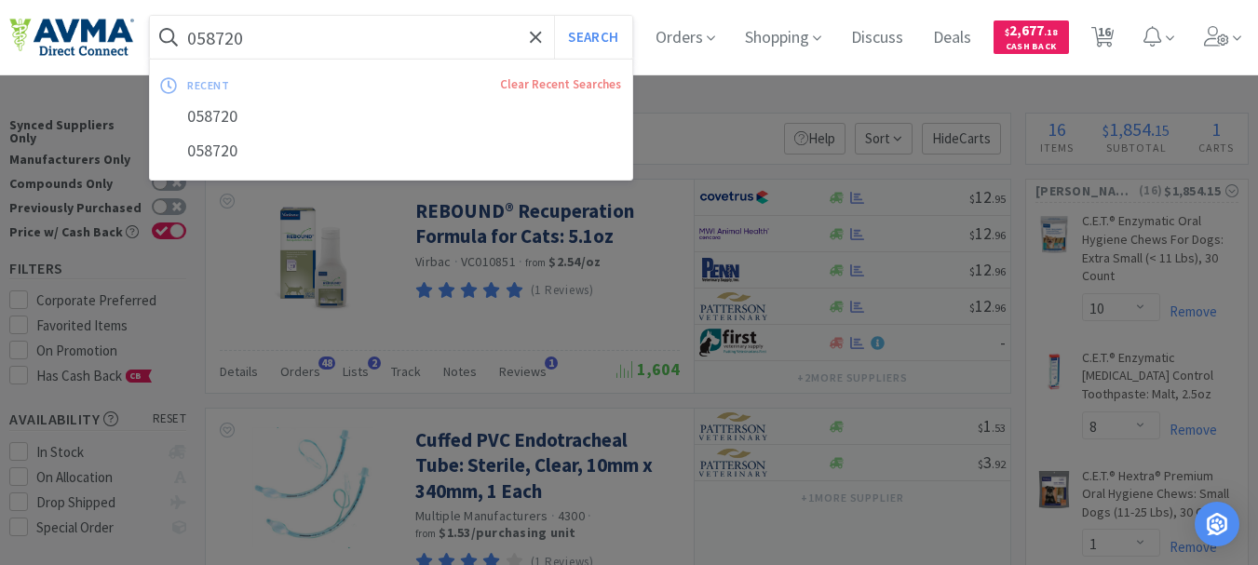
paste input "20585"
type input "020585"
click at [607, 36] on button "Search" at bounding box center [592, 37] width 77 height 43
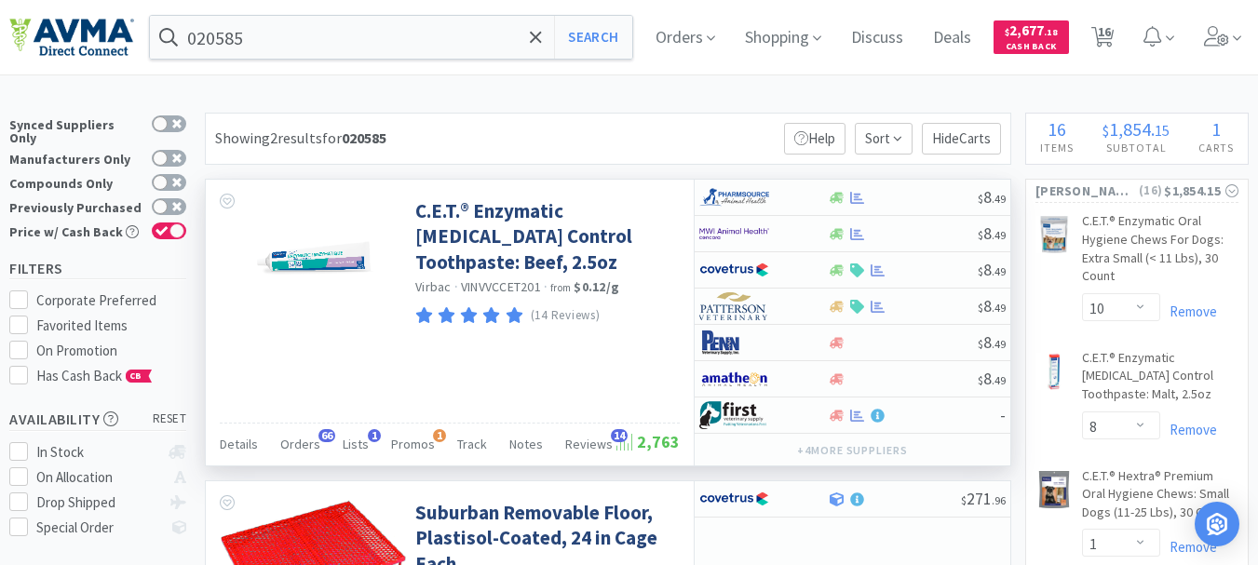
click at [609, 340] on div "C.E.T.® Enzymatic [MEDICAL_DATA] Control Toothpaste: Beef, 2.5oz Virbac · VINVV…" at bounding box center [450, 323] width 488 height 286
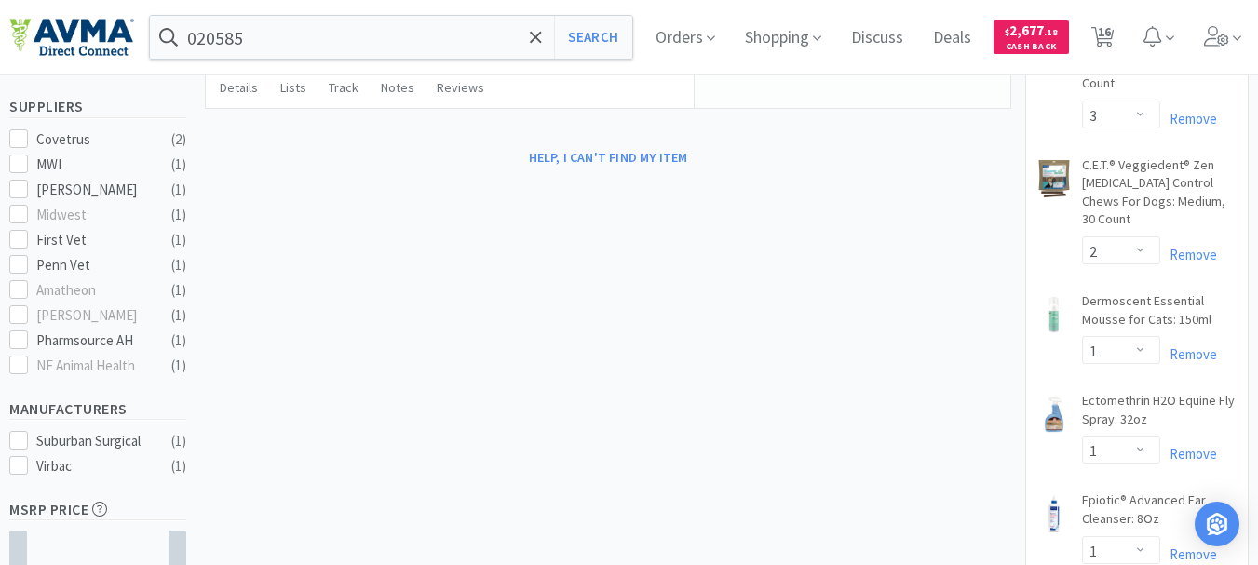
scroll to position [466, 0]
